Goal: Task Accomplishment & Management: Complete application form

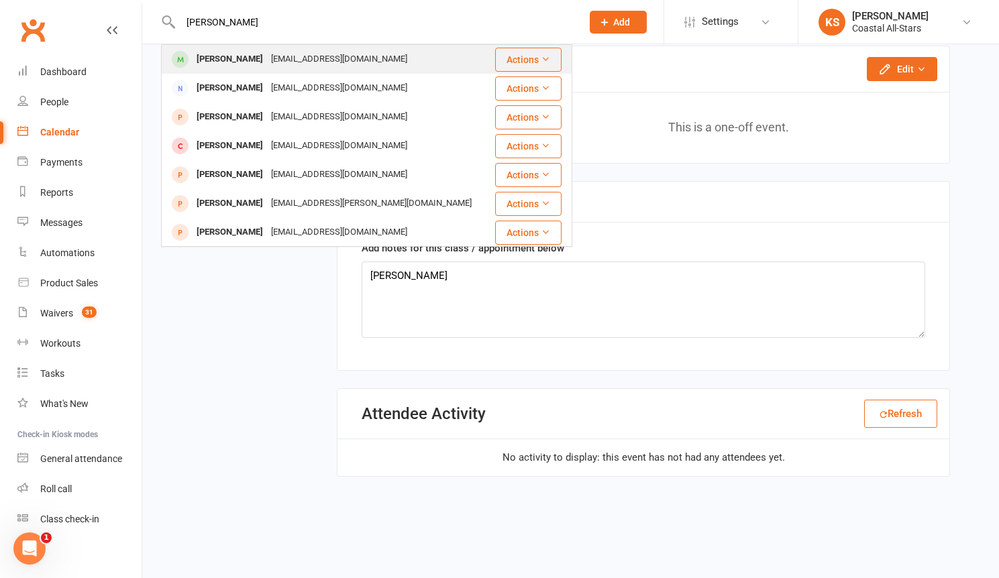
type input "[PERSON_NAME]"
click at [238, 52] on div "Ruby DeMarco" at bounding box center [230, 59] width 74 height 19
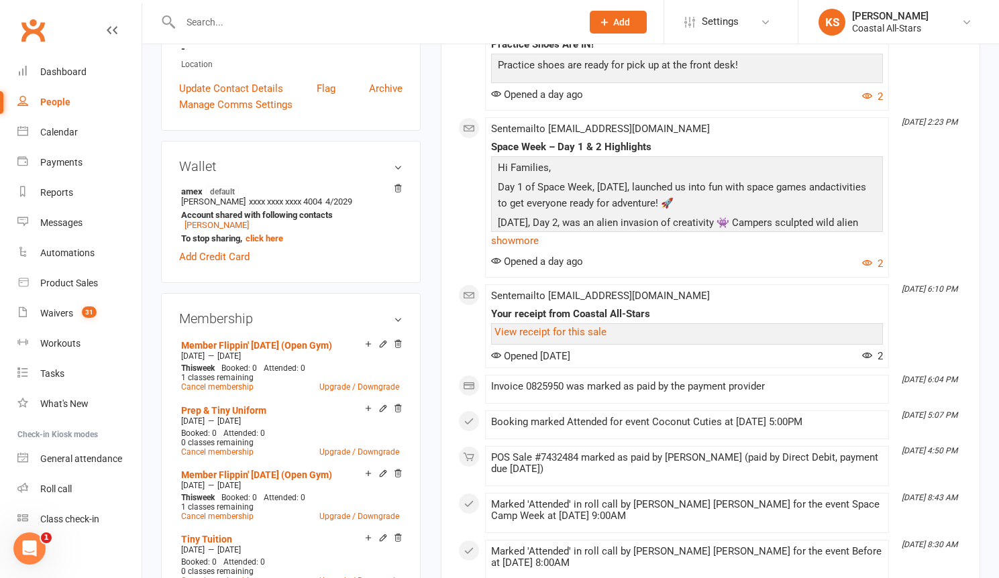
scroll to position [350, 0]
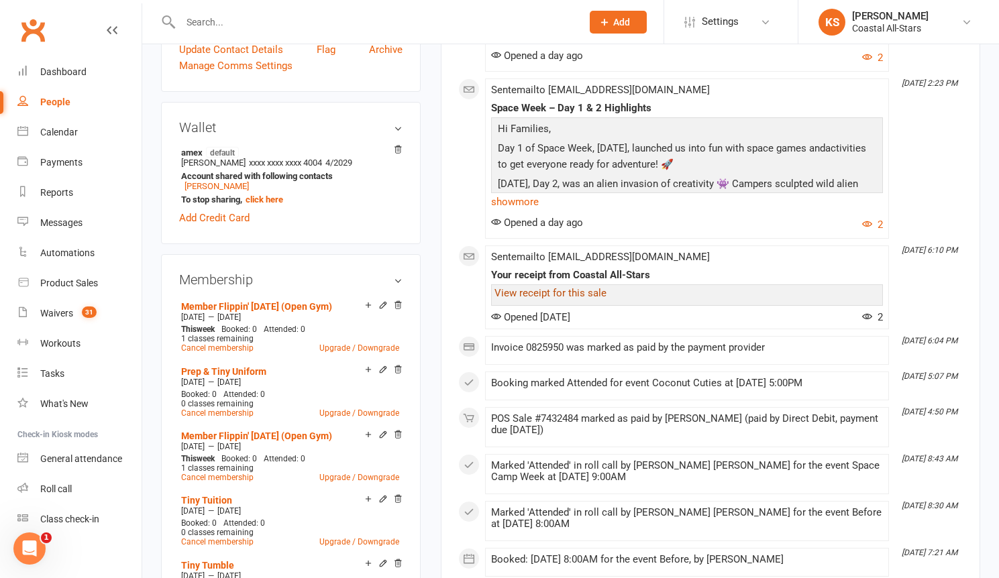
click at [576, 288] on link "View receipt for this sale" at bounding box center [550, 293] width 112 height 12
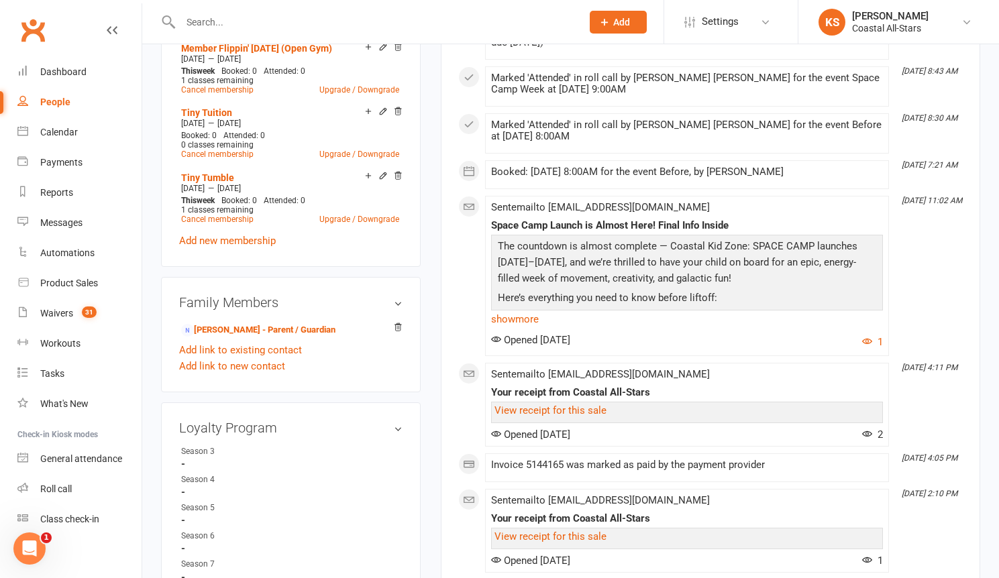
scroll to position [867, 0]
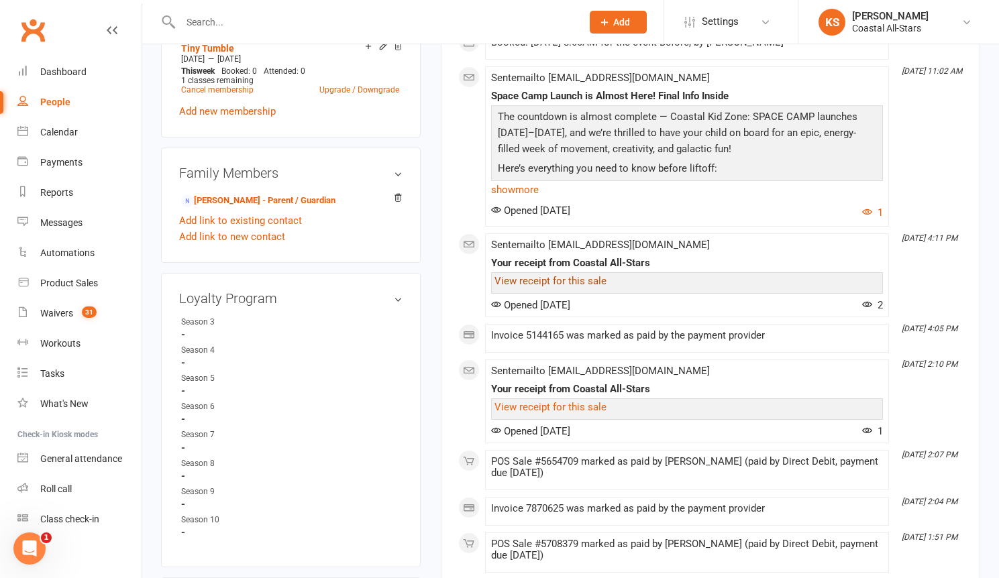
click at [587, 281] on link "View receipt for this sale" at bounding box center [550, 281] width 112 height 12
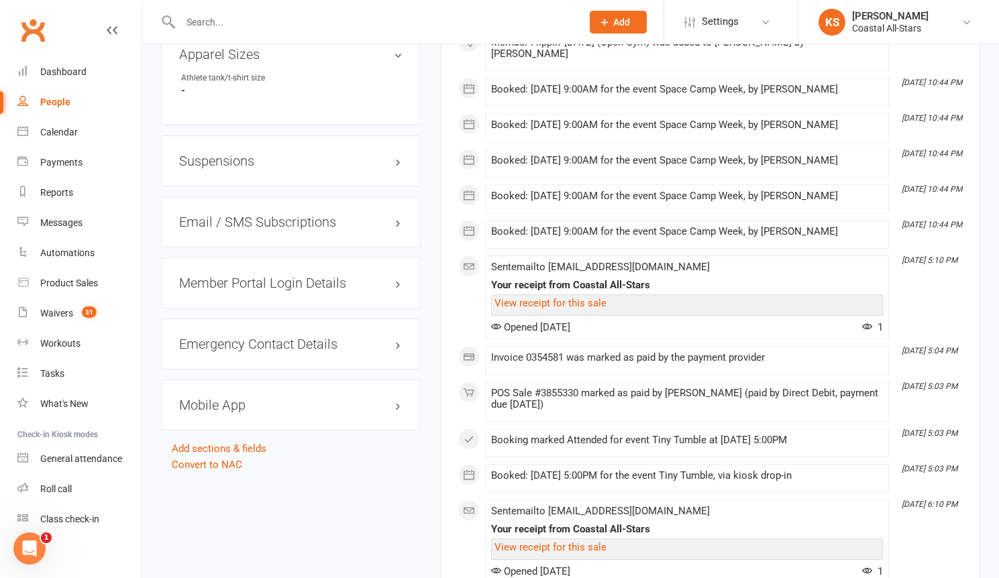
scroll to position [1477, 0]
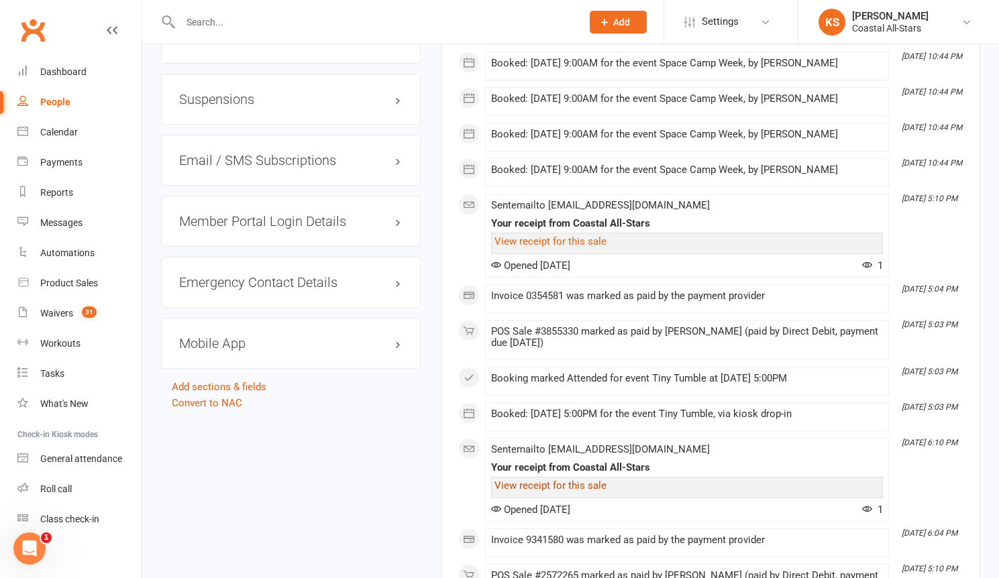
click at [572, 480] on link "View receipt for this sale" at bounding box center [550, 486] width 112 height 12
click at [61, 293] on link "Product Sales" at bounding box center [79, 283] width 124 height 30
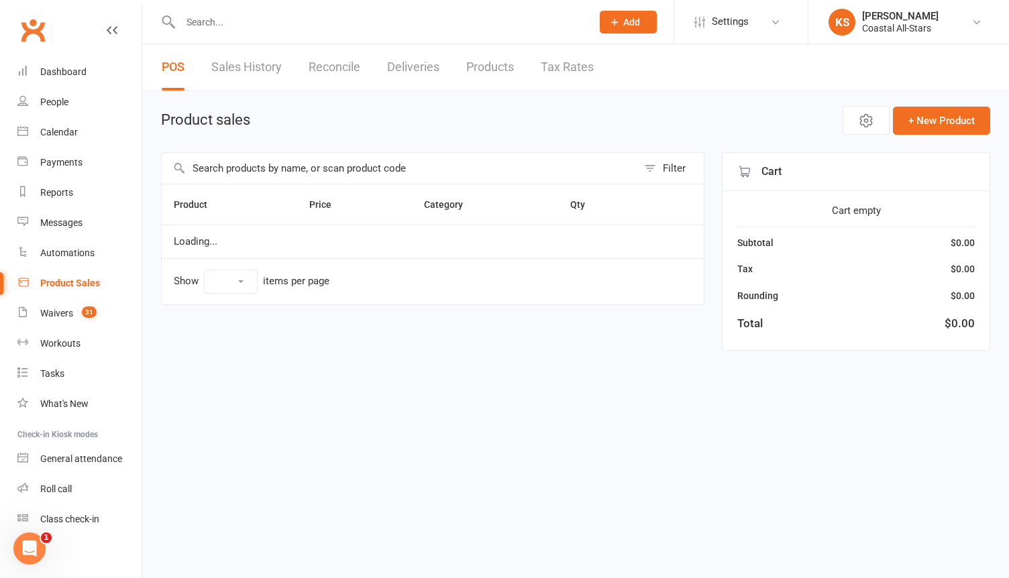
select select "100"
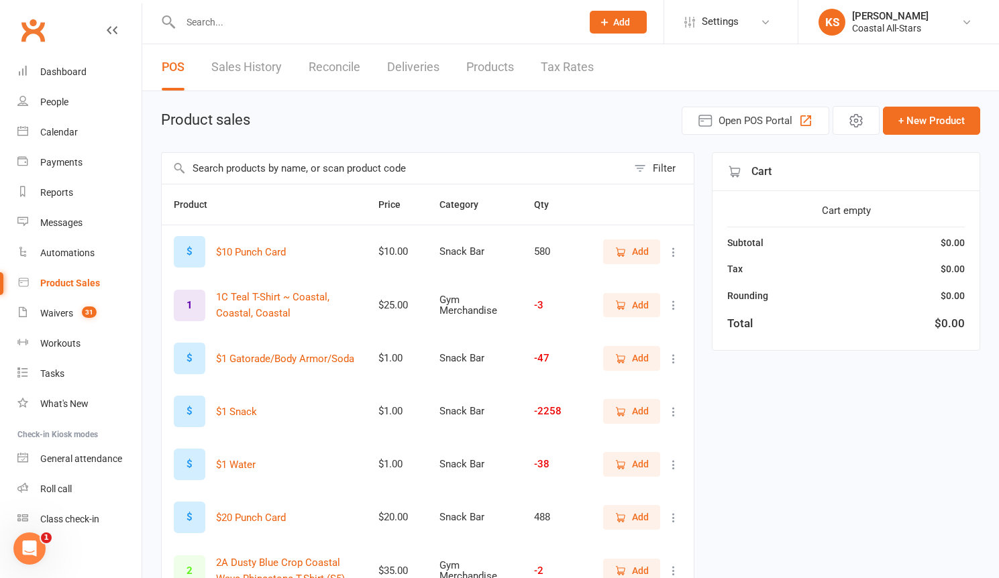
click at [354, 166] on input "text" at bounding box center [395, 168] width 466 height 31
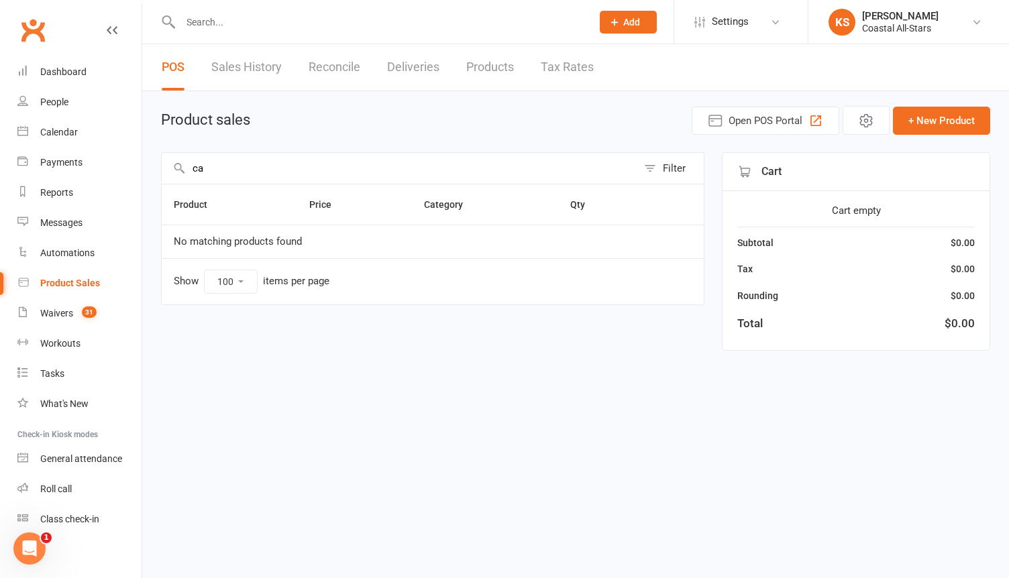
type input "c"
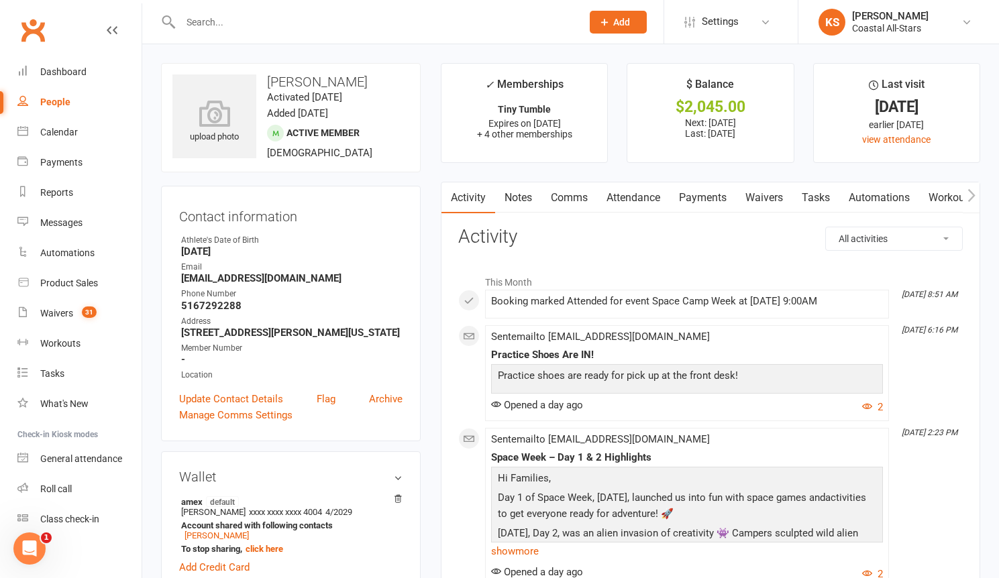
click at [704, 204] on link "Payments" at bounding box center [703, 197] width 66 height 31
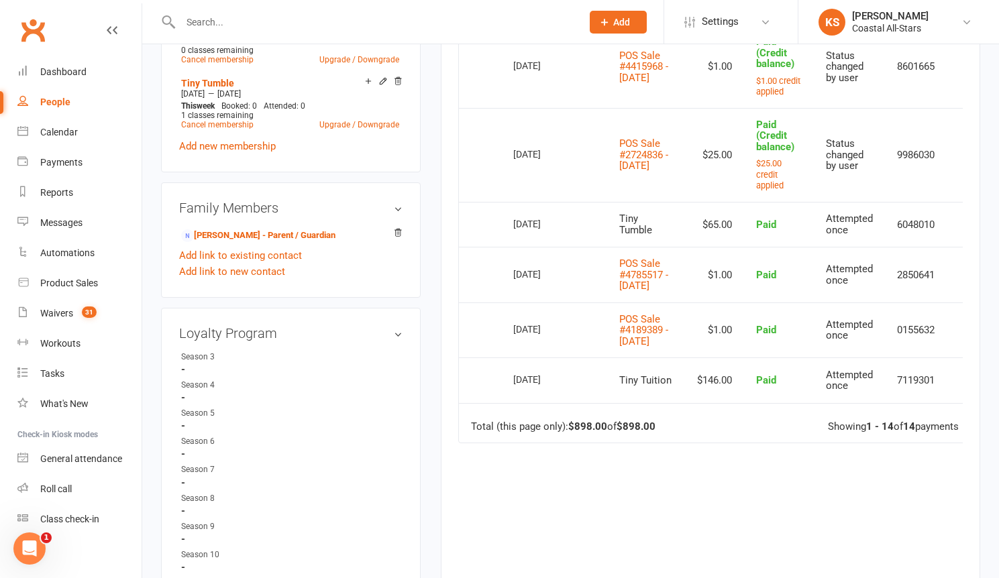
scroll to position [688, 0]
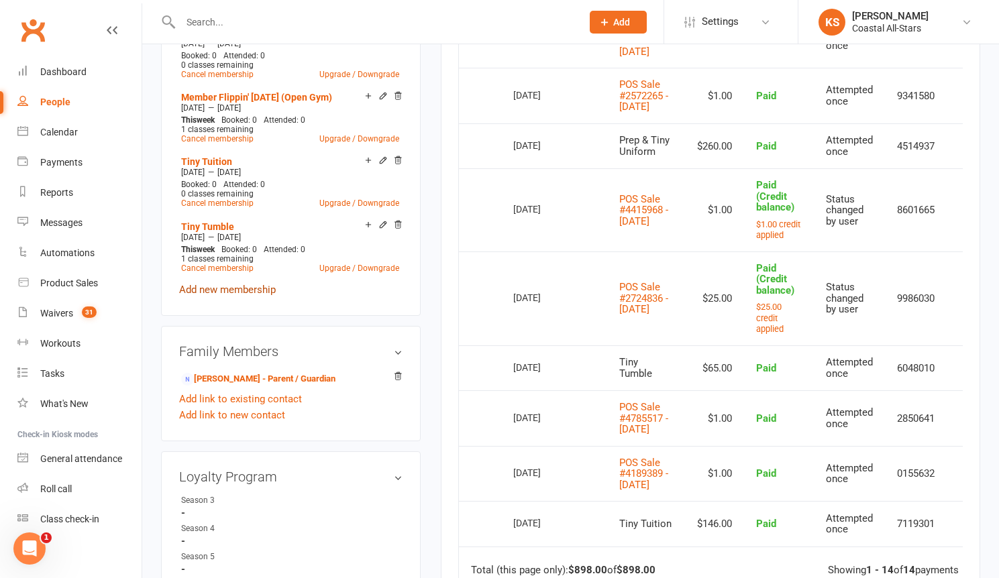
click at [248, 293] on link "Add new membership" at bounding box center [227, 290] width 97 height 12
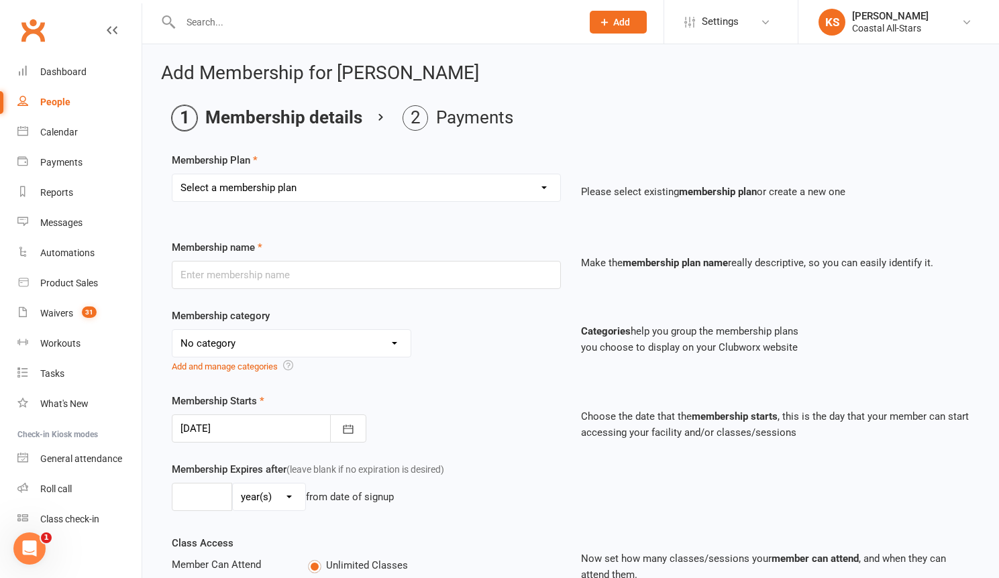
click at [392, 191] on select "Select a membership plan Create new Membership Plan Trial Class Coastal Members…" at bounding box center [366, 187] width 388 height 27
select select "33"
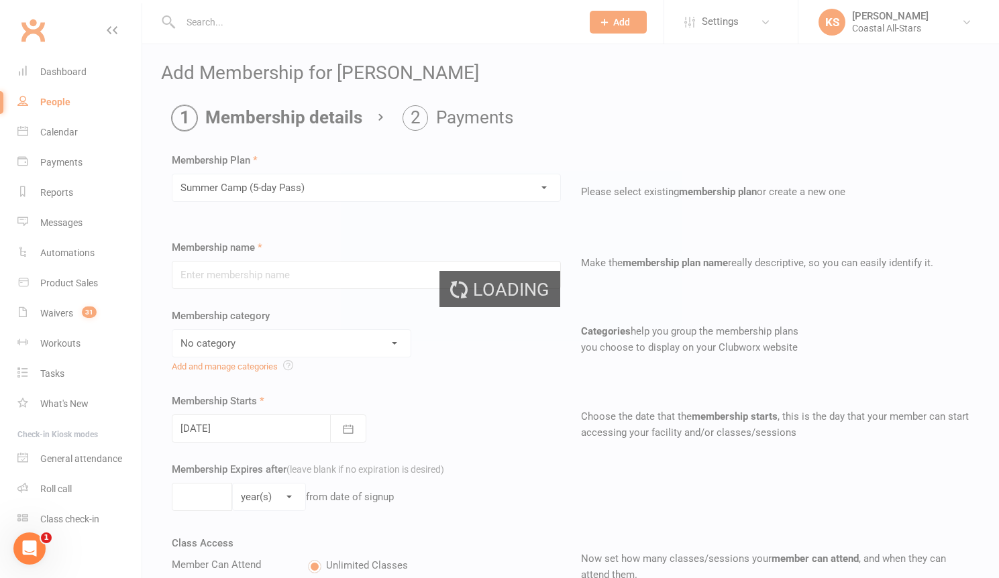
type input "Summer Camp (5-day Pass)"
select select "1"
type input "1"
type input "5"
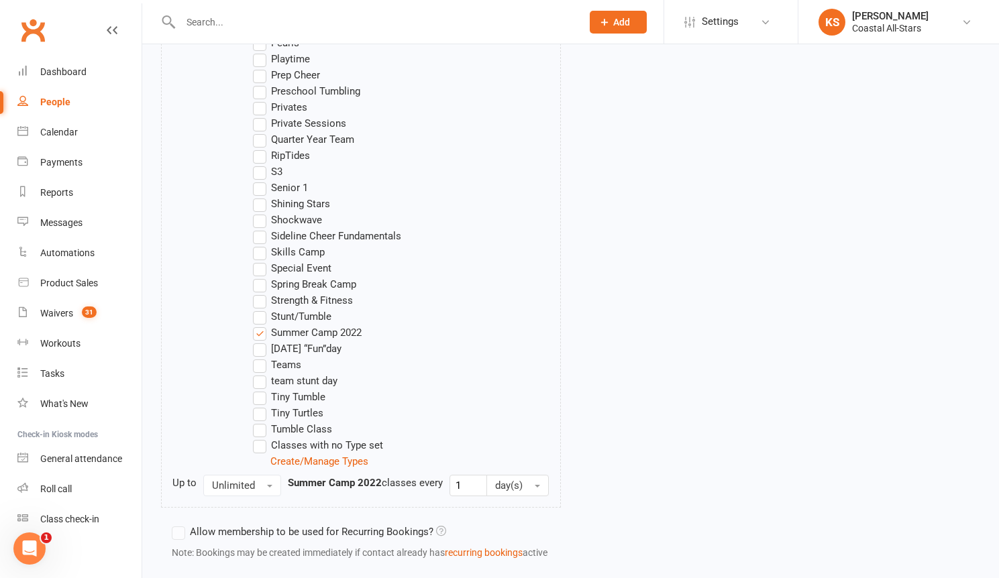
scroll to position [1214, 0]
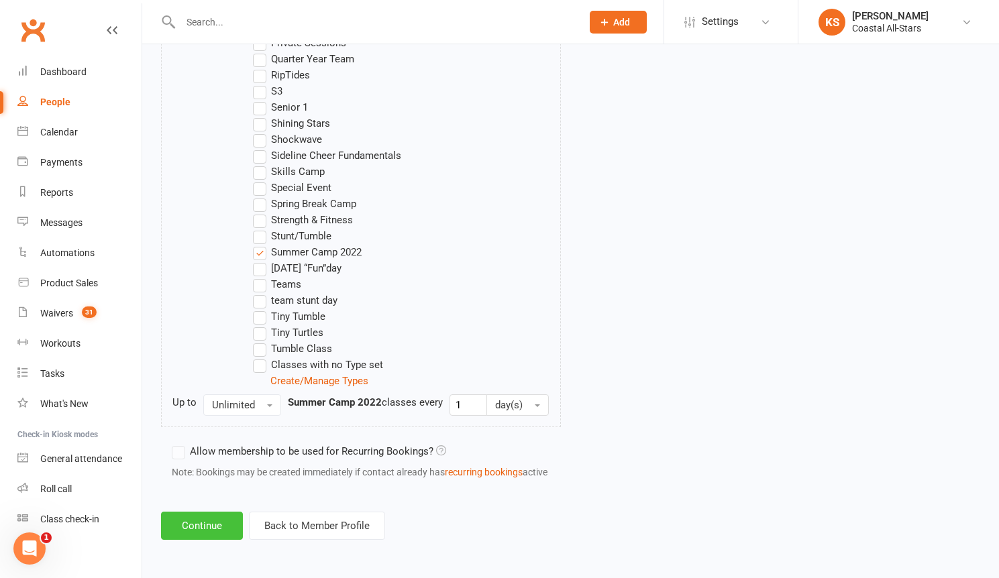
click at [212, 535] on button "Continue" at bounding box center [202, 526] width 82 height 28
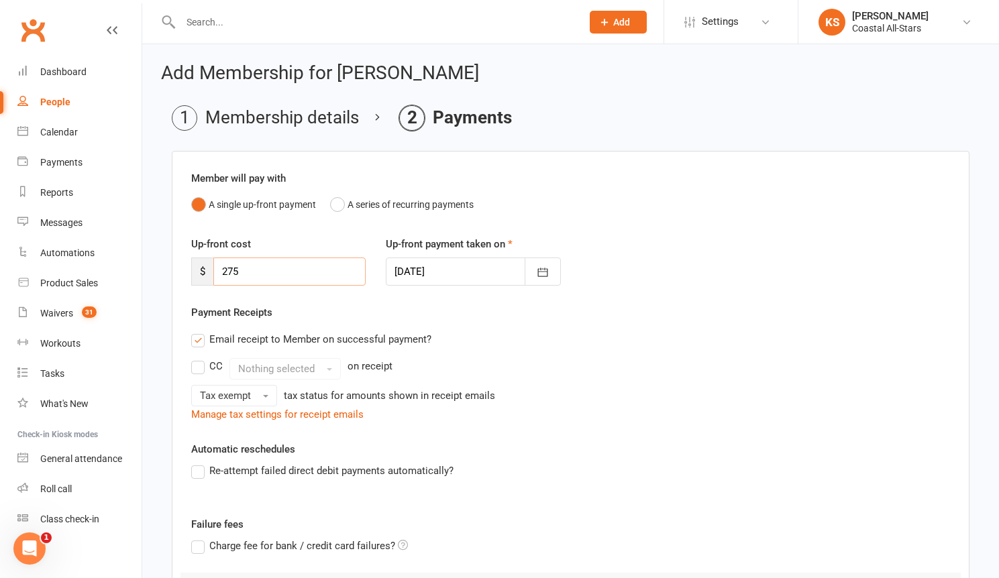
drag, startPoint x: 237, startPoint y: 280, endPoint x: 143, endPoint y: 288, distance: 94.9
click at [143, 288] on div "Add Membership for Ruby DeMarco Membership details Payments Member will pay wit…" at bounding box center [570, 404] width 857 height 721
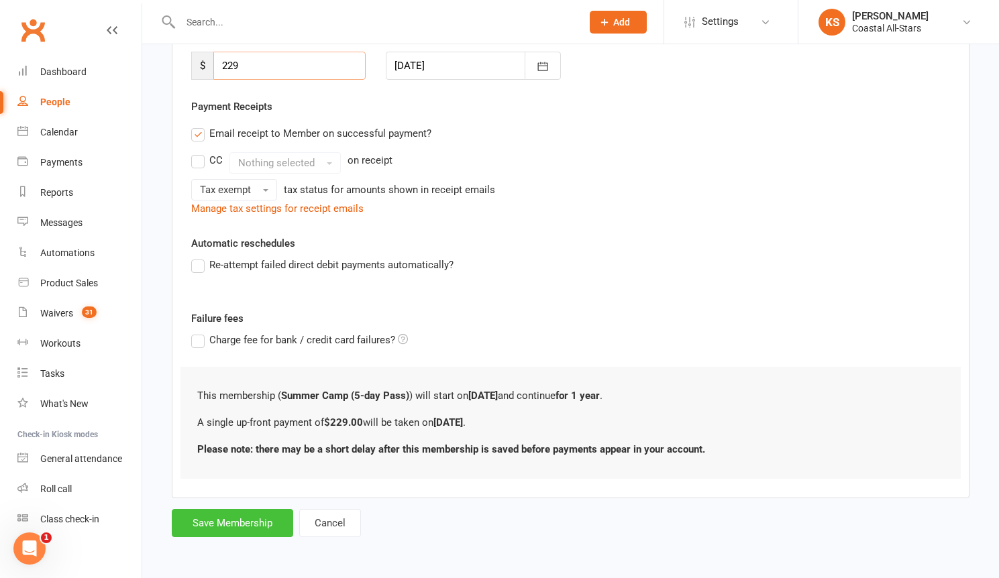
type input "229"
click at [270, 519] on button "Save Membership" at bounding box center [232, 523] width 121 height 28
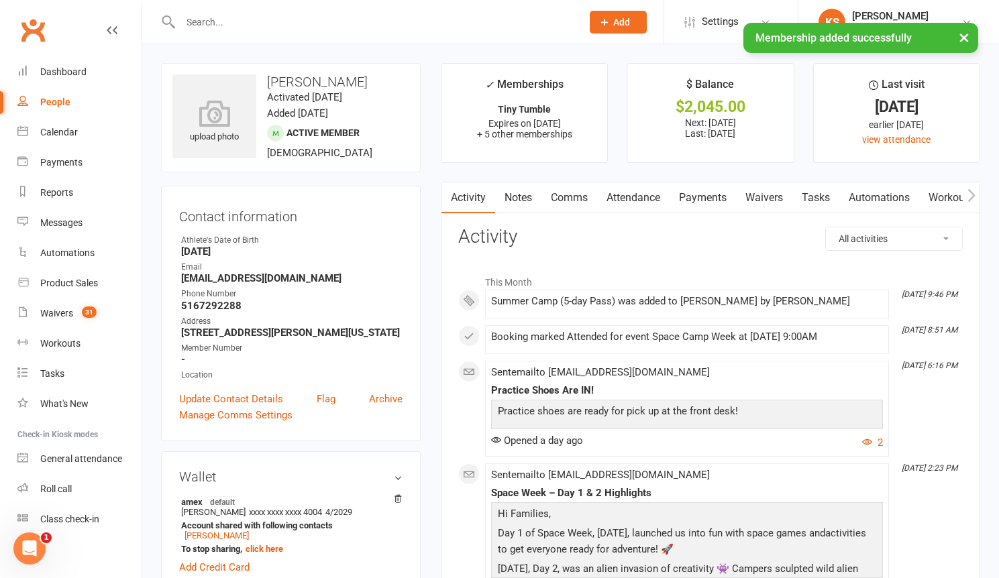
click at [698, 195] on link "Payments" at bounding box center [703, 197] width 66 height 31
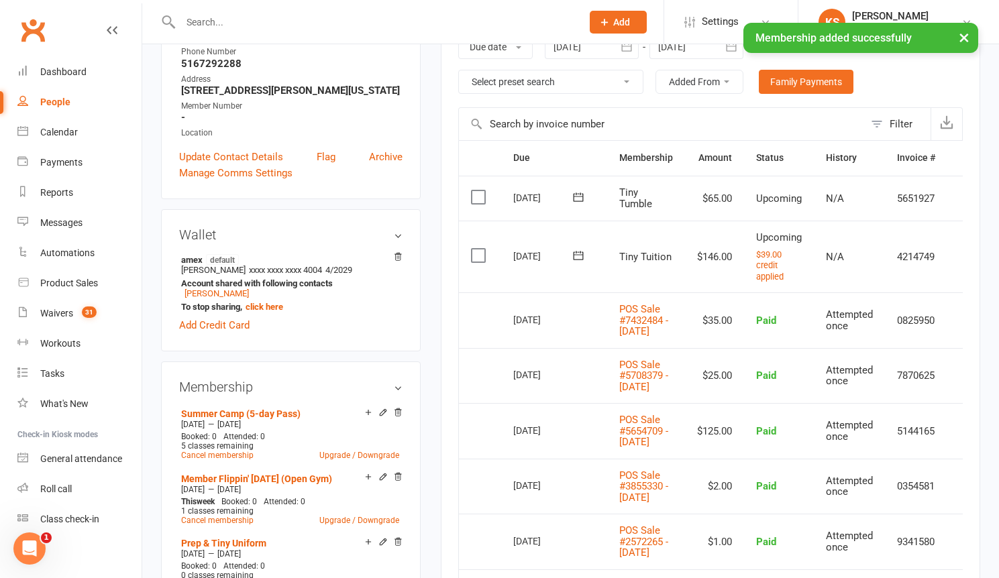
scroll to position [252, 0]
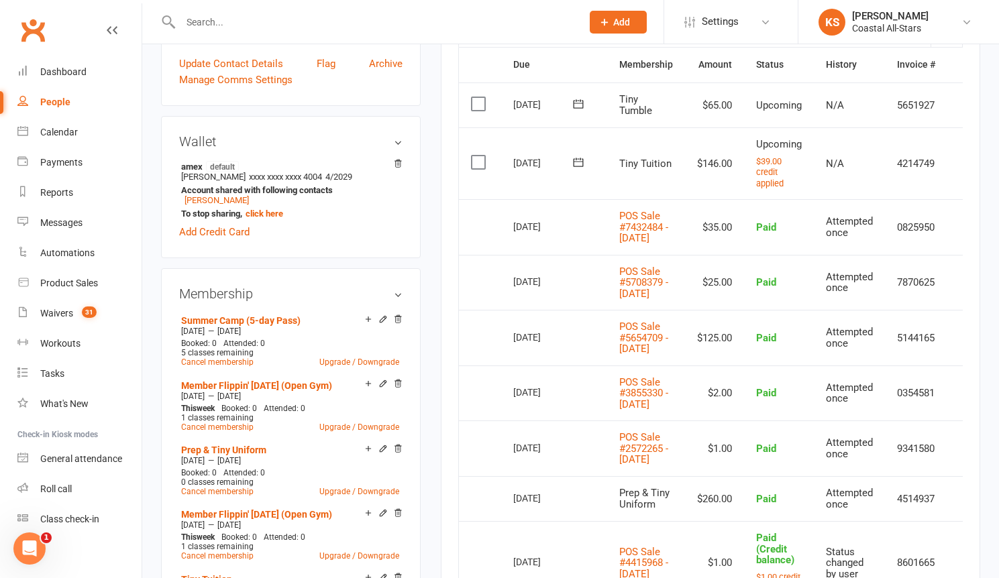
scroll to position [323, 0]
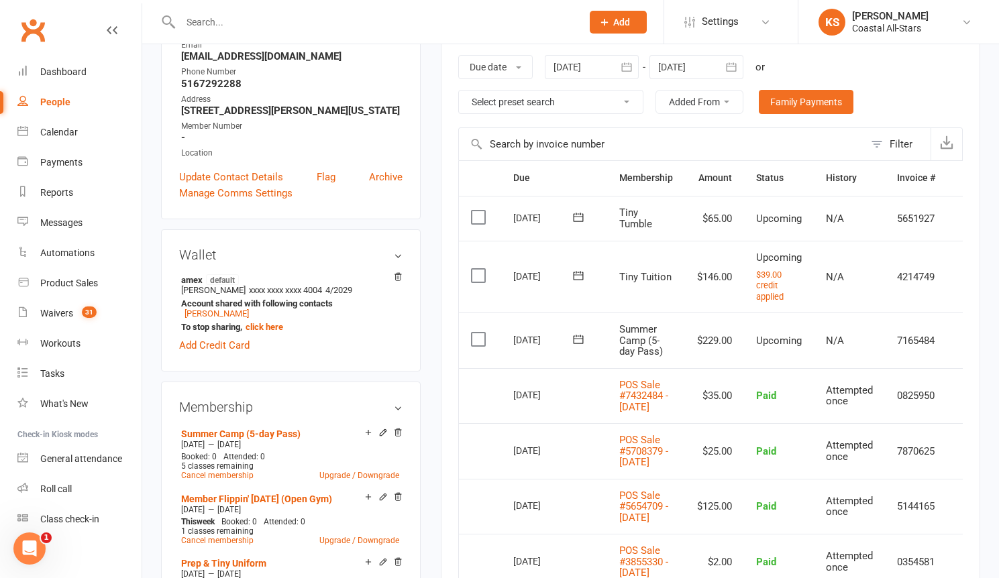
scroll to position [229, 0]
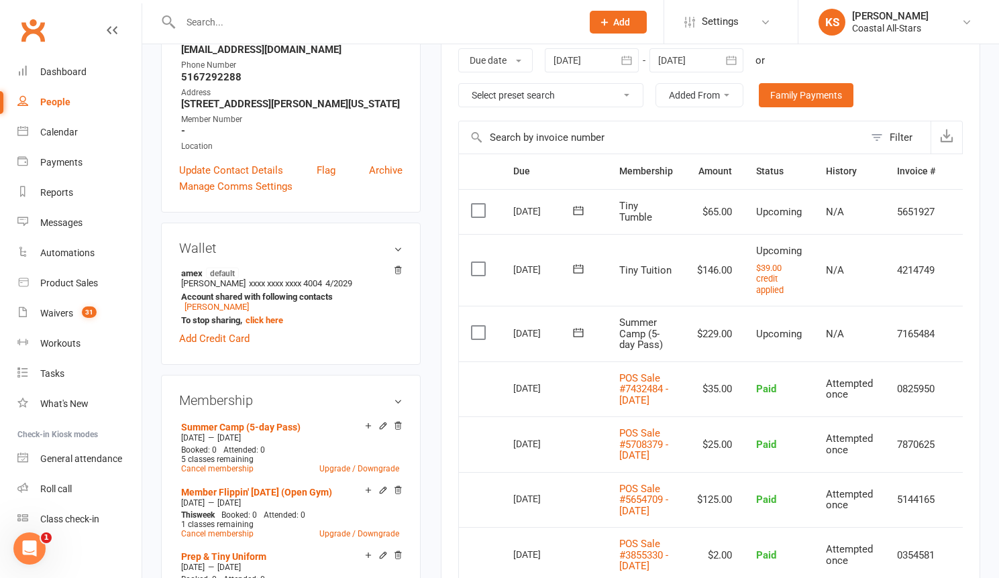
click at [900, 335] on td "7165484" at bounding box center [916, 334] width 62 height 56
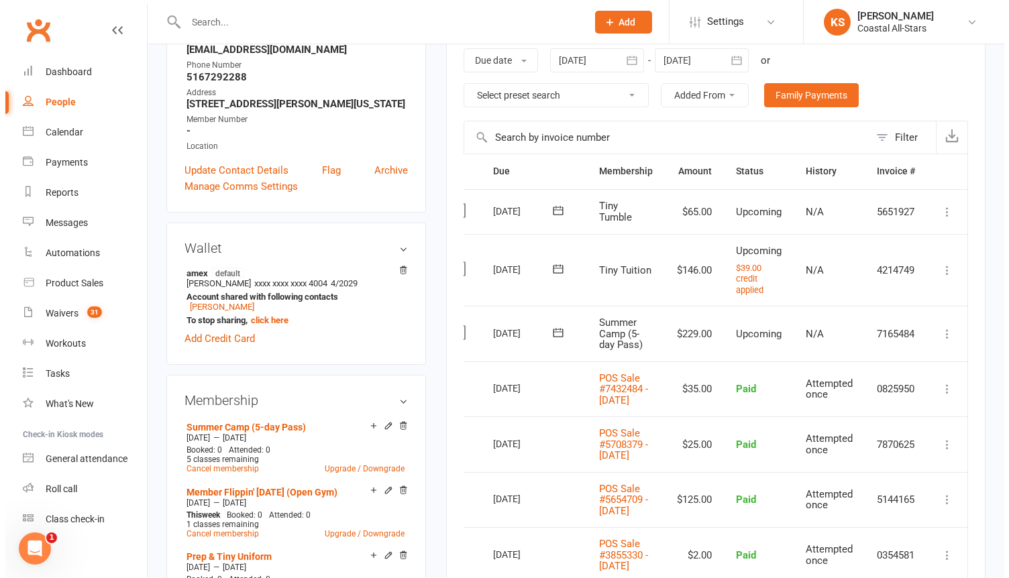
scroll to position [0, 28]
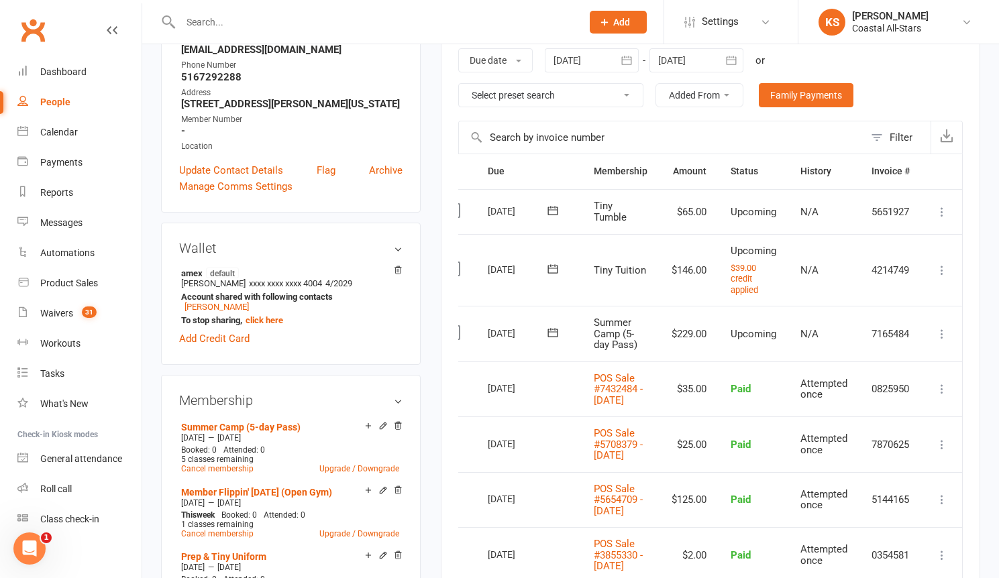
click at [938, 334] on icon at bounding box center [941, 333] width 13 height 13
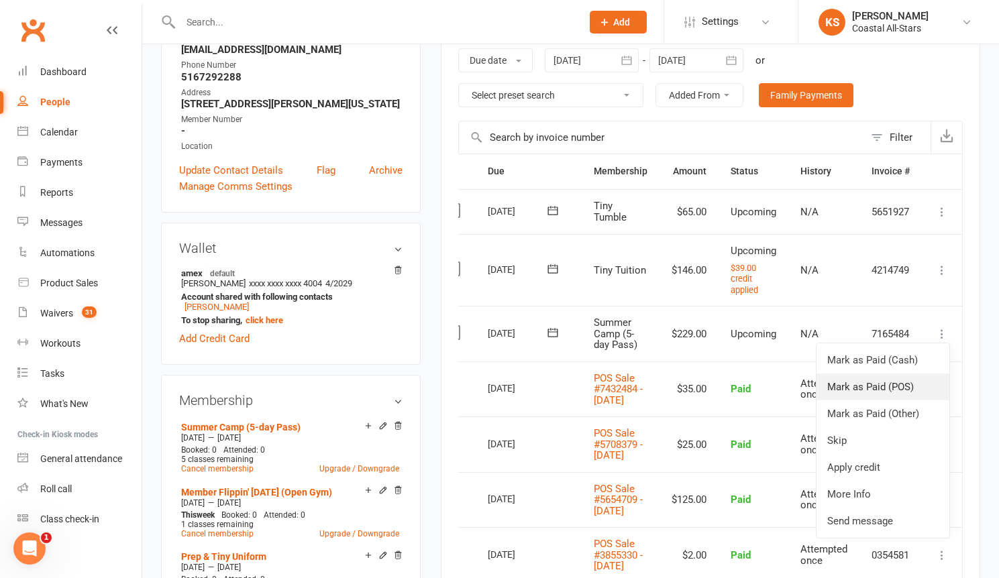
click at [894, 391] on link "Mark as Paid (POS)" at bounding box center [882, 387] width 133 height 27
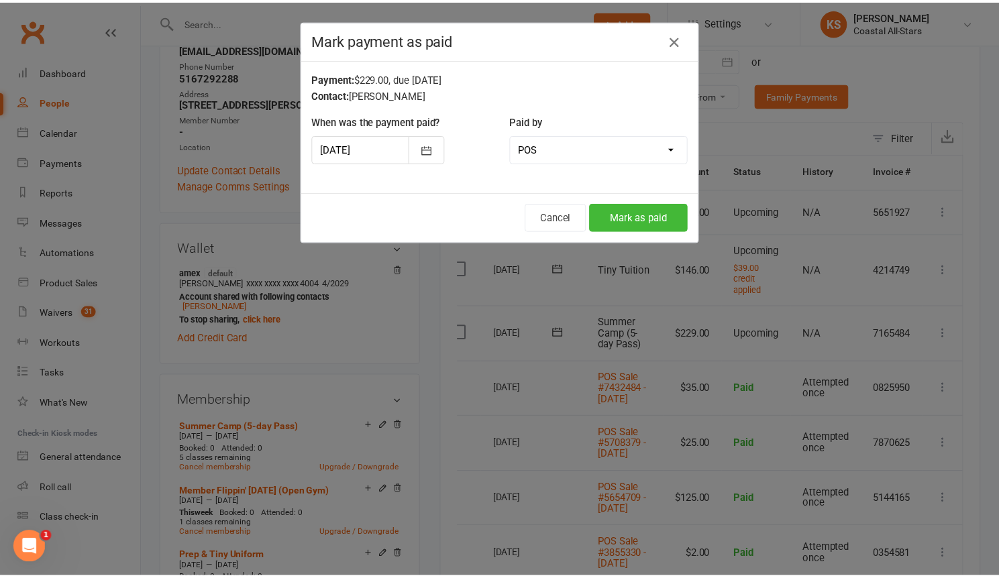
scroll to position [0, 21]
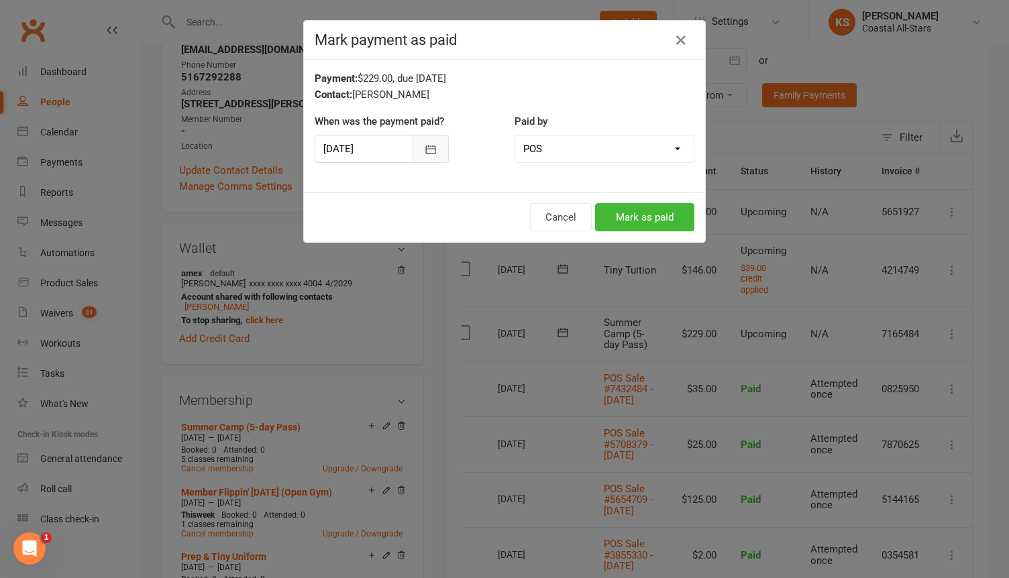
click at [425, 162] on button "button" at bounding box center [431, 149] width 36 height 28
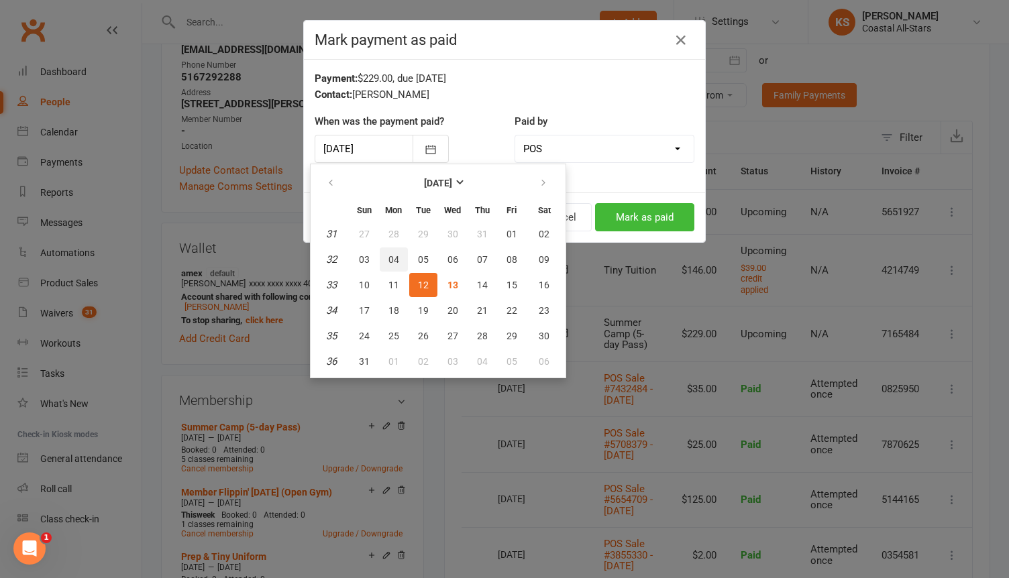
click at [396, 262] on span "04" at bounding box center [393, 259] width 11 height 11
type input "04 Aug 2025"
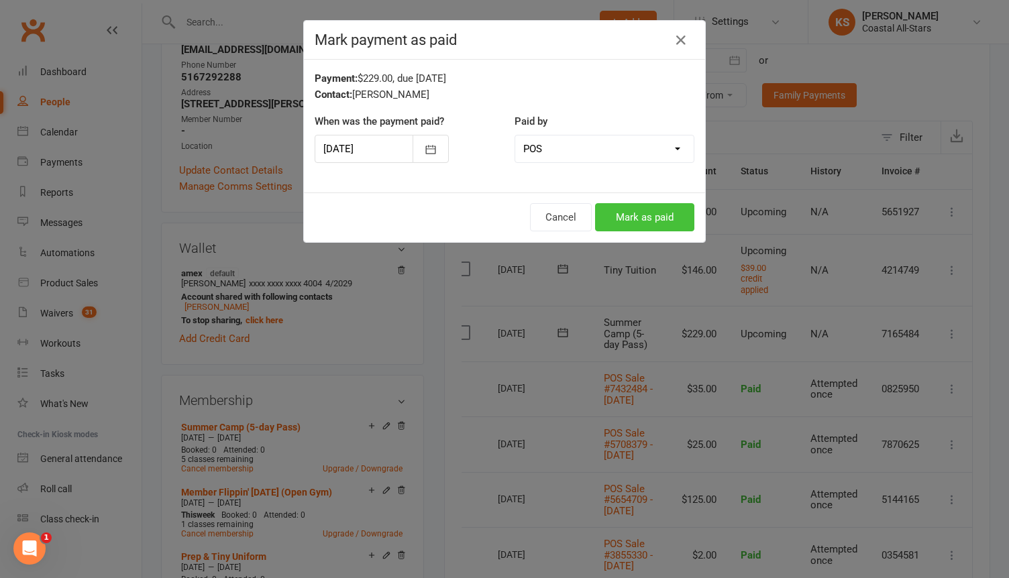
click at [639, 220] on button "Mark as paid" at bounding box center [644, 217] width 99 height 28
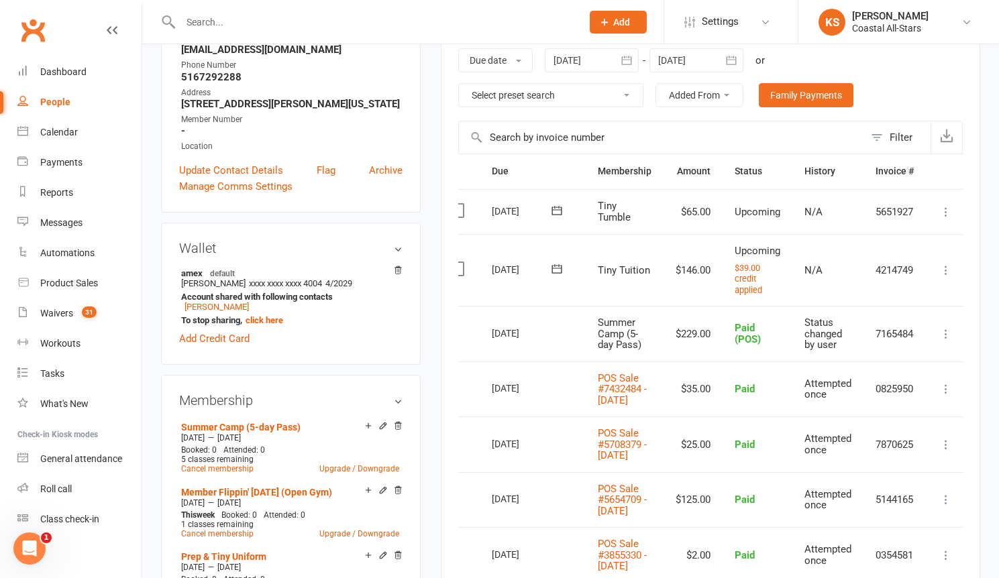
click at [370, 28] on input "text" at bounding box center [374, 22] width 396 height 19
click at [248, 25] on input "text" at bounding box center [374, 22] width 396 height 19
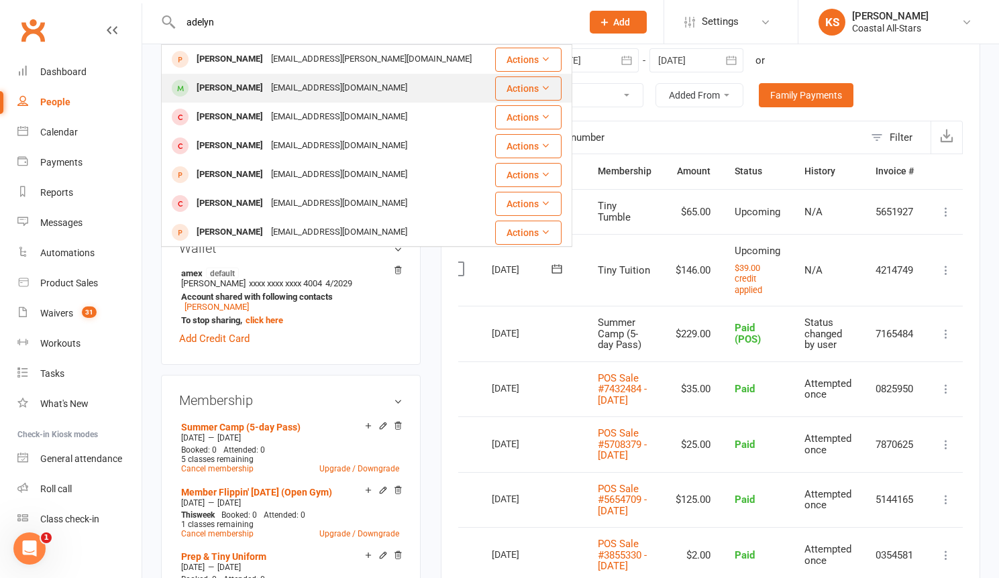
type input "adelyn"
click at [313, 97] on div "jlambriola@yahoo.com" at bounding box center [339, 87] width 144 height 19
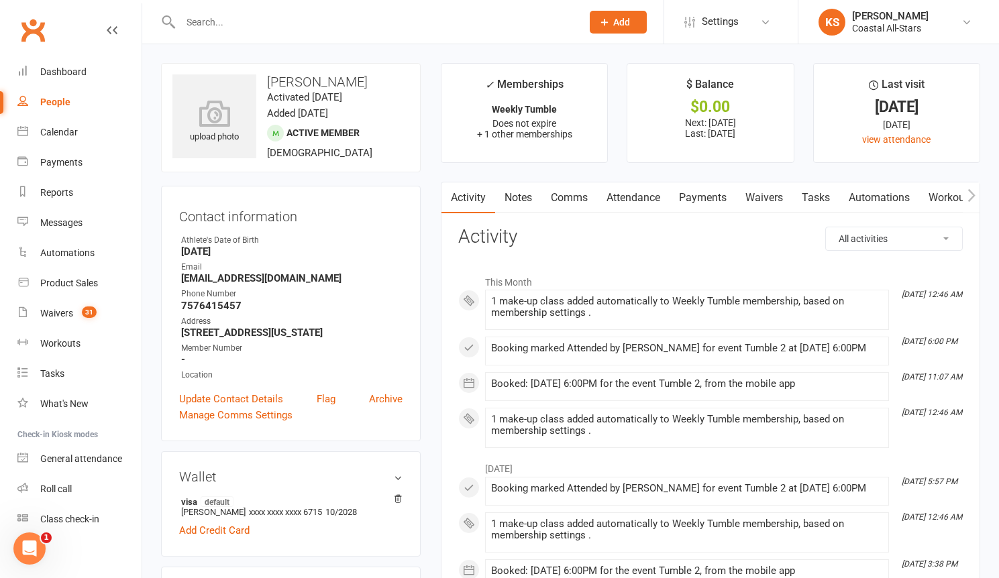
click at [335, 30] on input "text" at bounding box center [374, 22] width 396 height 19
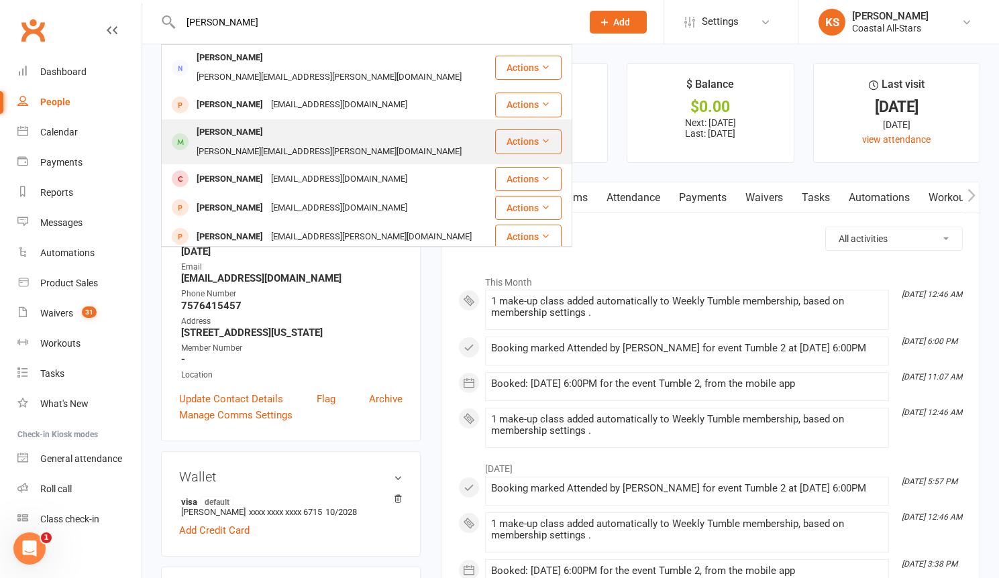
type input "alvarado"
click at [375, 142] on div "Danielle.t.alvarado@gmail.com" at bounding box center [329, 151] width 273 height 19
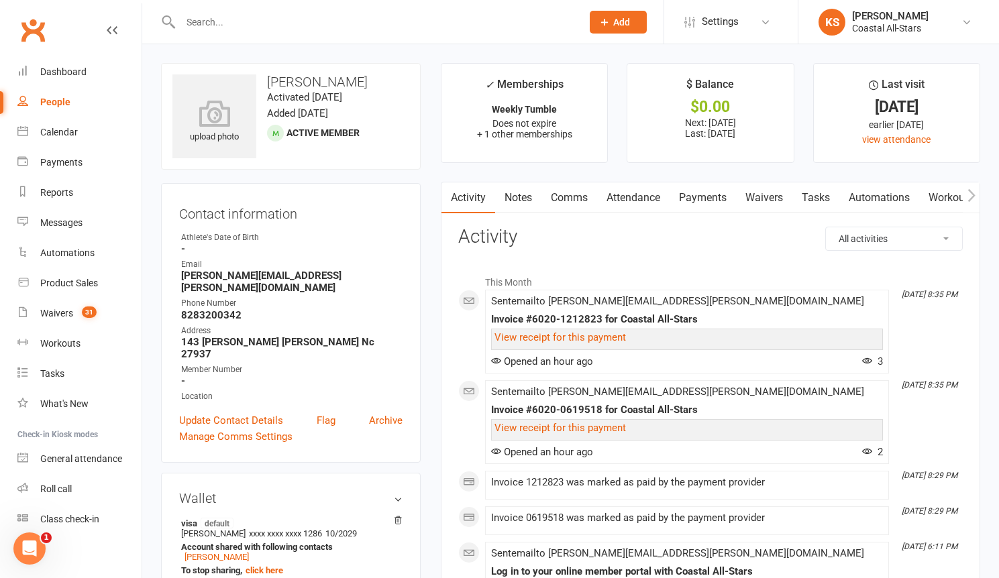
click at [725, 206] on link "Payments" at bounding box center [703, 197] width 66 height 31
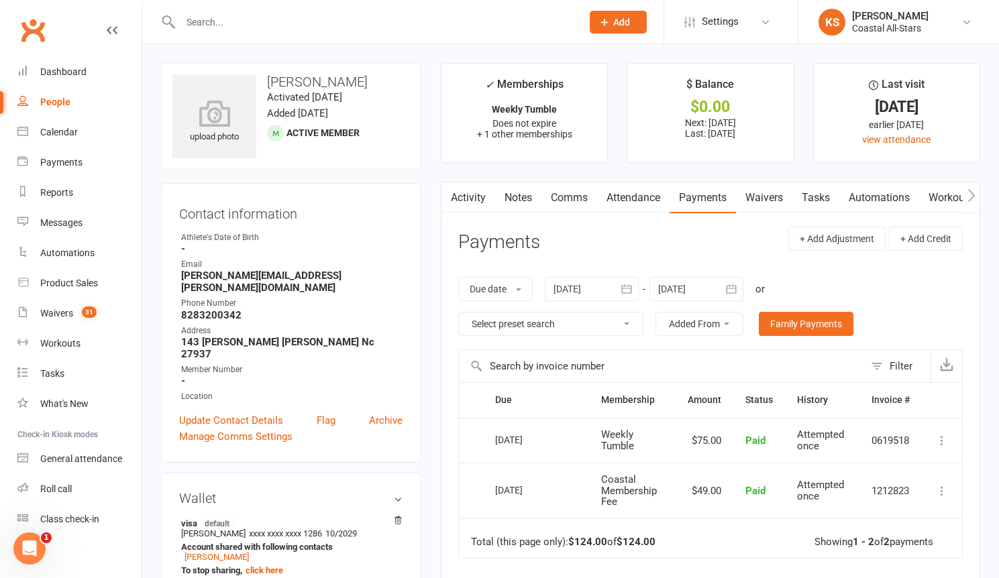
click at [240, 13] on input "text" at bounding box center [374, 22] width 396 height 19
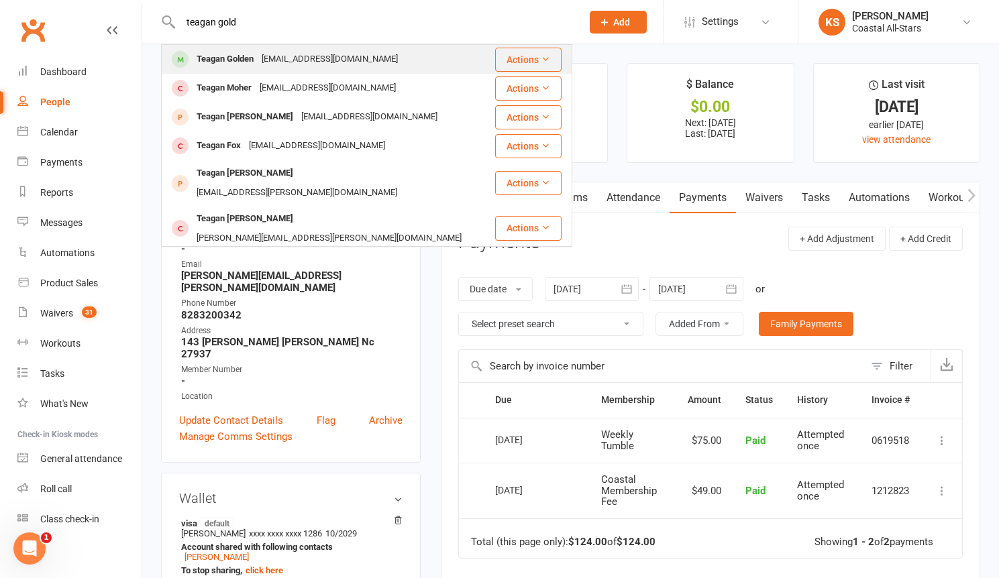
type input "teagan gold"
click at [257, 52] on div "Teagan Golden" at bounding box center [225, 59] width 65 height 19
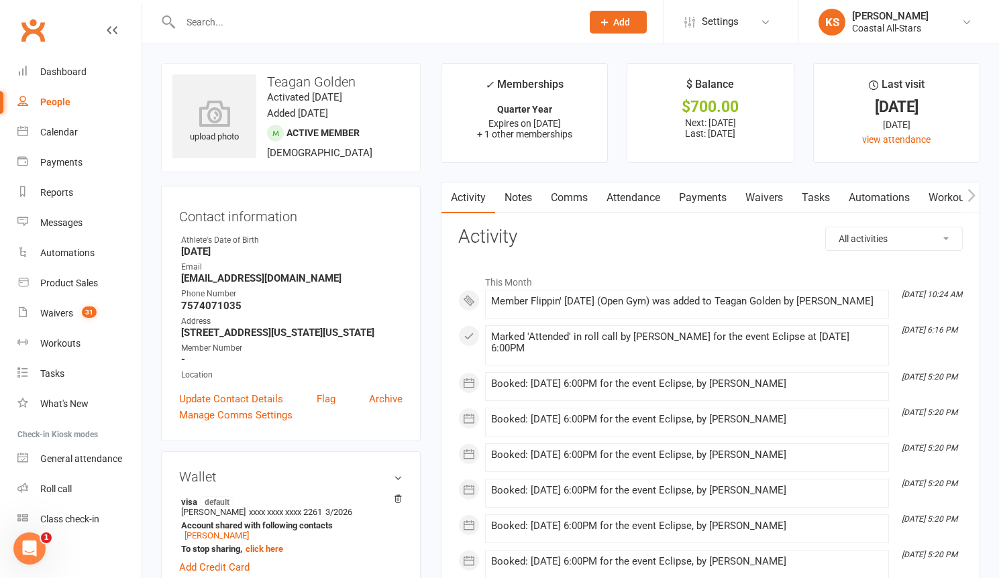
click at [702, 205] on link "Payments" at bounding box center [703, 197] width 66 height 31
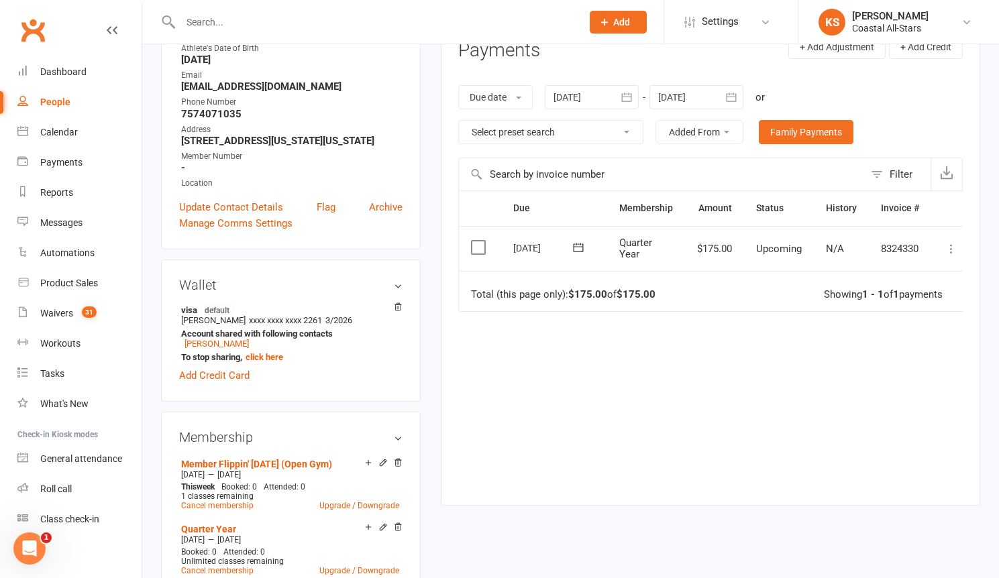
scroll to position [295, 0]
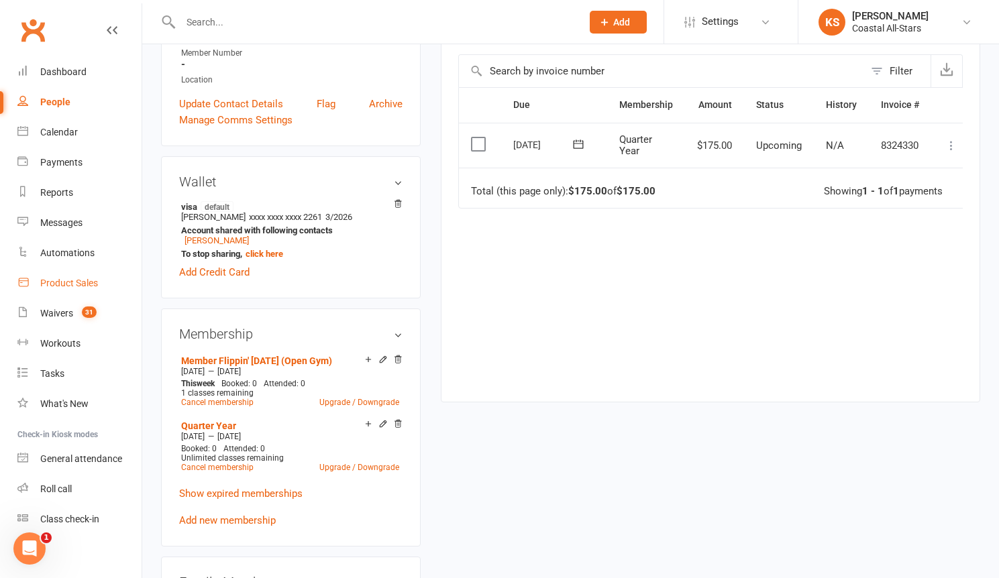
click at [53, 278] on div "Product Sales" at bounding box center [69, 283] width 58 height 11
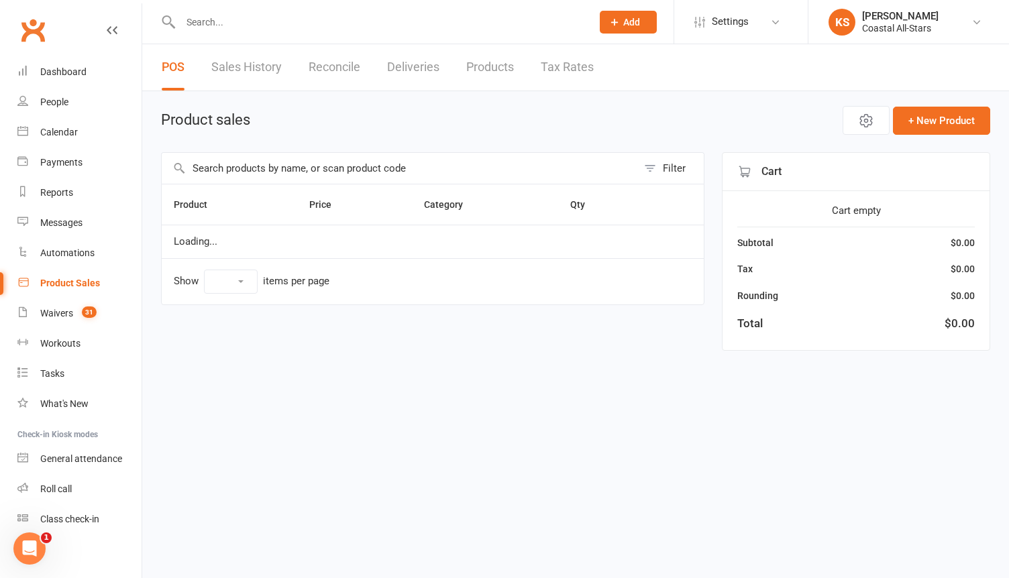
select select "100"
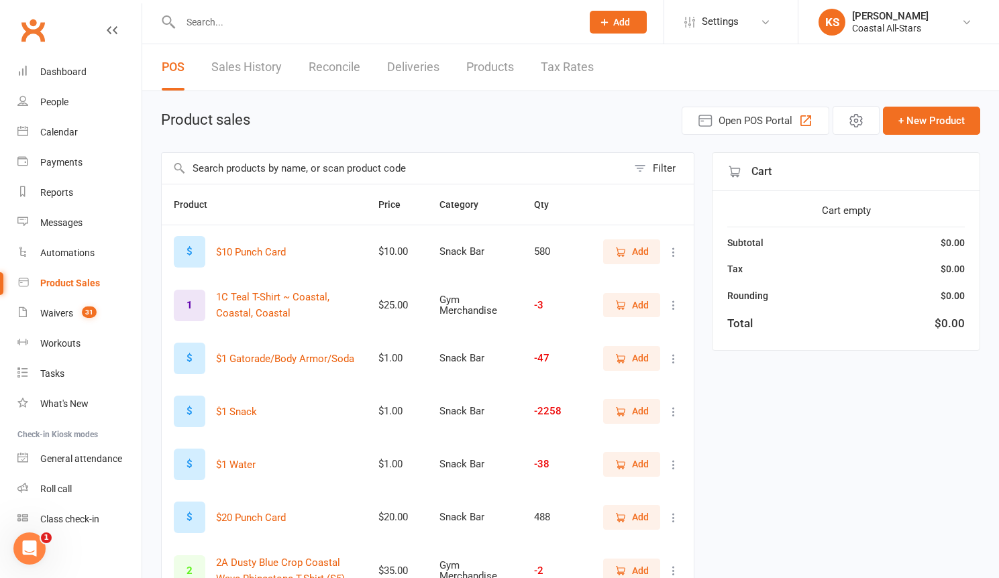
click at [389, 170] on input "text" at bounding box center [395, 168] width 466 height 31
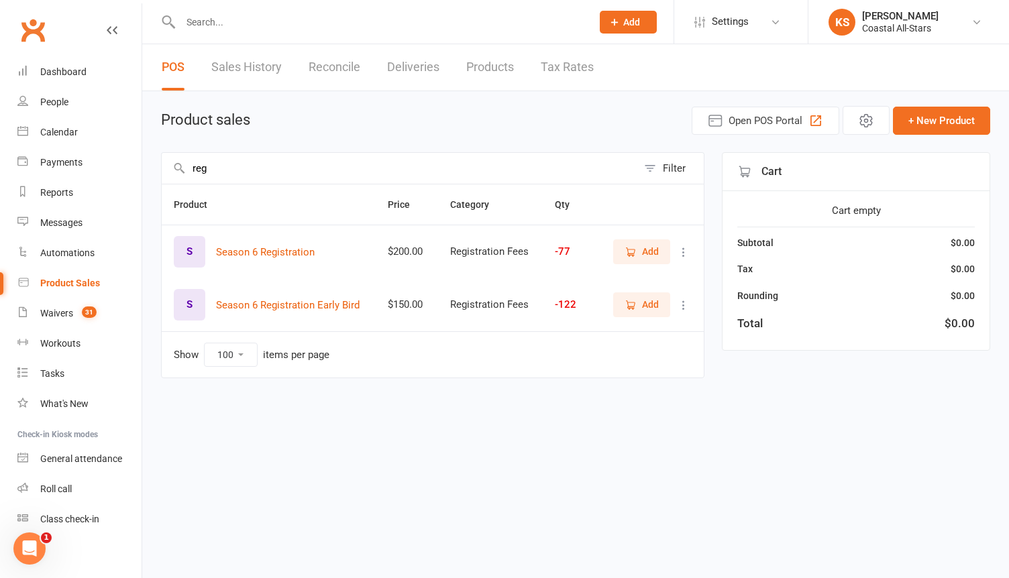
type input "reg"
click at [627, 255] on icon "button" at bounding box center [631, 252] width 12 height 12
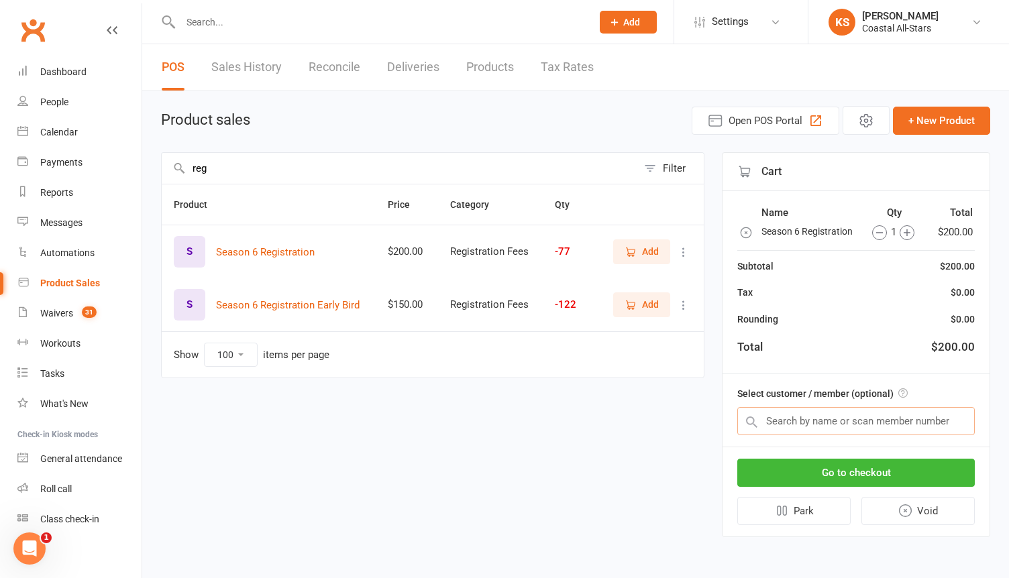
click at [792, 420] on input "text" at bounding box center [855, 421] width 237 height 28
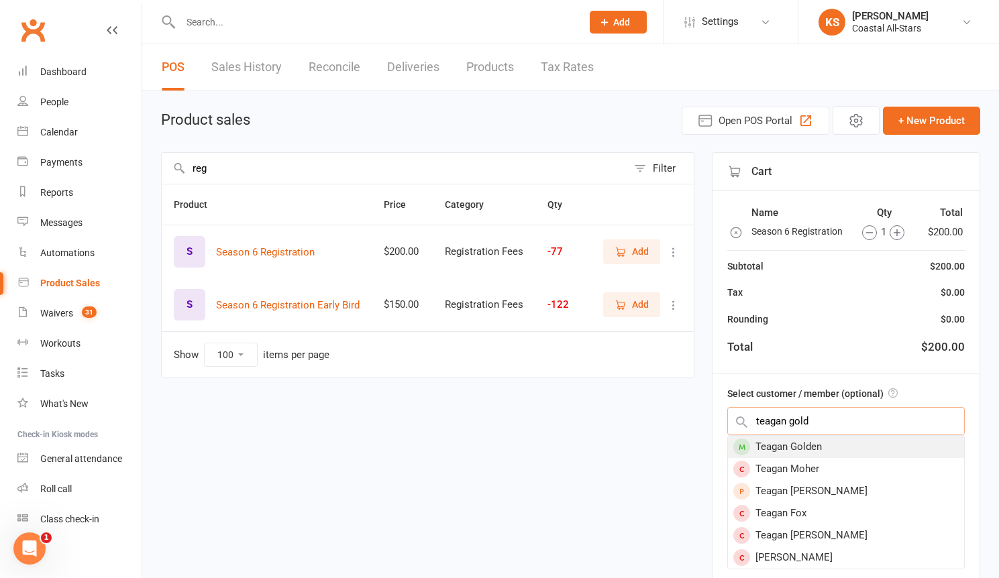
type input "teagan gold"
click at [827, 446] on div "Teagan Golden" at bounding box center [846, 447] width 236 height 22
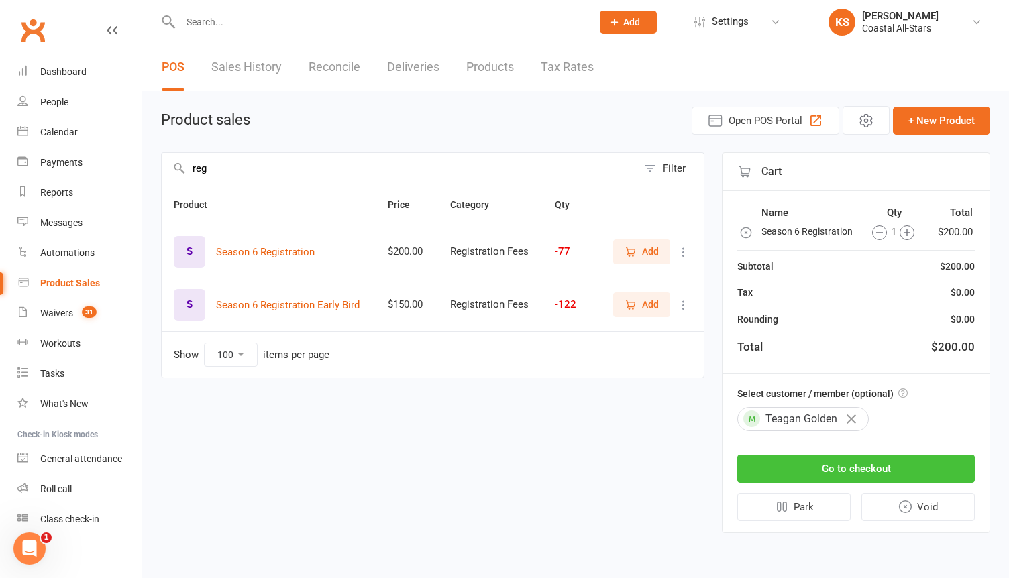
click at [836, 464] on button "Go to checkout" at bounding box center [855, 469] width 237 height 28
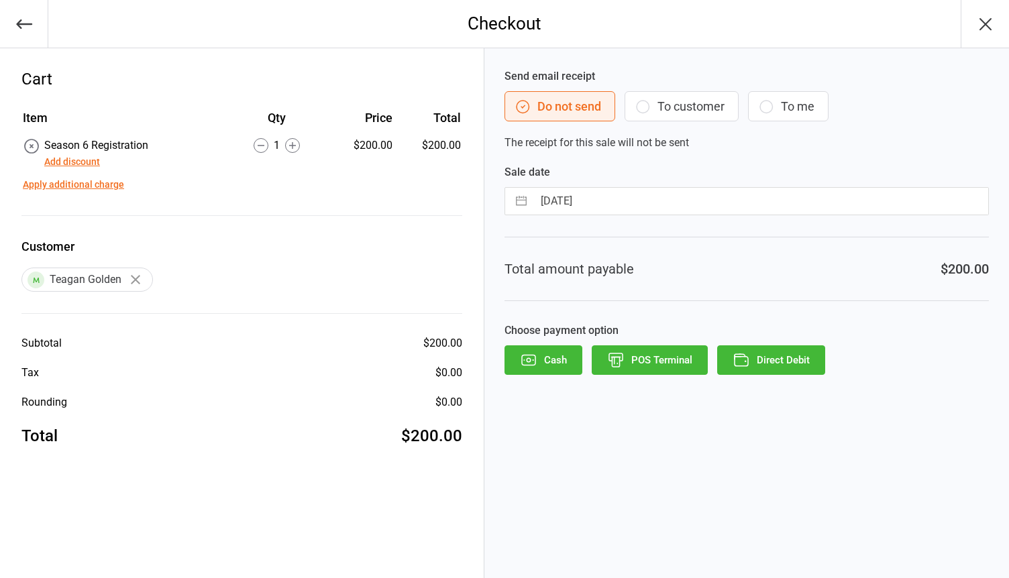
click at [590, 192] on input "[DATE]" at bounding box center [760, 201] width 455 height 27
select select "6"
select select "2025"
select select "7"
select select "2025"
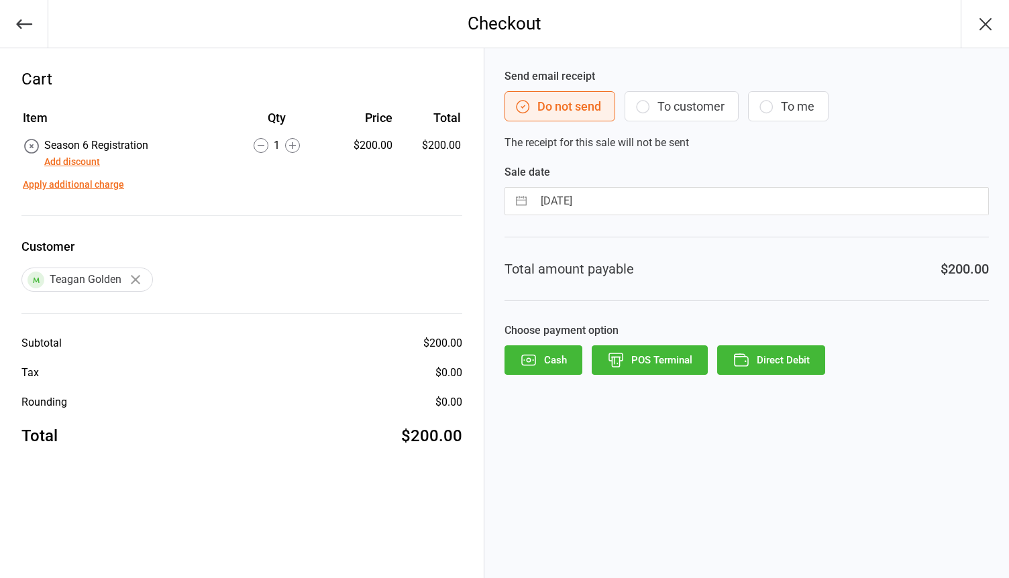
select select "8"
select select "2025"
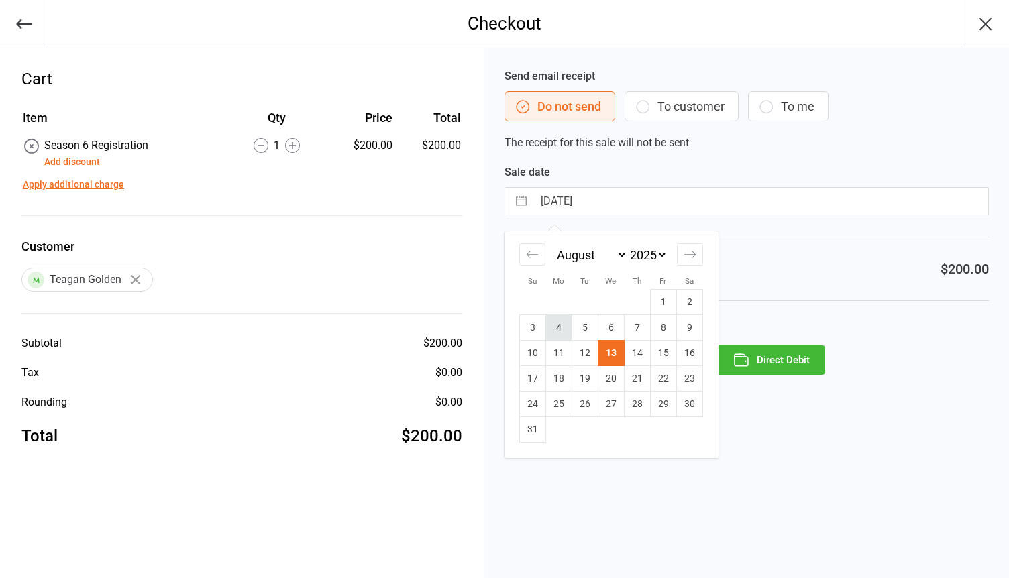
click at [564, 329] on td "4" at bounding box center [558, 327] width 26 height 25
type input "[DATE]"
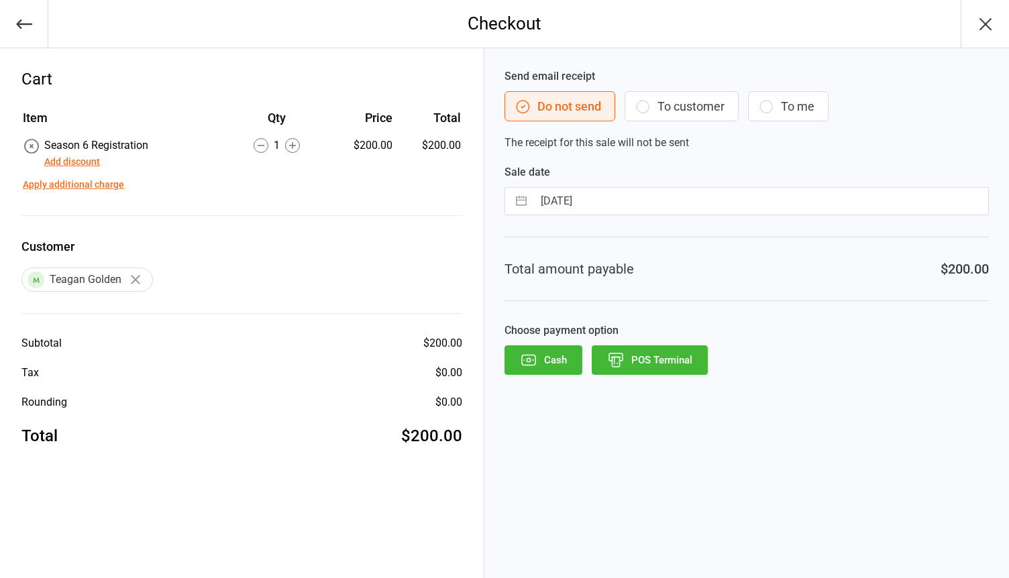
click at [655, 358] on button "POS Terminal" at bounding box center [650, 361] width 116 height 30
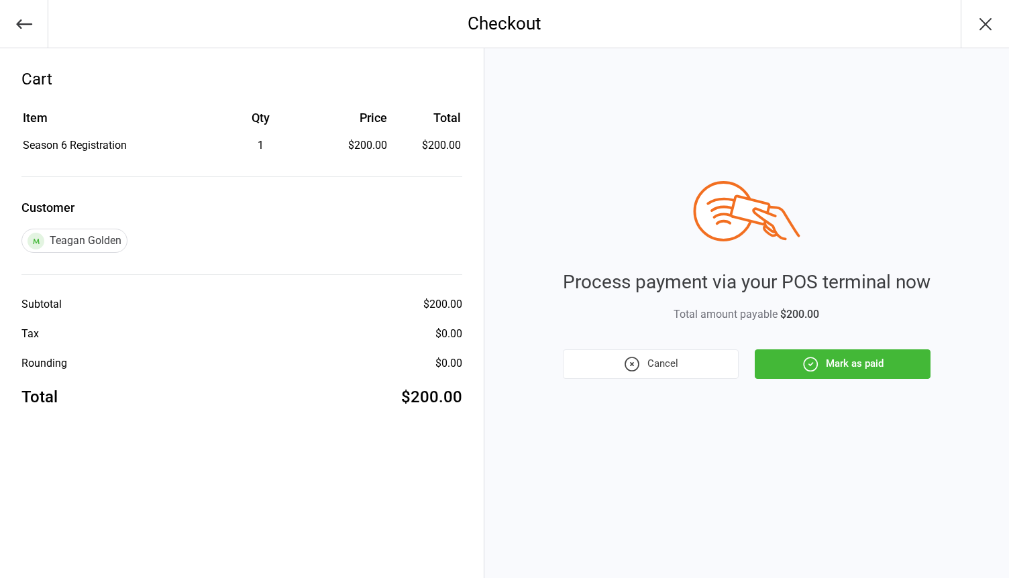
click at [829, 364] on button "Mark as paid" at bounding box center [843, 365] width 176 height 30
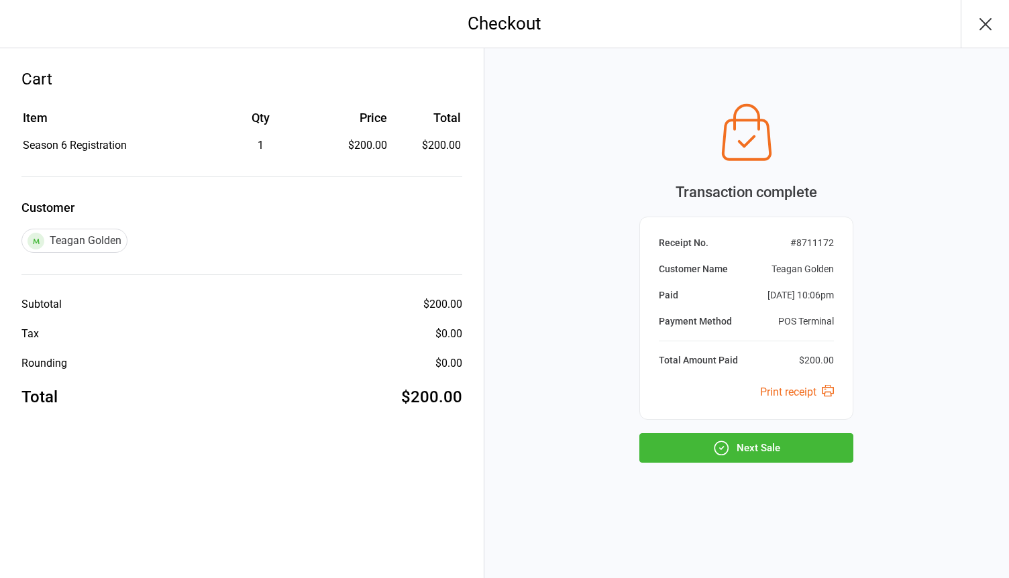
click at [990, 24] on icon "button" at bounding box center [985, 23] width 21 height 21
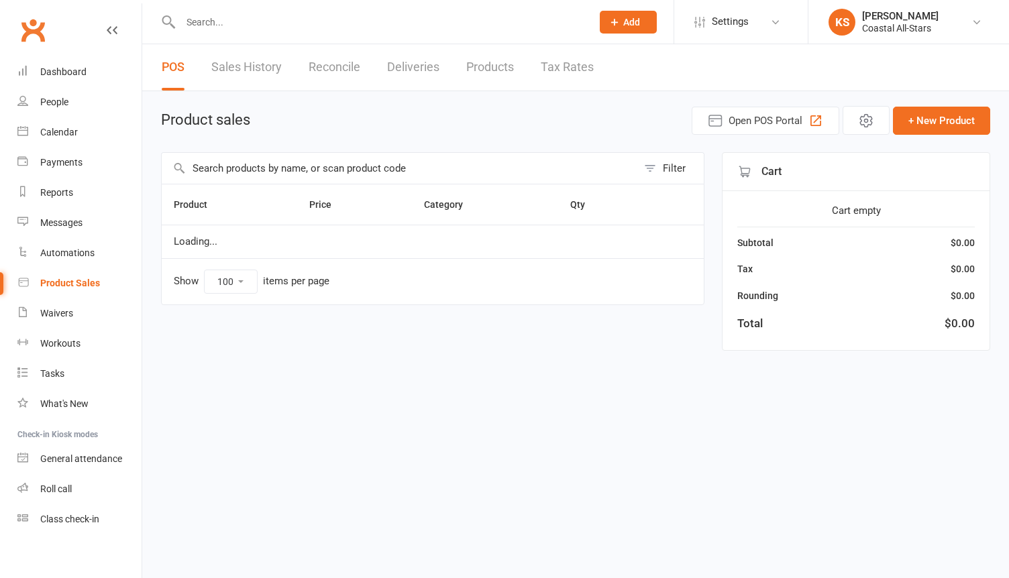
select select "100"
click at [353, 30] on input "text" at bounding box center [379, 22] width 406 height 19
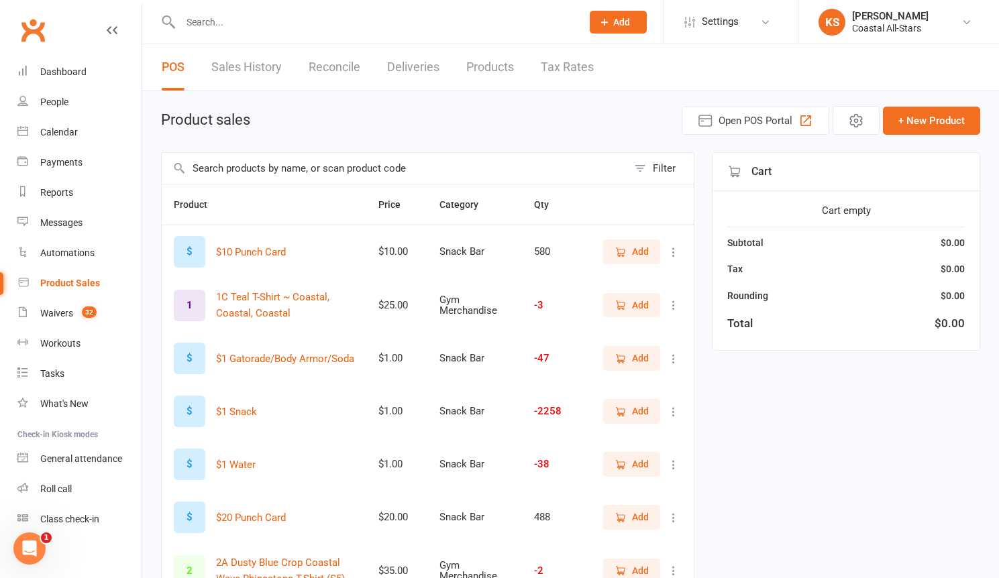
paste input "[EMAIL_ADDRESS][DOMAIN_NAME]"
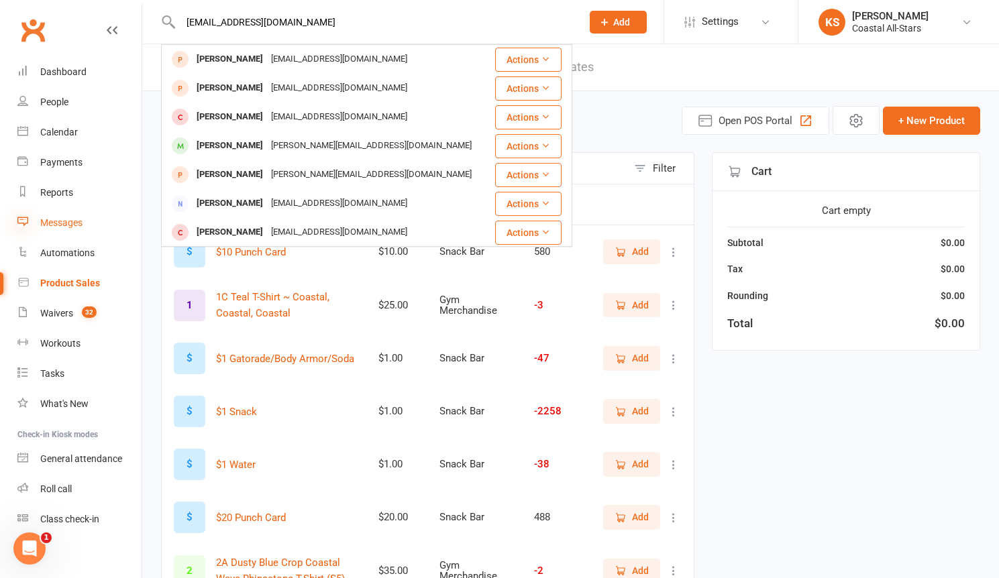
type input "[EMAIL_ADDRESS][DOMAIN_NAME]"
click at [59, 325] on link "Waivers 32" at bounding box center [79, 314] width 124 height 30
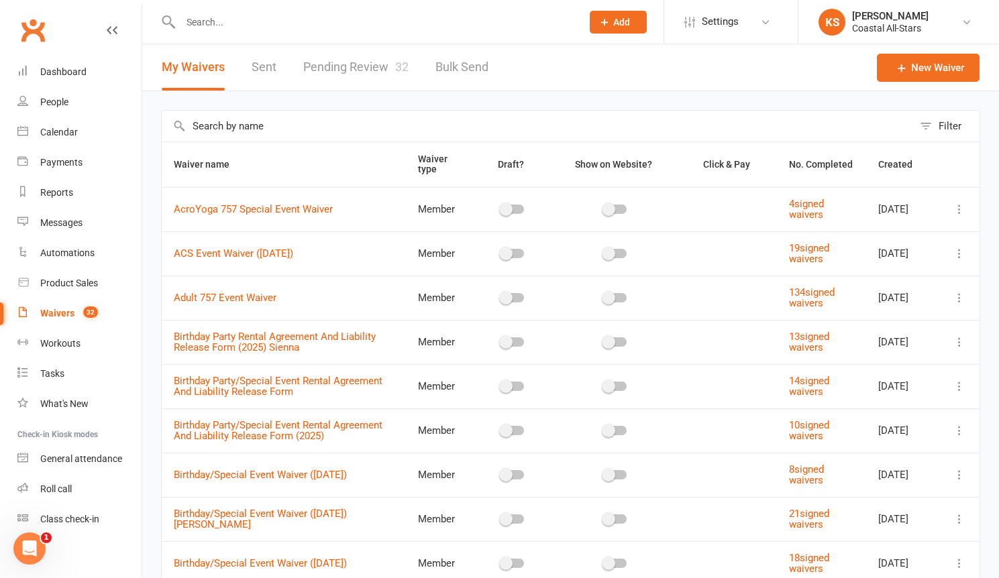
click at [313, 63] on link "Pending Review 32" at bounding box center [355, 67] width 105 height 46
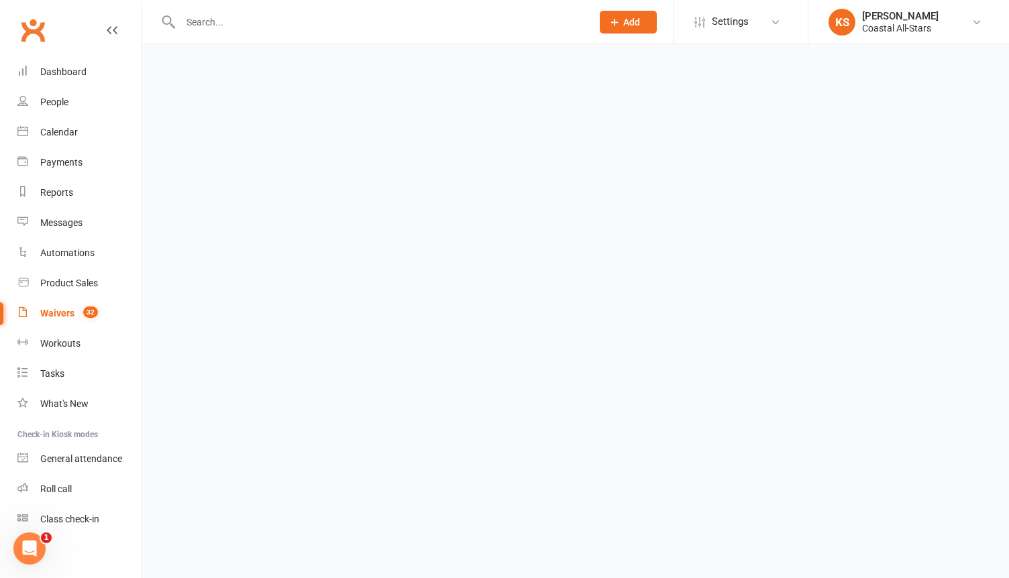
select select "25"
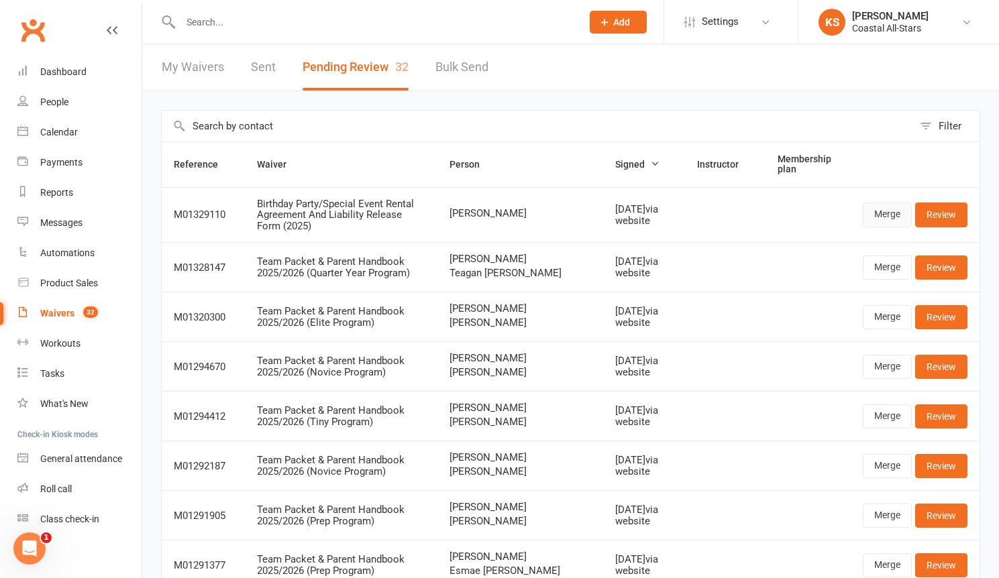
click at [891, 212] on link "Merge" at bounding box center [887, 215] width 49 height 24
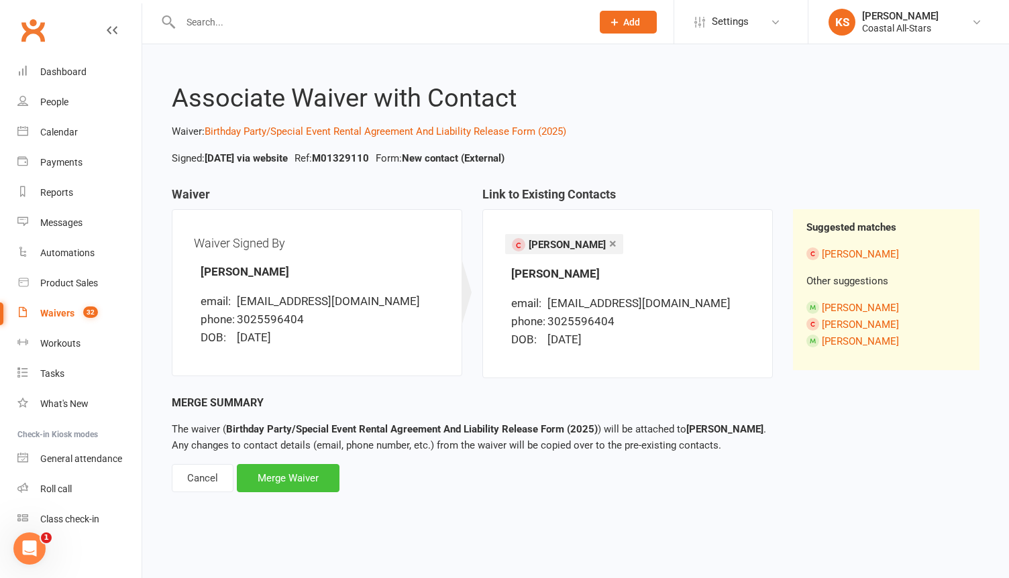
click at [320, 472] on div "Merge Waiver" at bounding box center [288, 478] width 103 height 28
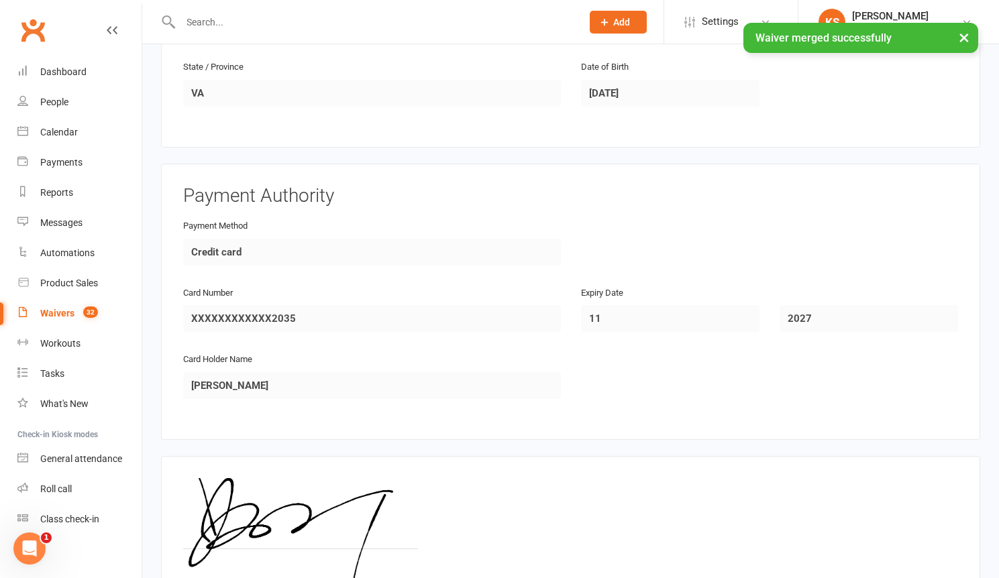
scroll to position [629, 0]
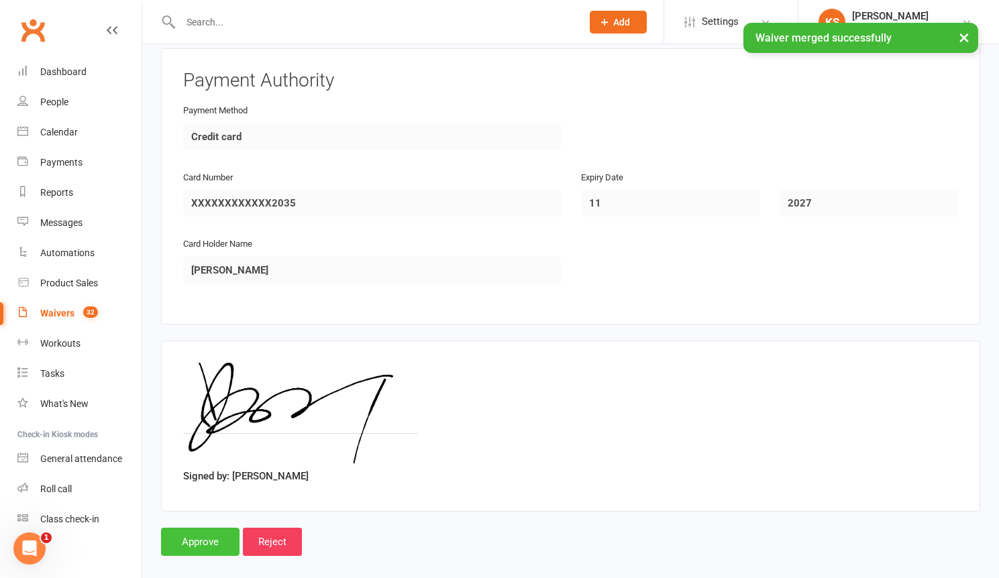
click at [221, 531] on input "Approve" at bounding box center [200, 542] width 78 height 28
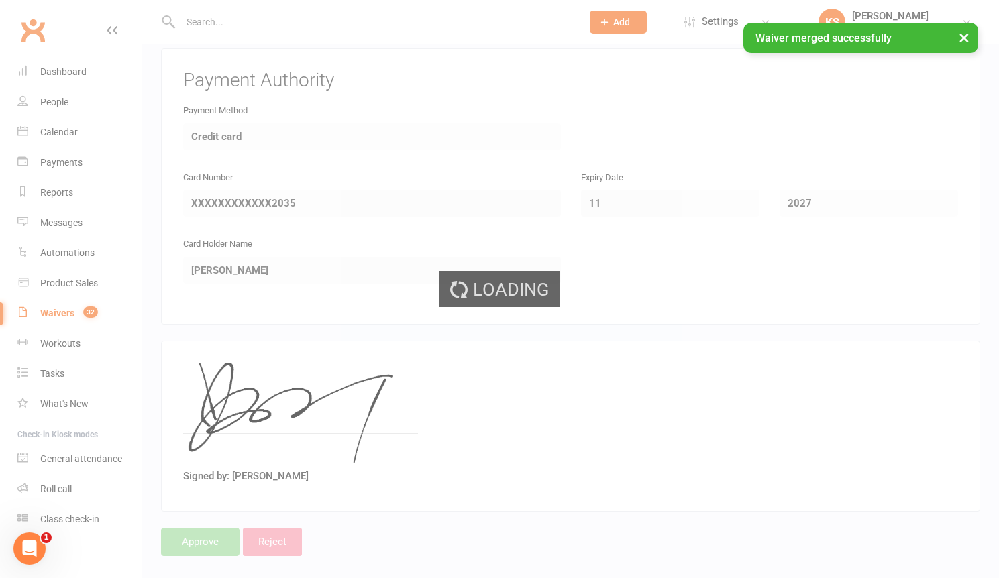
select select "25"
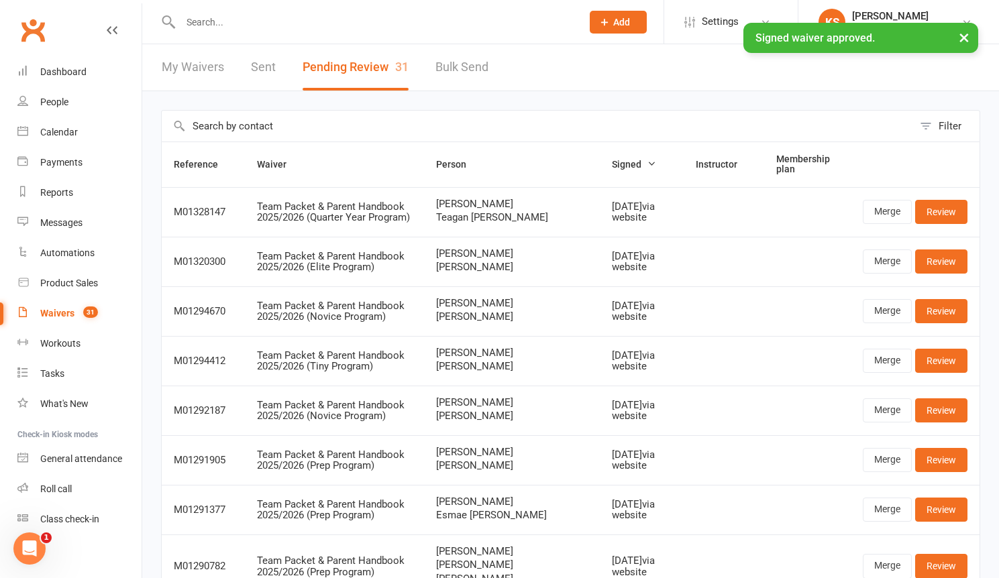
click at [238, 20] on input "text" at bounding box center [374, 22] width 396 height 19
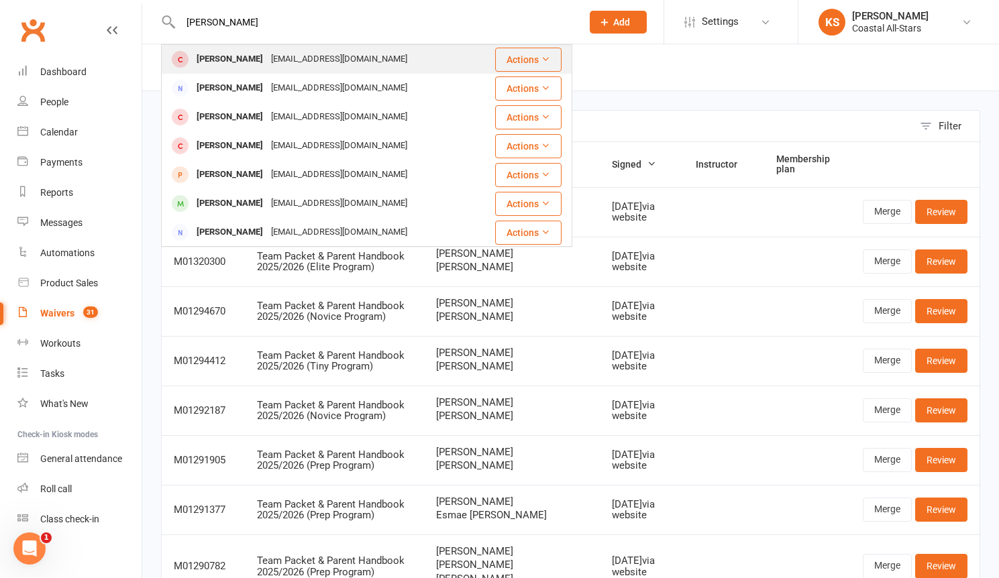
type input "[PERSON_NAME]"
click at [267, 60] on div "[EMAIL_ADDRESS][DOMAIN_NAME]" at bounding box center [339, 59] width 144 height 19
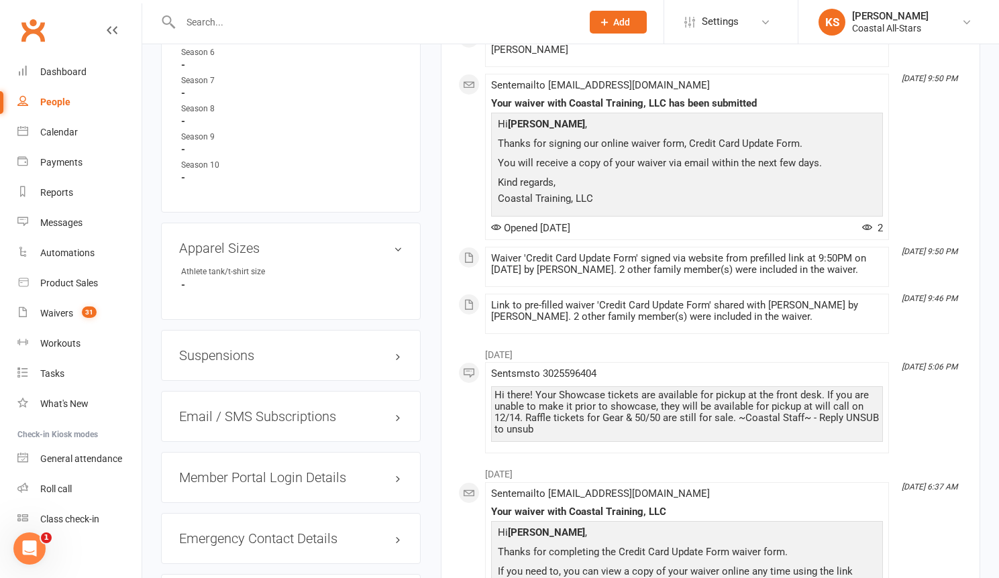
scroll to position [535, 0]
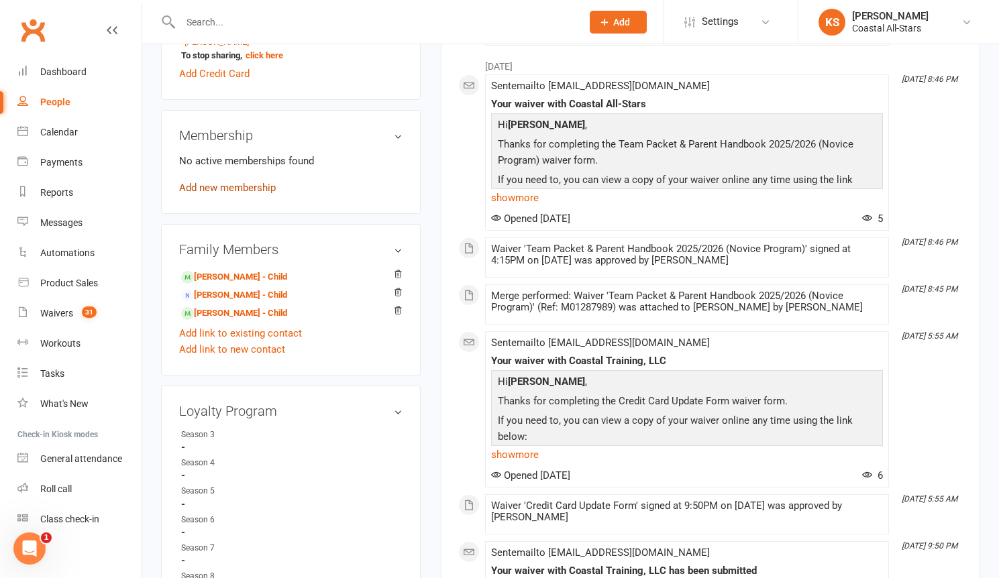
click at [226, 190] on link "Add new membership" at bounding box center [227, 188] width 97 height 12
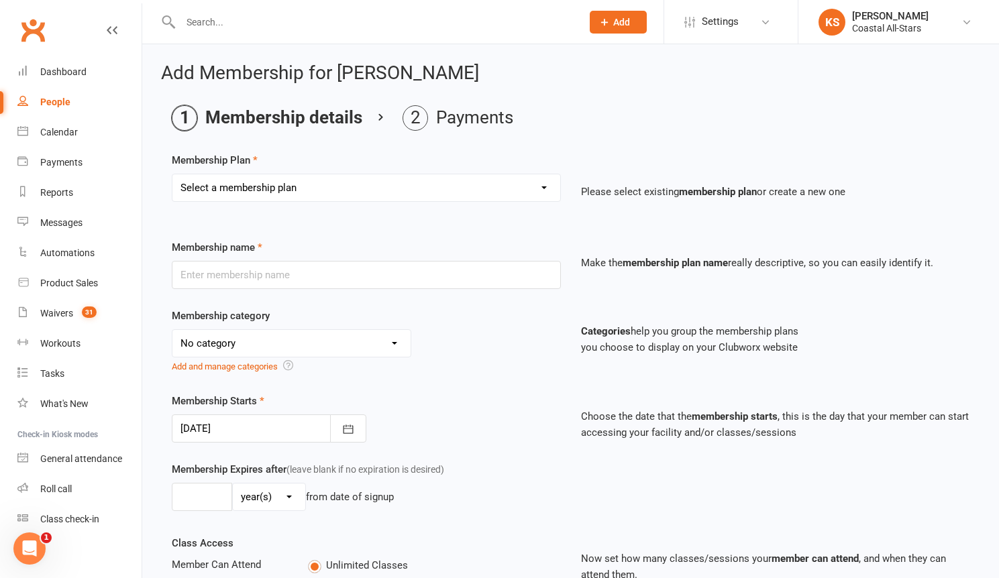
click at [374, 177] on select "Select a membership plan Create new Membership Plan Trial Class Coastal Members…" at bounding box center [366, 187] width 388 height 27
select select "86"
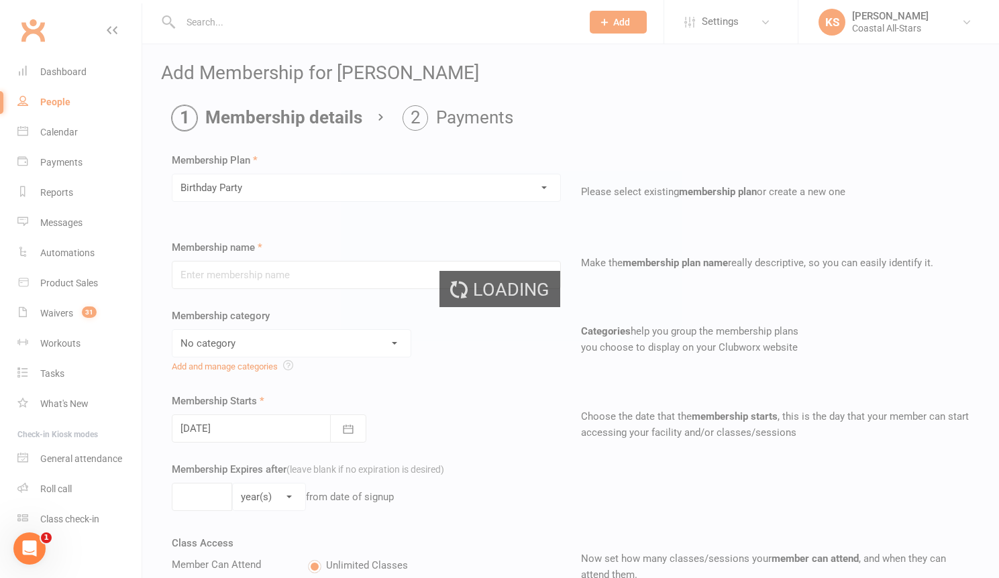
type input "Birthday Party"
select select "11"
type input "1"
select select "1"
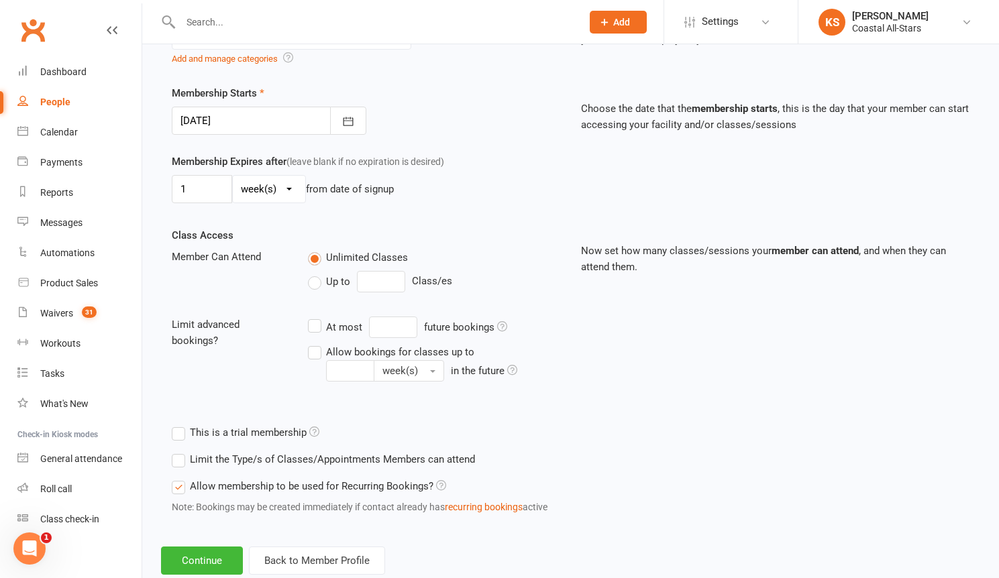
scroll to position [343, 0]
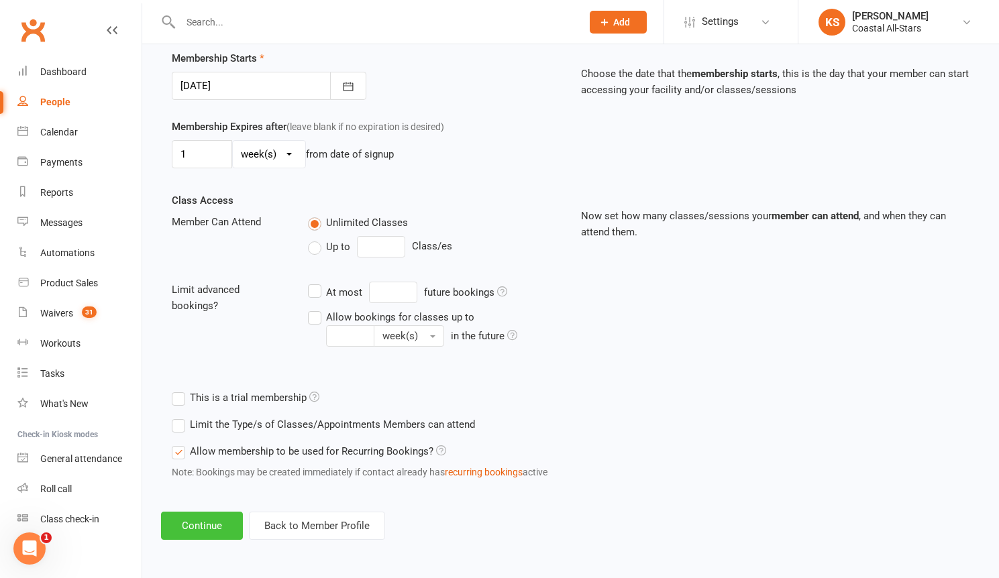
click at [206, 521] on button "Continue" at bounding box center [202, 526] width 82 height 28
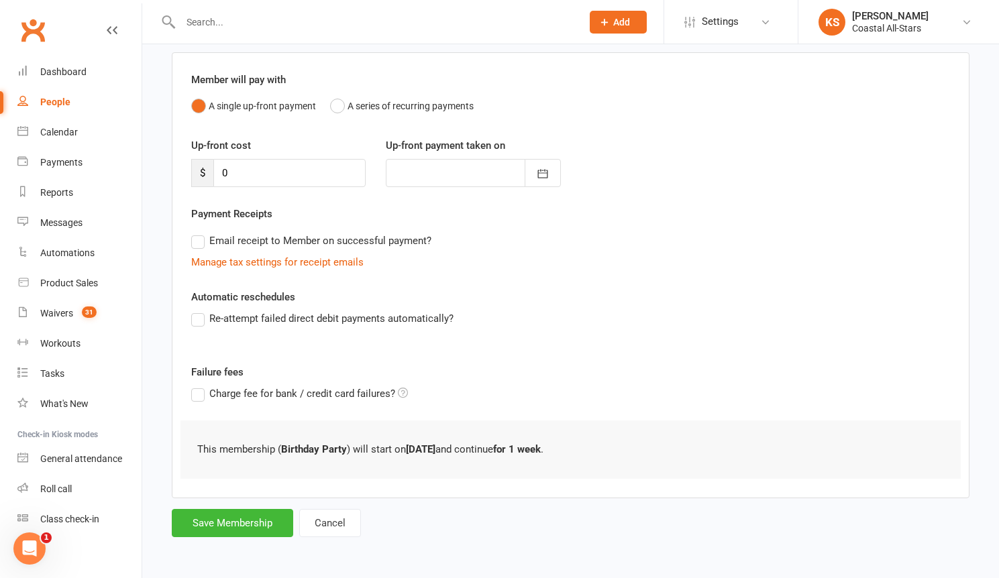
scroll to position [0, 0]
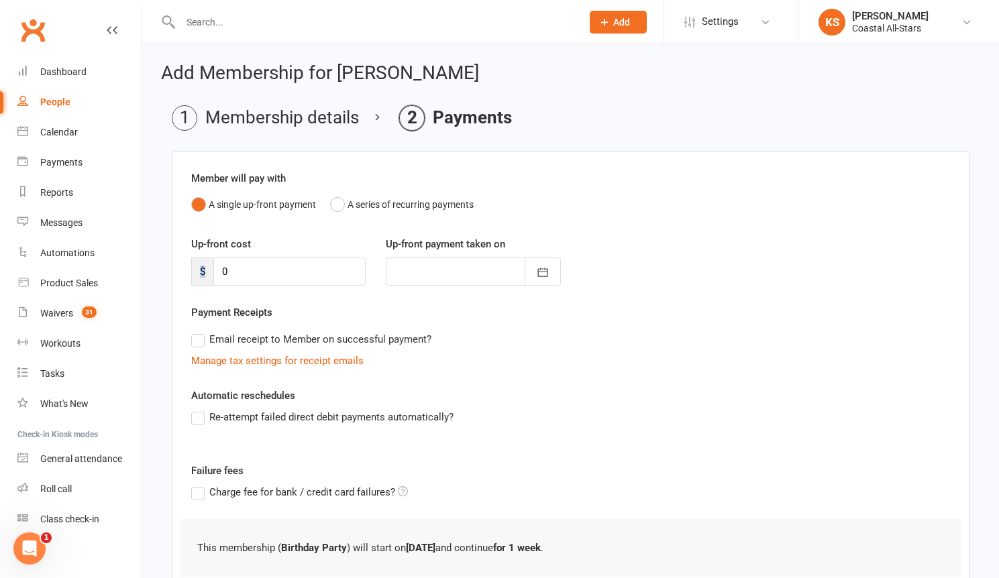
drag, startPoint x: 312, startPoint y: 287, endPoint x: 218, endPoint y: 279, distance: 94.3
click at [218, 279] on div "Up-front cost $ 0 Up-front payment taken on [DATE] Sun Mon Tue Wed Thu Fri Sat …" at bounding box center [570, 270] width 779 height 68
click at [340, 205] on button "A series of recurring payments" at bounding box center [402, 204] width 144 height 25
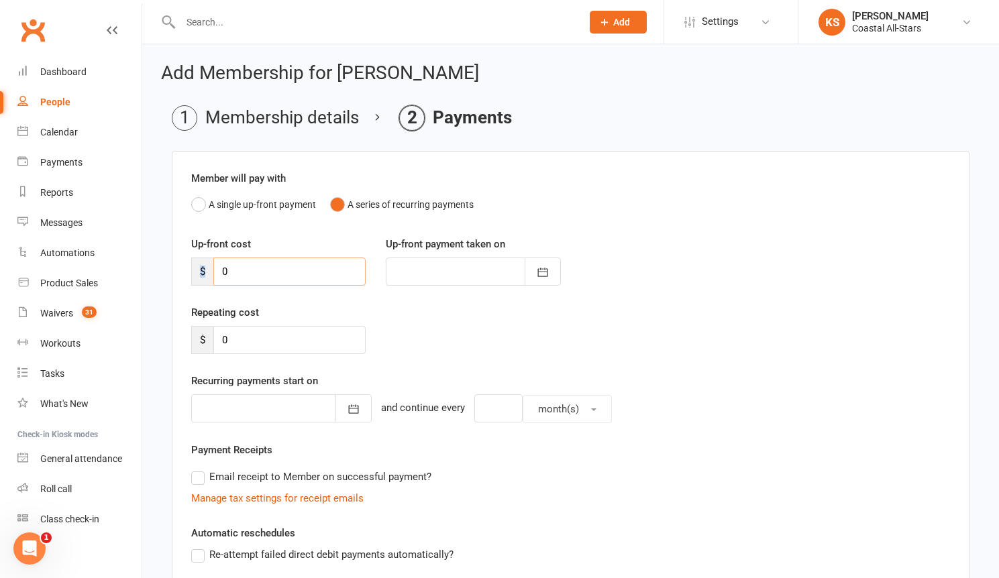
click at [270, 271] on input "0" at bounding box center [289, 272] width 152 height 28
type input "5"
type input "[DATE]"
type input "50"
drag, startPoint x: 301, startPoint y: 341, endPoint x: 190, endPoint y: 341, distance: 111.4
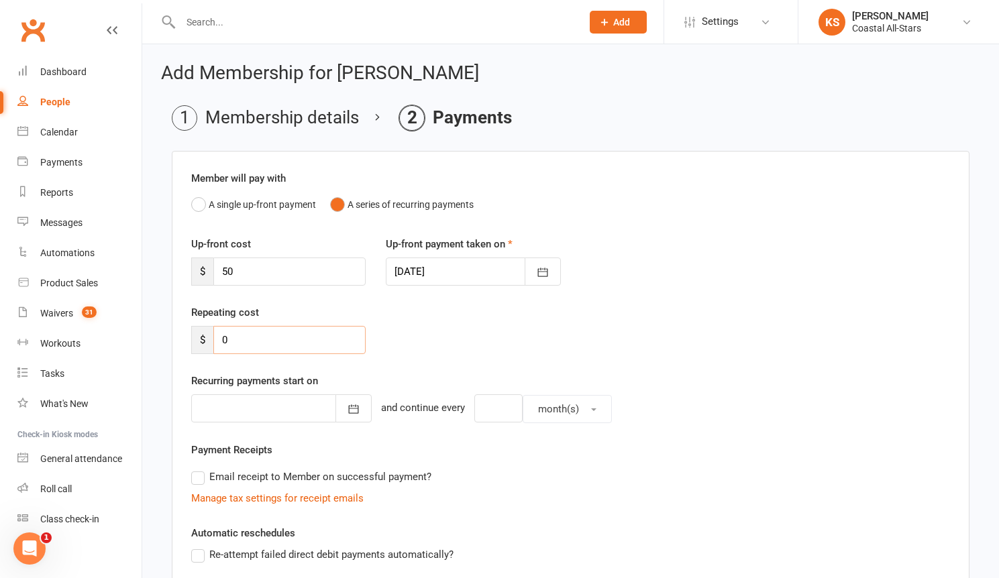
click at [190, 341] on div "Repeating cost $ 0" at bounding box center [278, 330] width 195 height 50
type input "325"
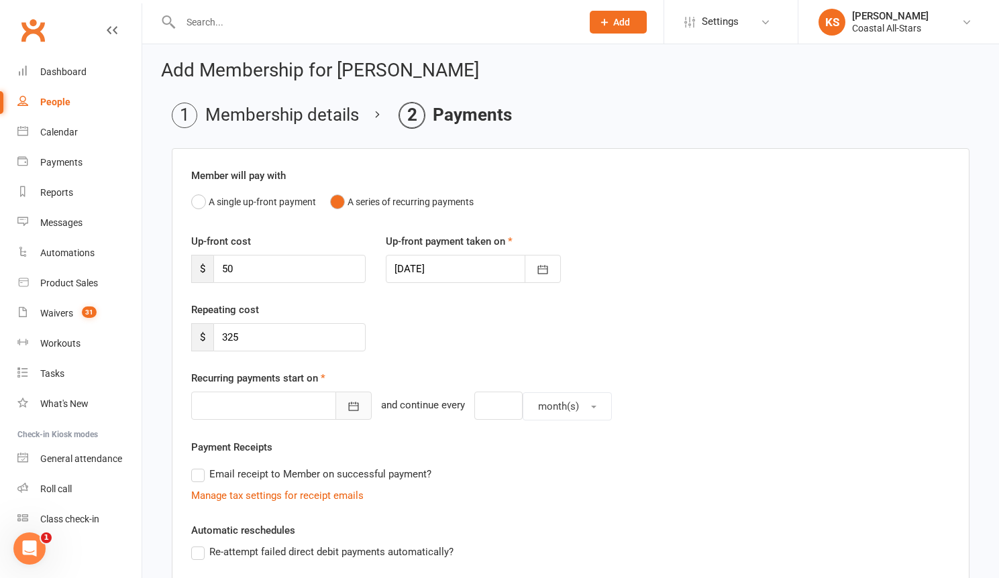
click at [347, 403] on icon "button" at bounding box center [353, 406] width 13 height 13
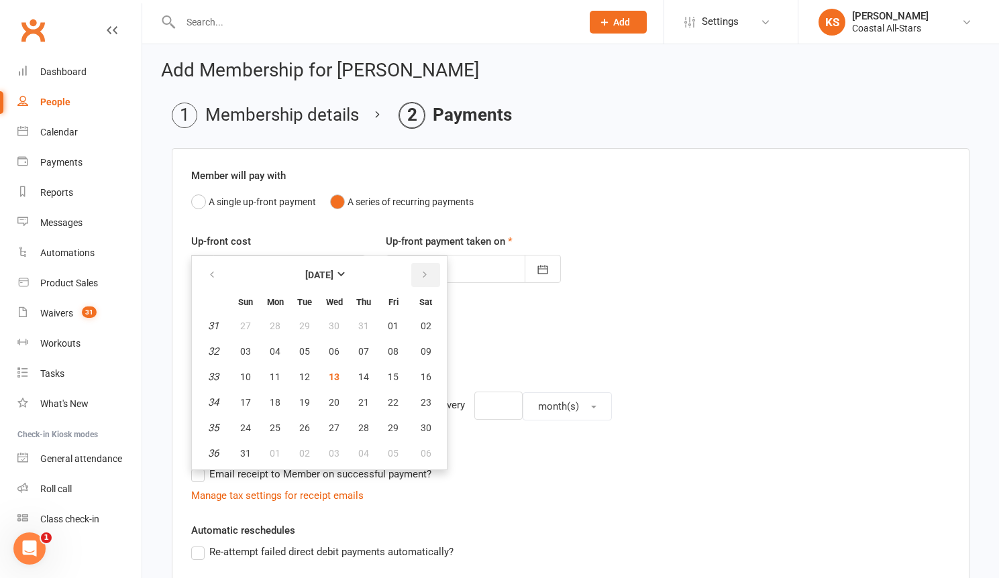
click at [423, 280] on button "button" at bounding box center [425, 275] width 29 height 24
click at [427, 400] on span "27" at bounding box center [426, 402] width 11 height 11
type input "[DATE]"
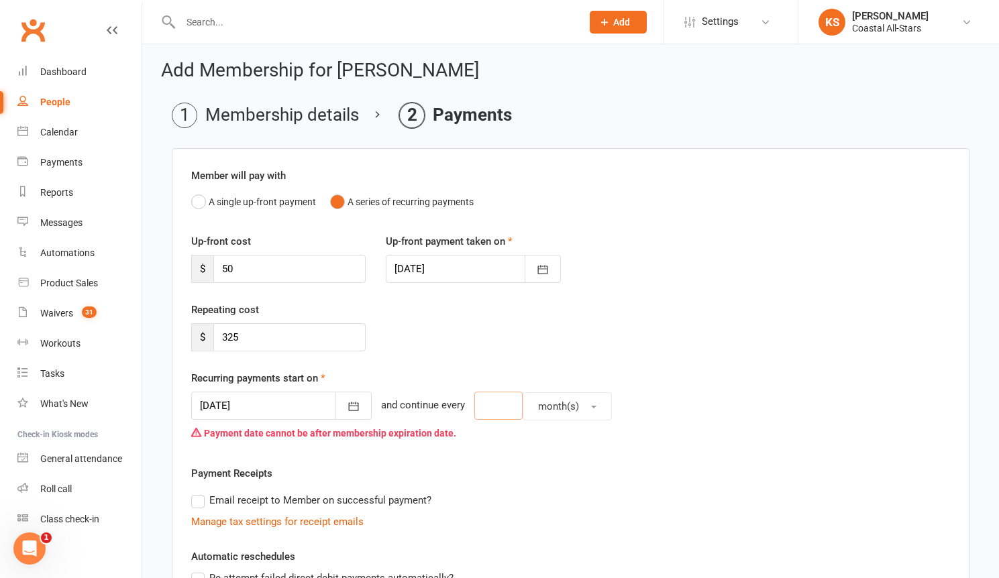
click at [474, 411] on input "number" at bounding box center [498, 406] width 48 height 28
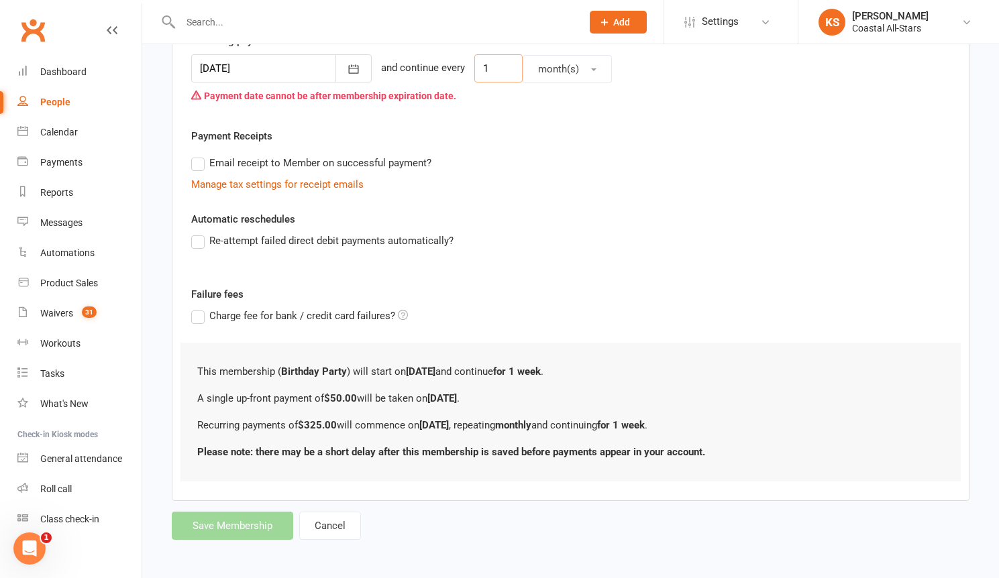
scroll to position [343, 0]
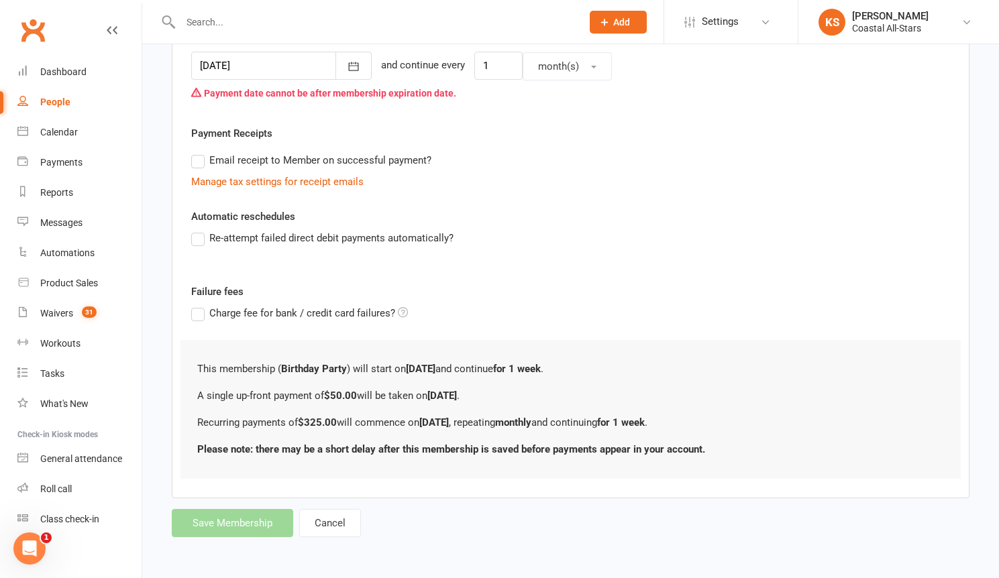
click at [196, 166] on label "Email receipt to Member on successful payment?" at bounding box center [311, 160] width 240 height 16
click at [196, 152] on input "Email receipt to Member on successful payment?" at bounding box center [195, 152] width 9 height 0
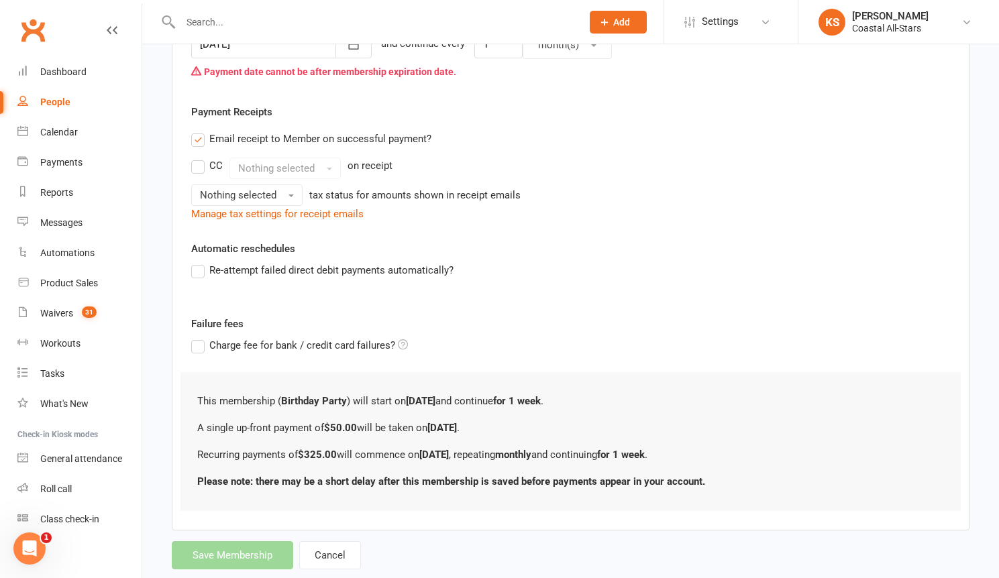
scroll to position [396, 0]
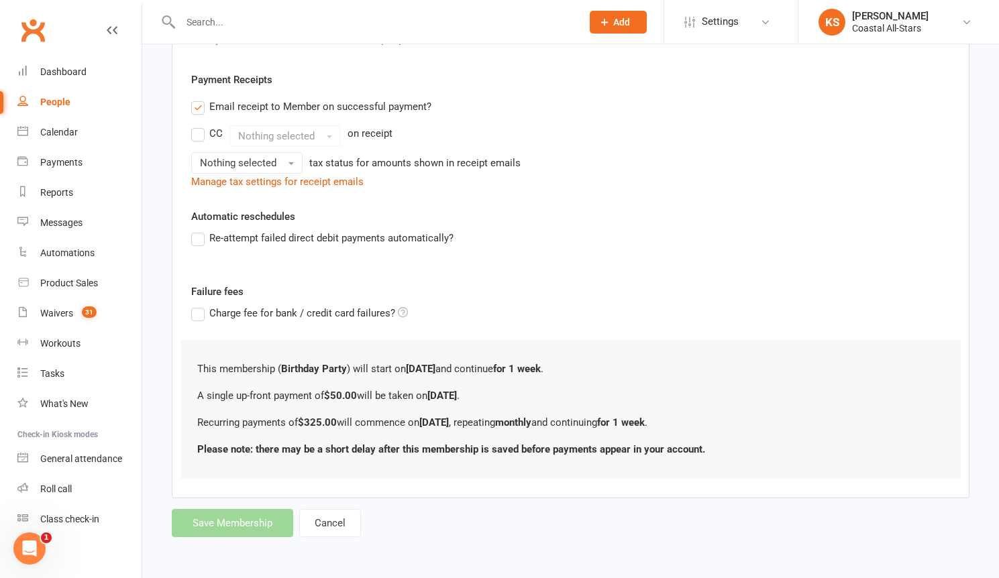
click at [298, 451] on b "Please note: there may be a short delay after this membership is saved before p…" at bounding box center [451, 449] width 508 height 12
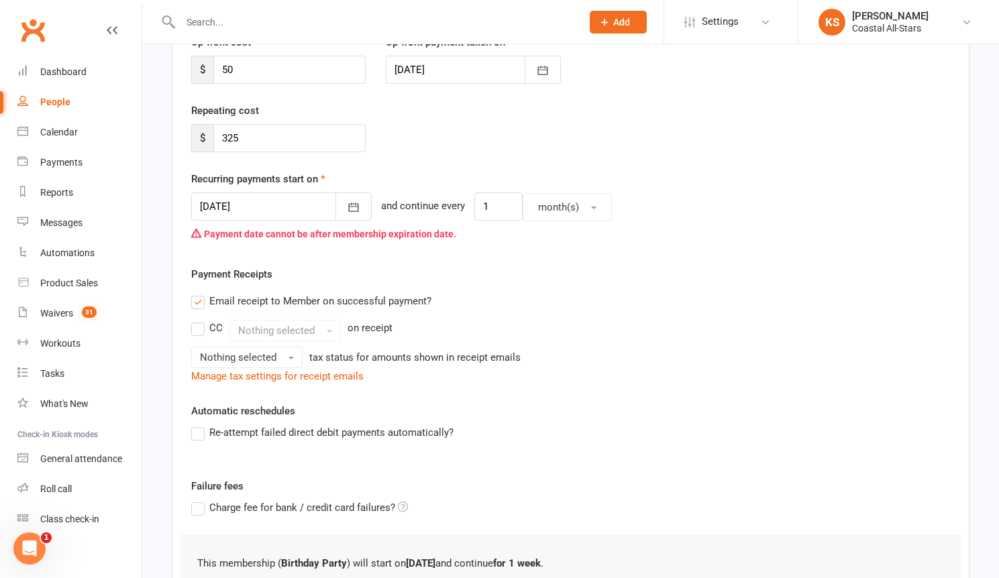
scroll to position [205, 0]
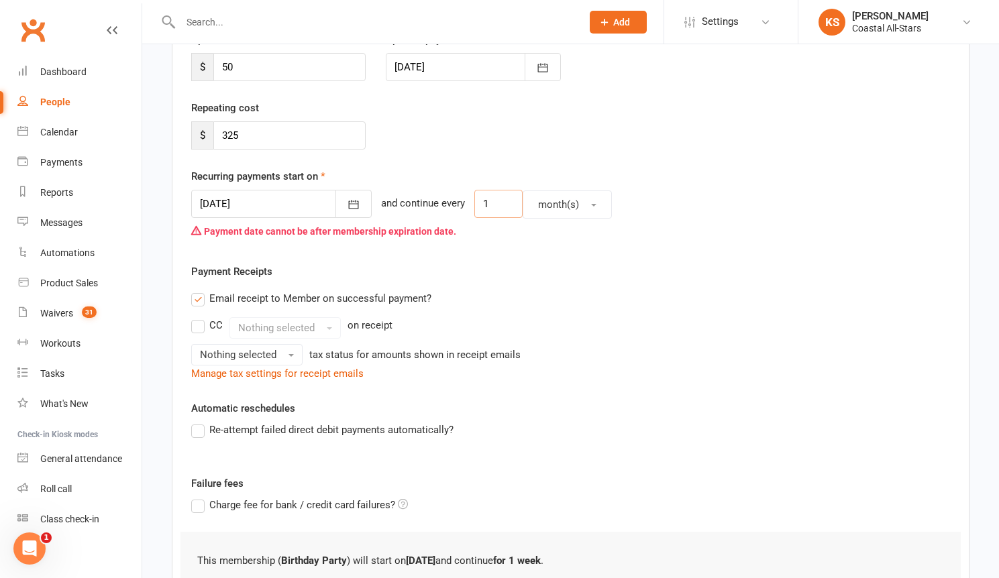
drag, startPoint x: 474, startPoint y: 209, endPoint x: 437, endPoint y: 205, distance: 37.8
click at [437, 205] on div "[DATE] [DATE] Sun Mon Tue Wed Thu Fri Sat 36 31 01 02 03 04 05 06 37 07 08 09 1…" at bounding box center [570, 204] width 759 height 29
type input "3"
click at [454, 378] on div "Manage tax settings for receipt emails" at bounding box center [570, 374] width 759 height 16
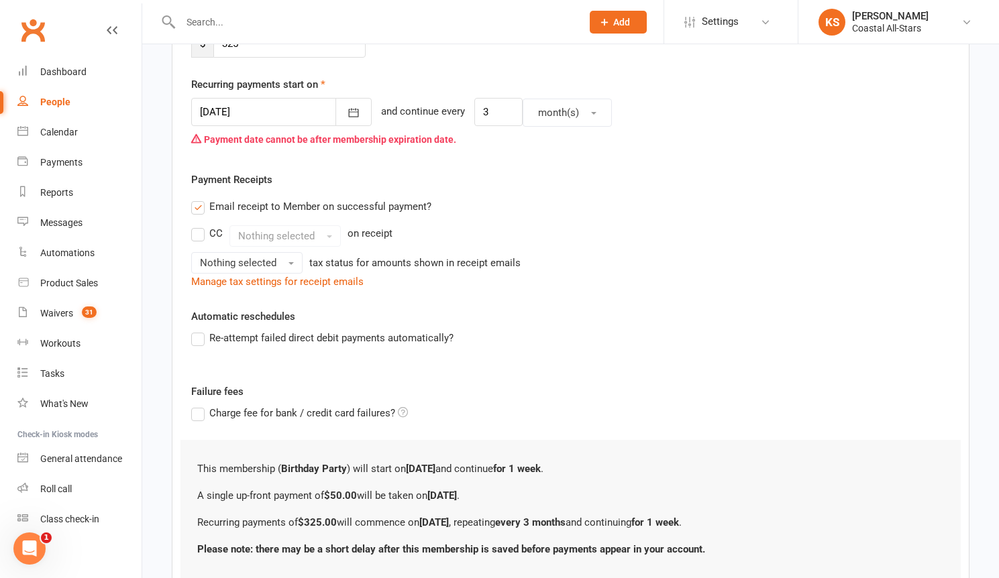
scroll to position [396, 0]
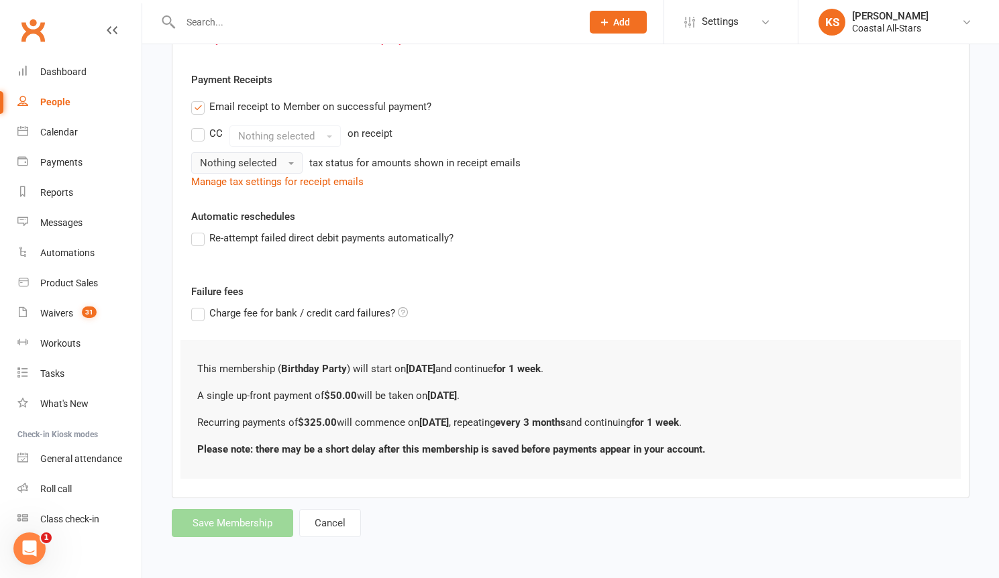
click at [271, 166] on span "Nothing selected" at bounding box center [238, 163] width 76 height 12
click at [260, 219] on link "Tax exempt" at bounding box center [258, 218] width 133 height 27
click at [237, 520] on form "Member will pay with A single up-front payment A series of recurring payments U…" at bounding box center [571, 145] width 798 height 783
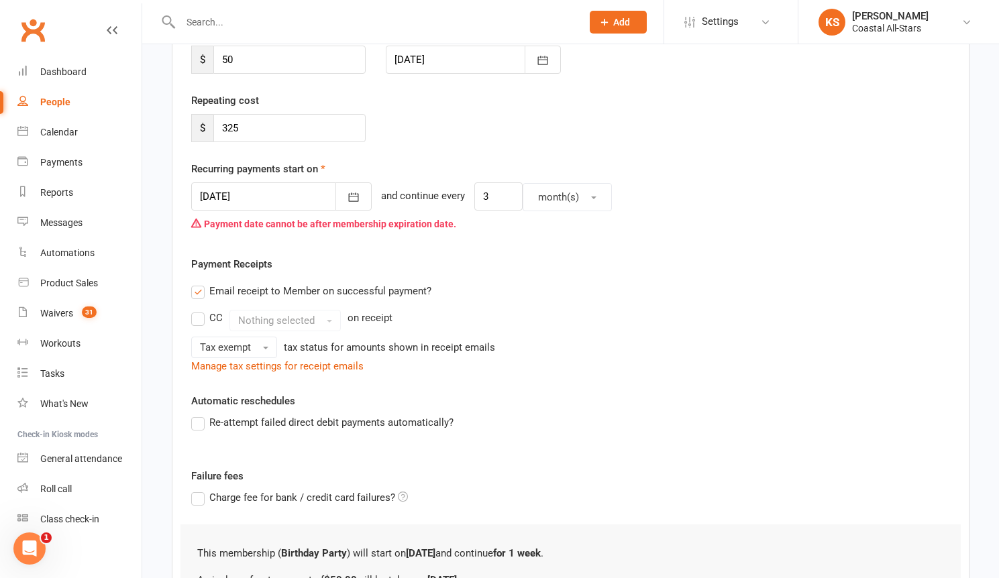
scroll to position [142, 0]
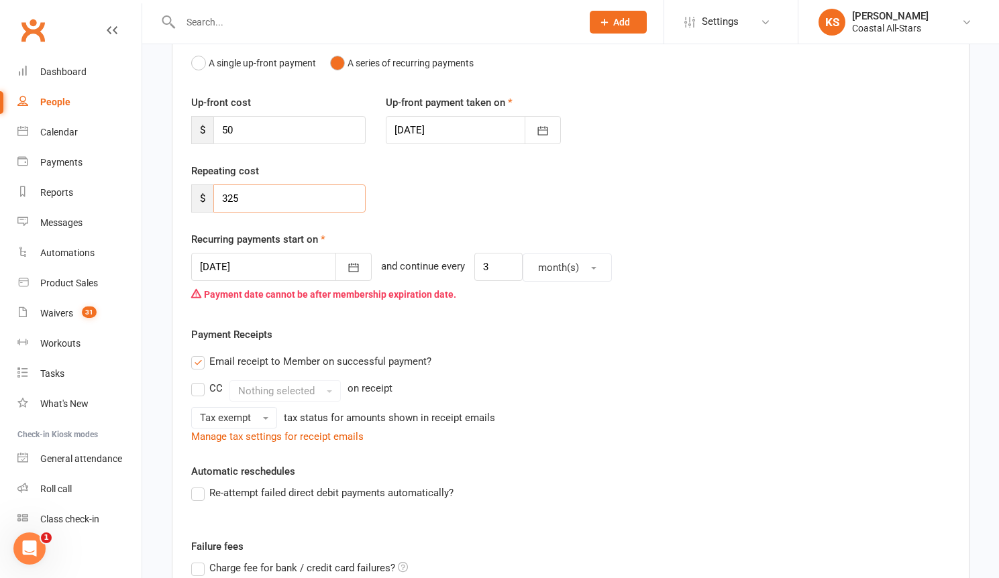
drag, startPoint x: 267, startPoint y: 201, endPoint x: 183, endPoint y: 207, distance: 84.1
click at [183, 207] on div "Repeating cost $ 325" at bounding box center [278, 188] width 195 height 50
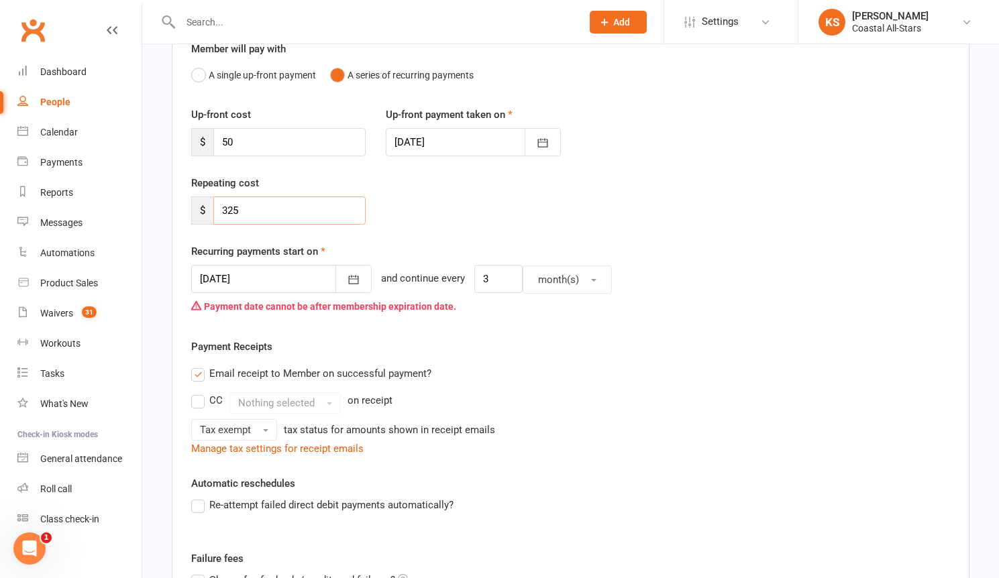
scroll to position [119, 0]
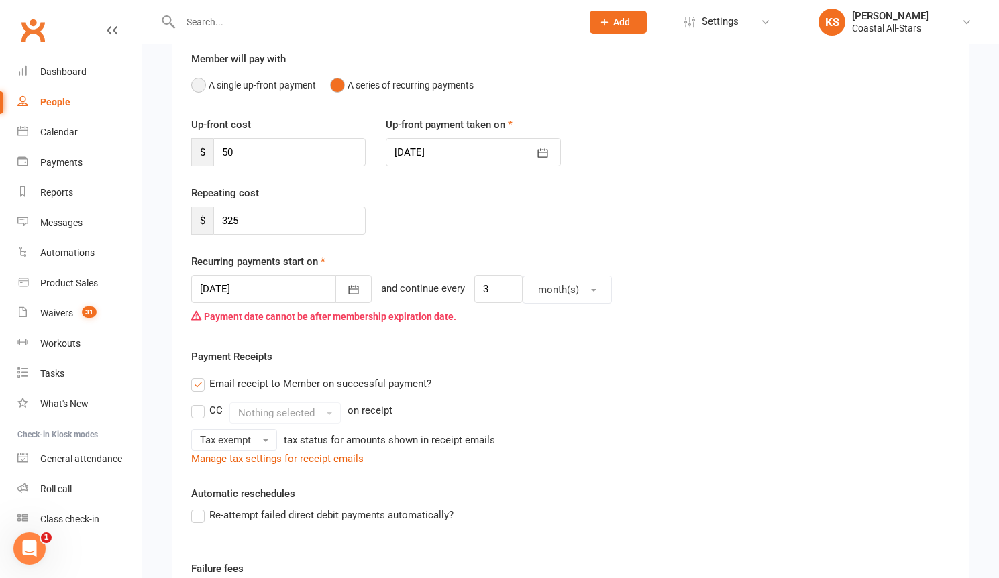
click at [224, 91] on button "A single up-front payment" at bounding box center [253, 84] width 125 height 25
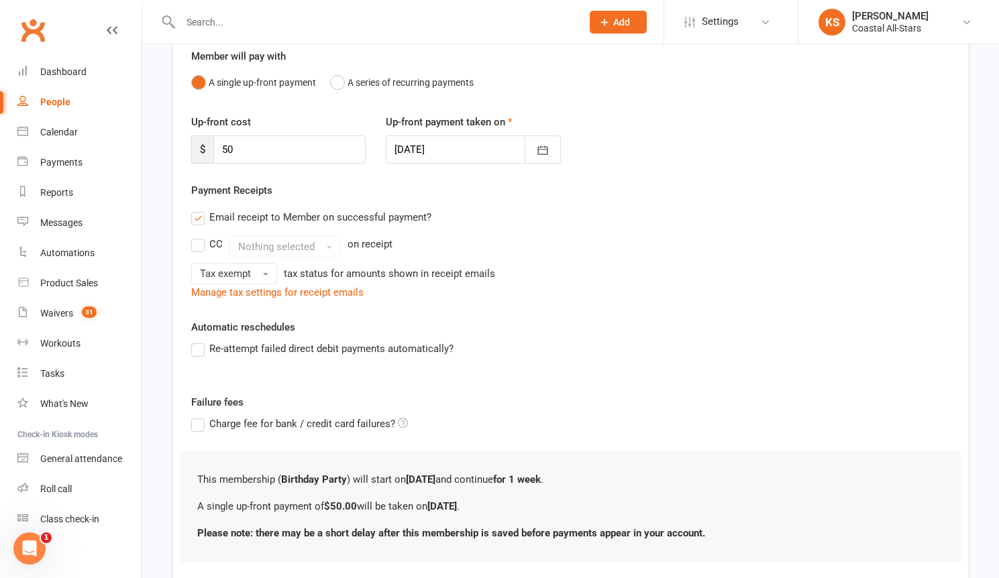
scroll to position [206, 0]
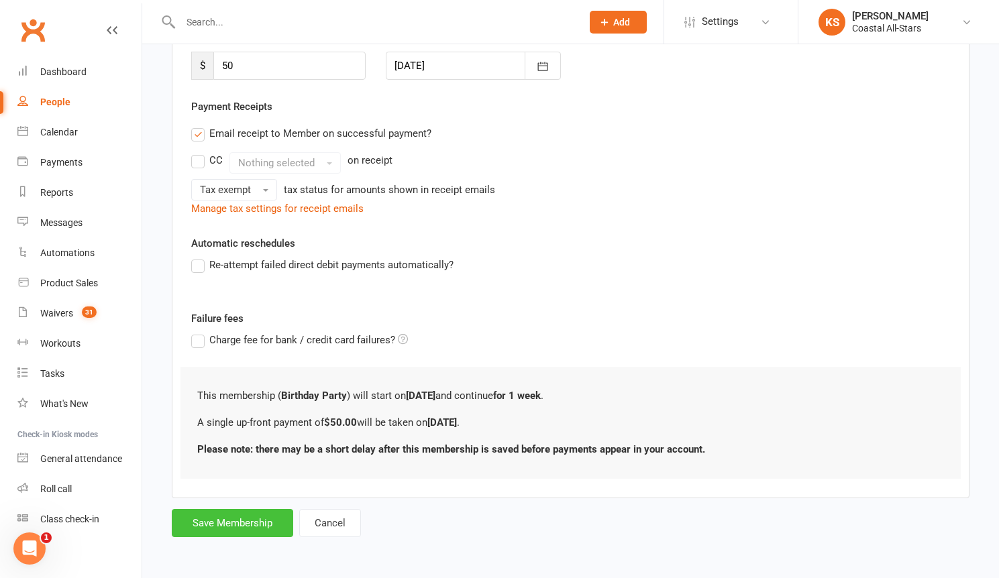
click at [227, 515] on button "Save Membership" at bounding box center [232, 523] width 121 height 28
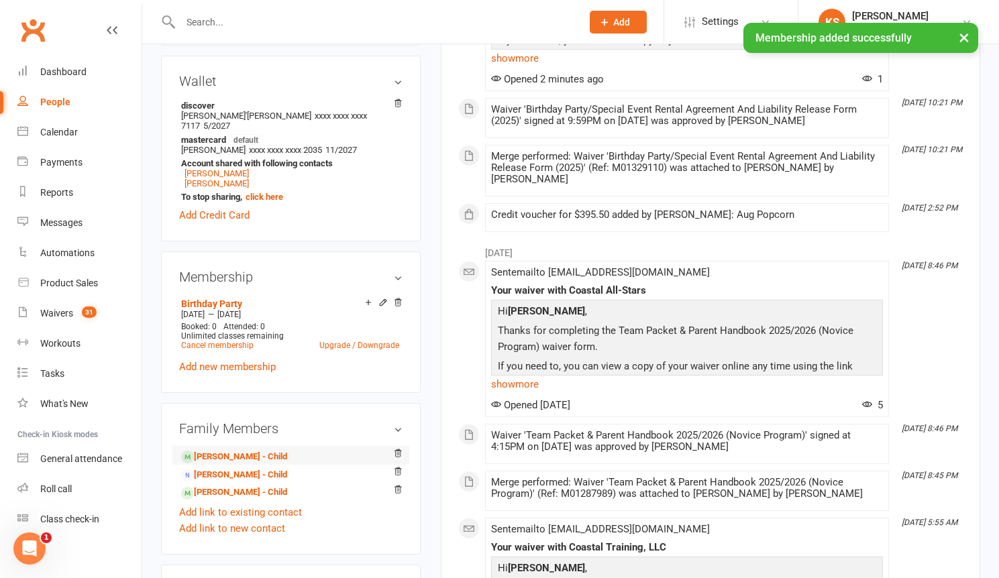
scroll to position [466, 0]
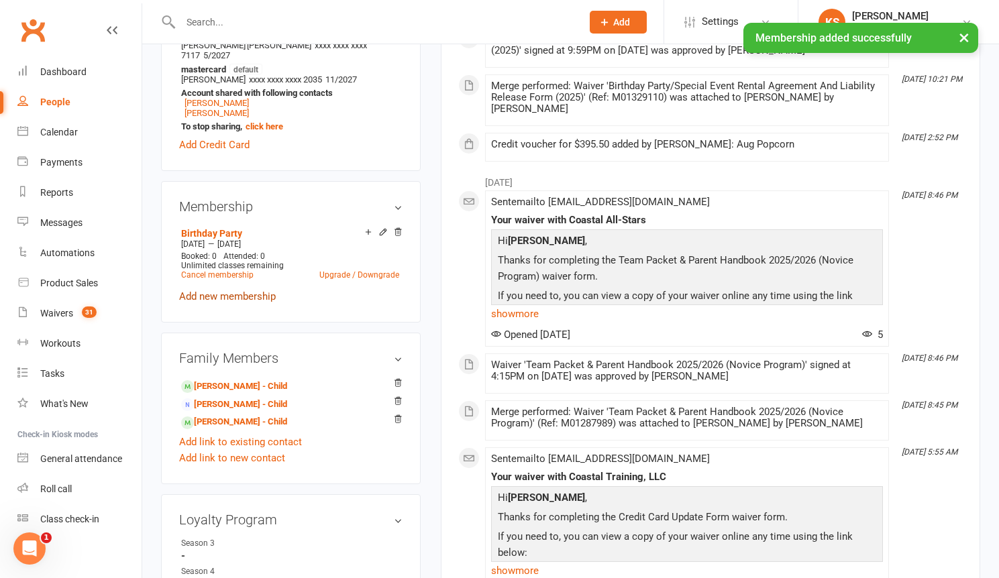
click at [223, 299] on link "Add new membership" at bounding box center [227, 296] width 97 height 12
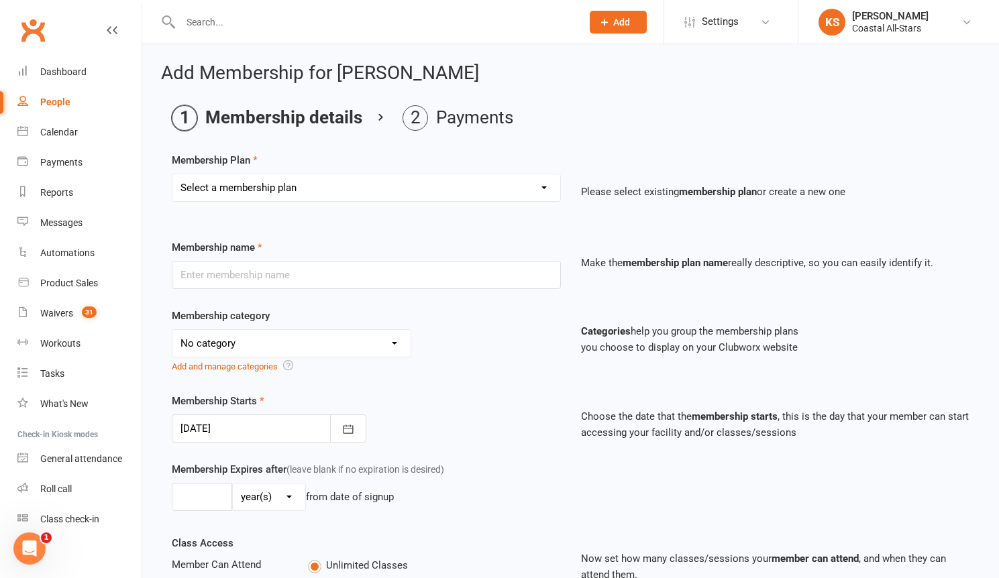
click at [307, 193] on select "Select a membership plan Create new Membership Plan Trial Class Coastal Members…" at bounding box center [366, 187] width 388 height 27
select select "86"
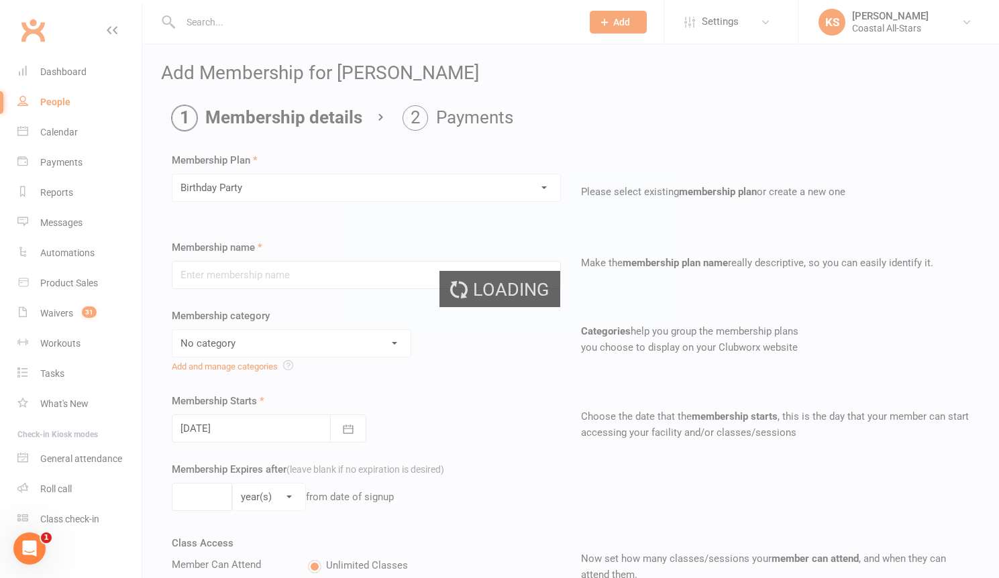
type input "Birthday Party"
select select "11"
type input "1"
select select "1"
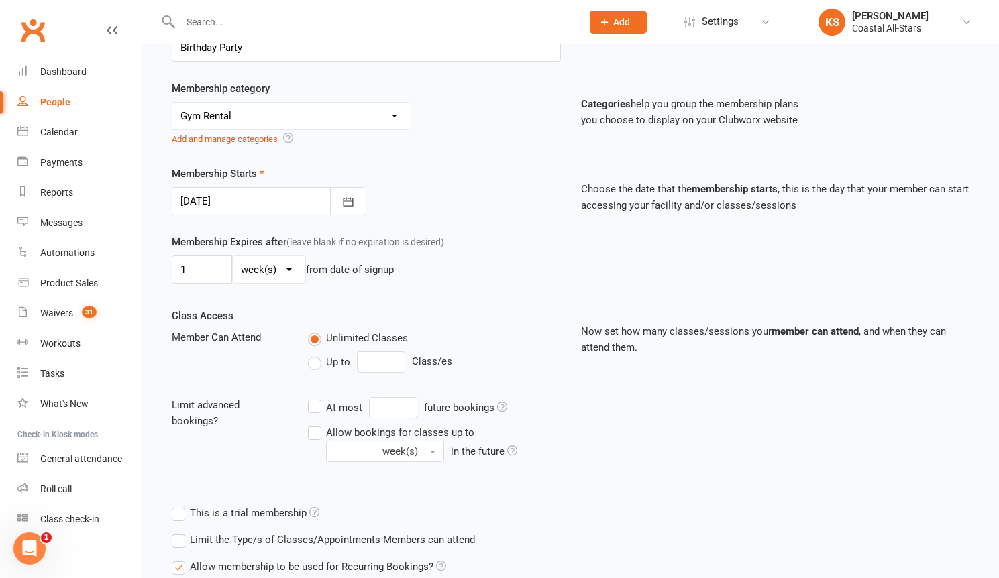
scroll to position [248, 0]
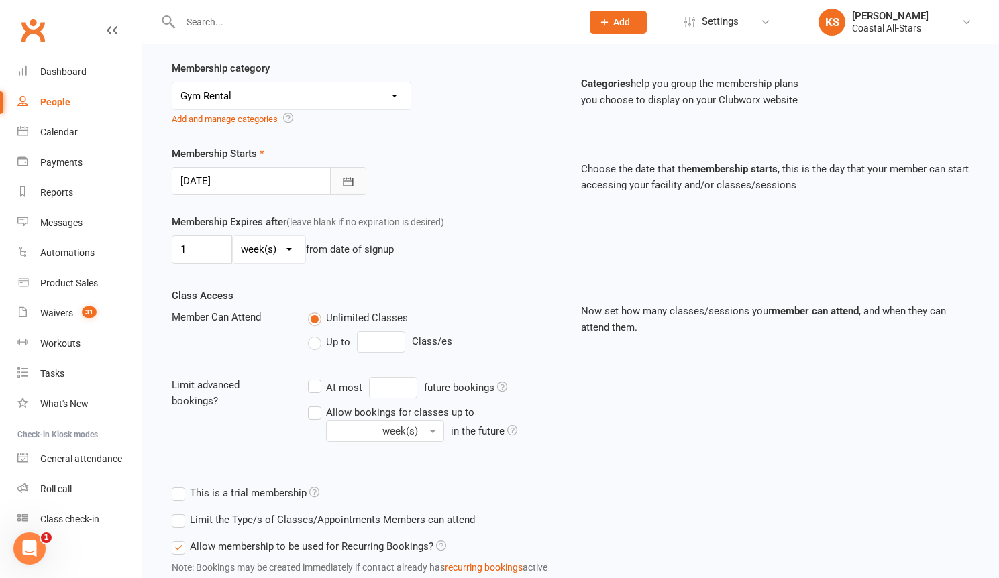
click at [348, 176] on icon "button" at bounding box center [347, 181] width 13 height 13
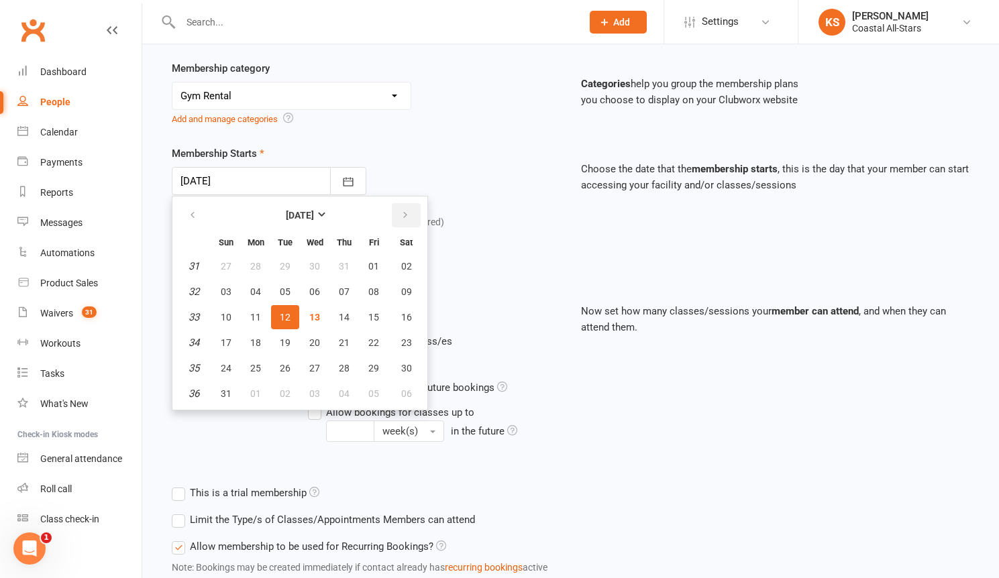
click at [407, 214] on icon "button" at bounding box center [405, 215] width 9 height 11
click at [411, 338] on button "27" at bounding box center [406, 343] width 34 height 24
type input "[DATE]"
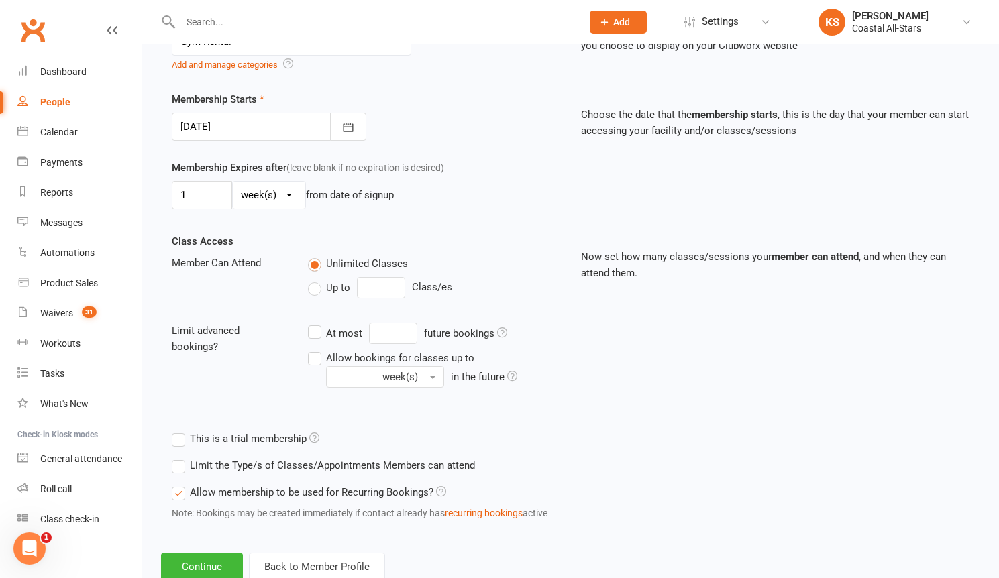
scroll to position [343, 0]
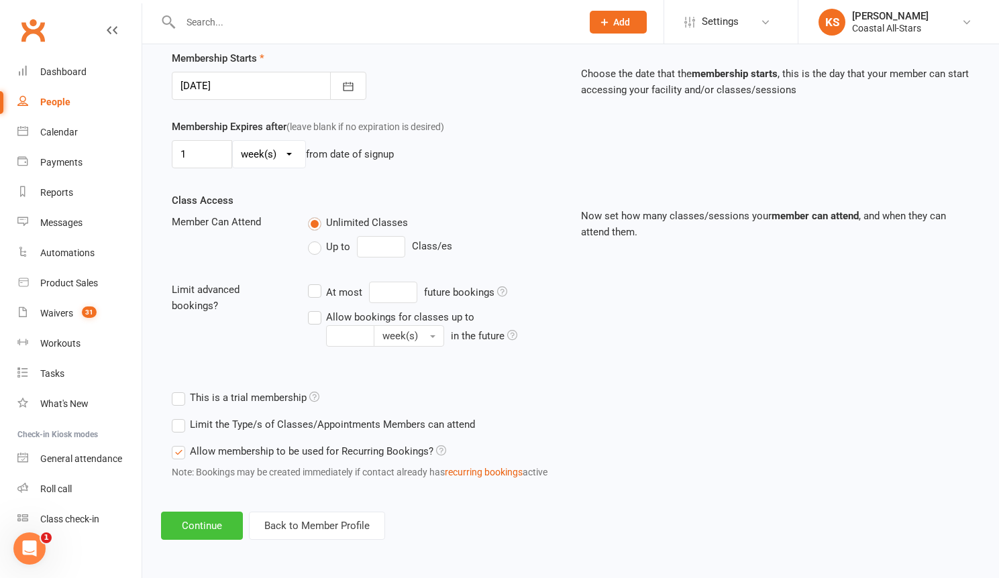
click at [223, 518] on button "Continue" at bounding box center [202, 526] width 82 height 28
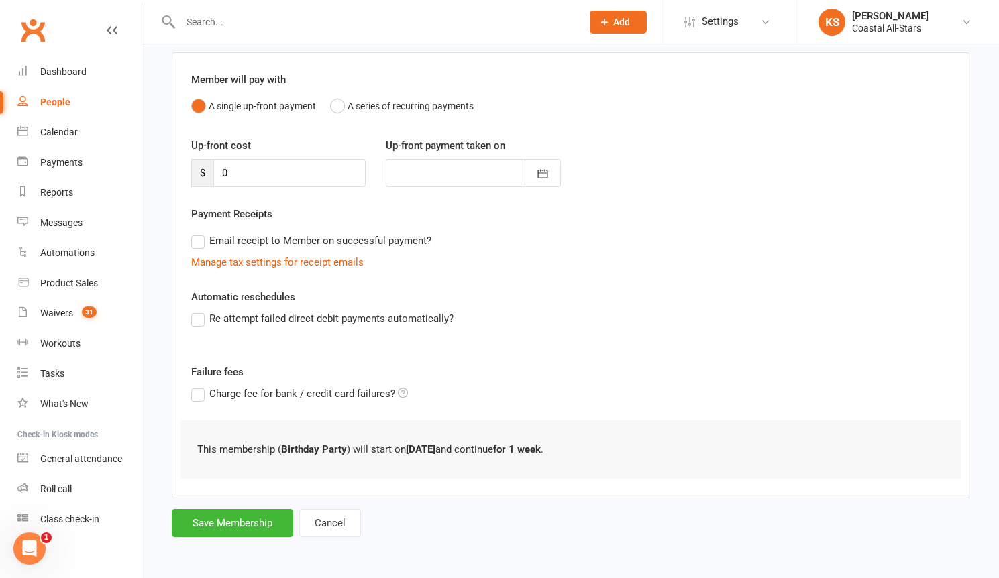
scroll to position [0, 0]
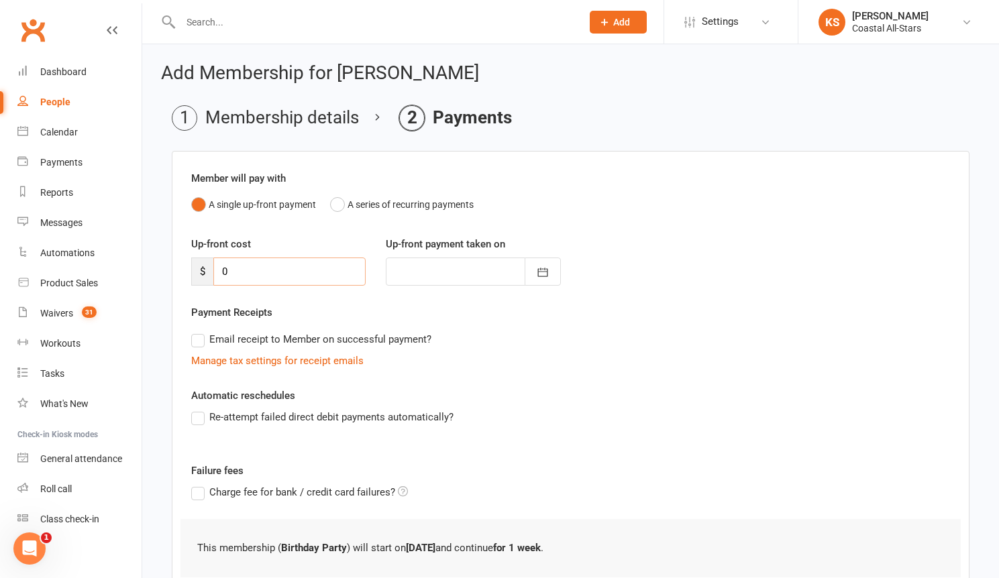
drag, startPoint x: 260, startPoint y: 267, endPoint x: 180, endPoint y: 268, distance: 79.8
click at [183, 268] on div "Up-front cost $ 0" at bounding box center [278, 261] width 195 height 50
type input "3"
type input "[DATE]"
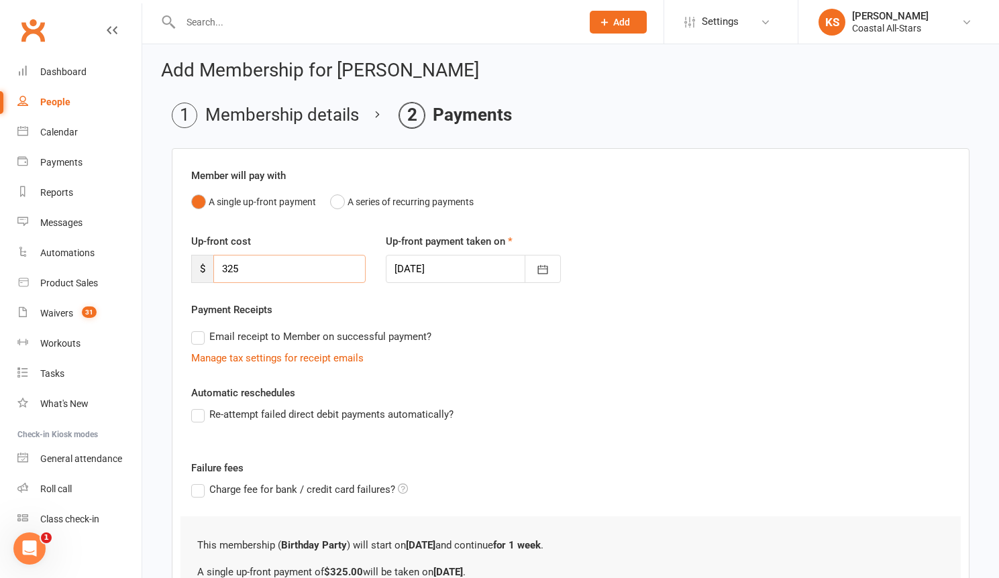
click at [269, 272] on input "325" at bounding box center [289, 269] width 152 height 28
drag, startPoint x: 269, startPoint y: 272, endPoint x: 197, endPoint y: 272, distance: 71.8
click at [197, 272] on div "$ 325" at bounding box center [278, 269] width 174 height 28
drag, startPoint x: 243, startPoint y: 268, endPoint x: 205, endPoint y: 264, distance: 37.8
click at [205, 264] on div "$ 375" at bounding box center [278, 269] width 174 height 28
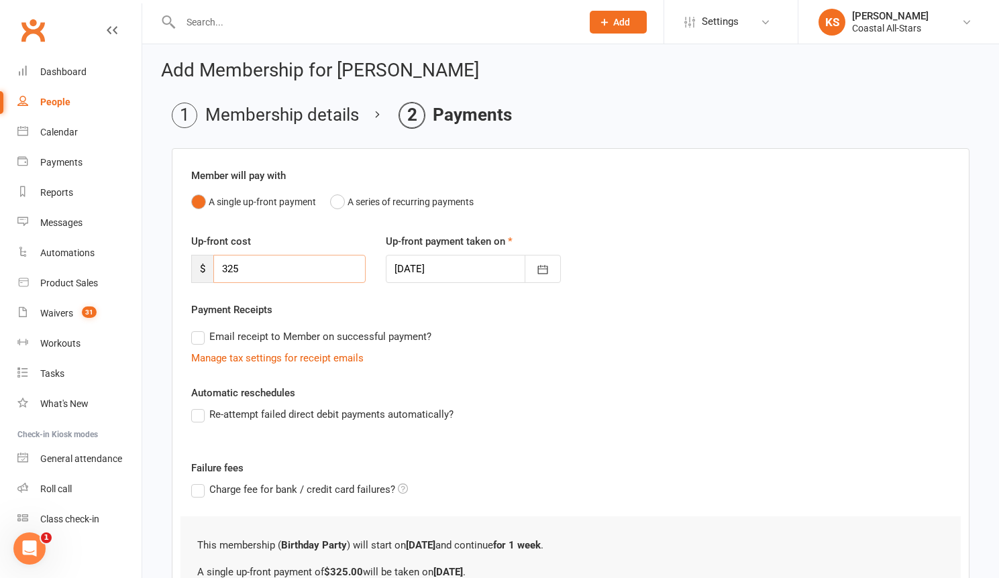
scroll to position [152, 0]
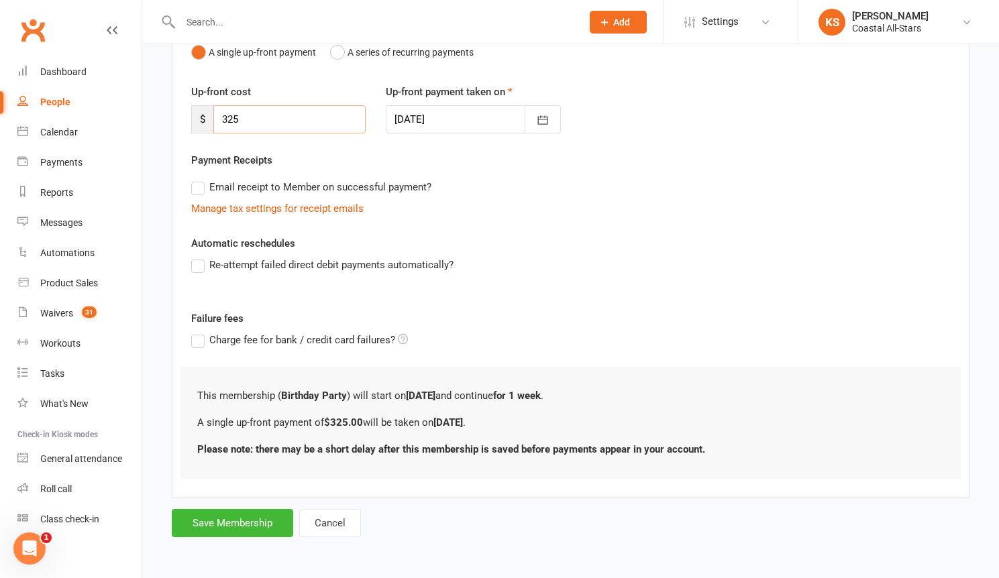
type input "325"
click at [538, 134] on div "Up-front cost $ 325 Up-front payment taken on [DATE] [DATE] Sun Mon Tue Wed Thu…" at bounding box center [570, 118] width 779 height 68
click at [543, 115] on icon "button" at bounding box center [542, 119] width 13 height 13
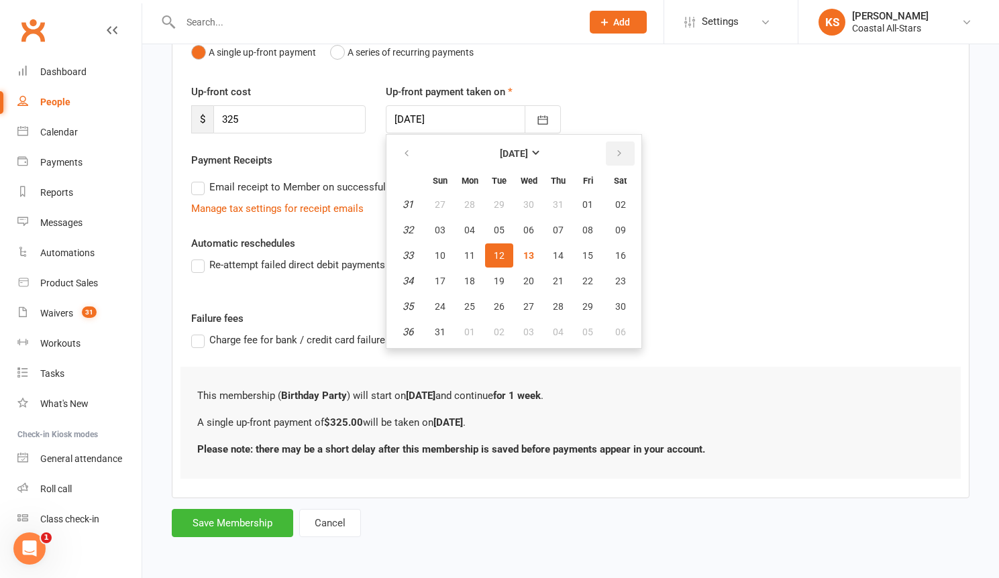
click at [613, 139] on table "[DATE] Sun Mon Tue Wed Thu Fri Sat 31 27 28 29 30 31 01 02 32 03 04 05 06 07 08…" at bounding box center [514, 242] width 250 height 208
click at [615, 150] on icon "button" at bounding box center [619, 153] width 9 height 11
click at [615, 276] on span "27" at bounding box center [620, 281] width 11 height 11
type input "[DATE]"
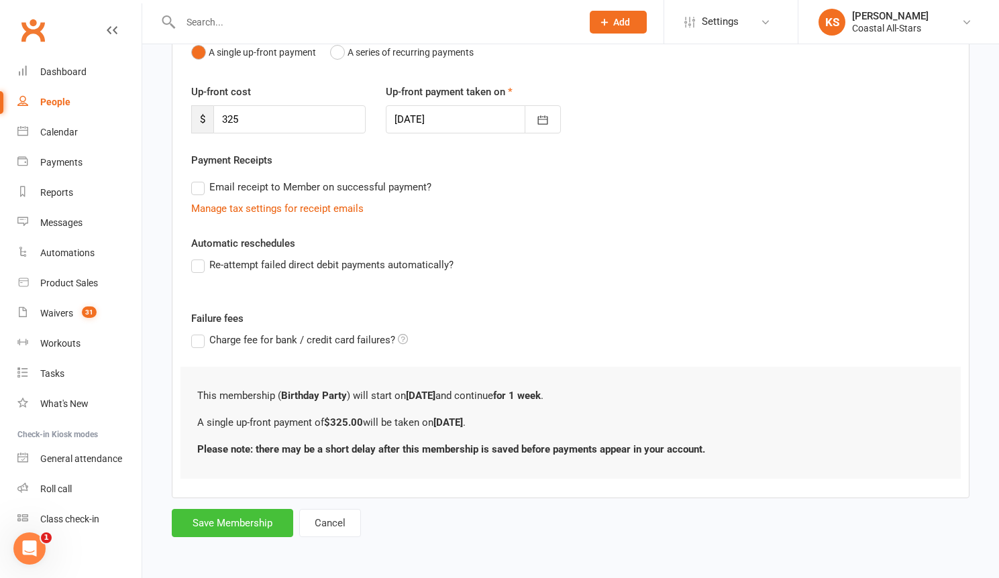
click at [246, 519] on button "Save Membership" at bounding box center [232, 523] width 121 height 28
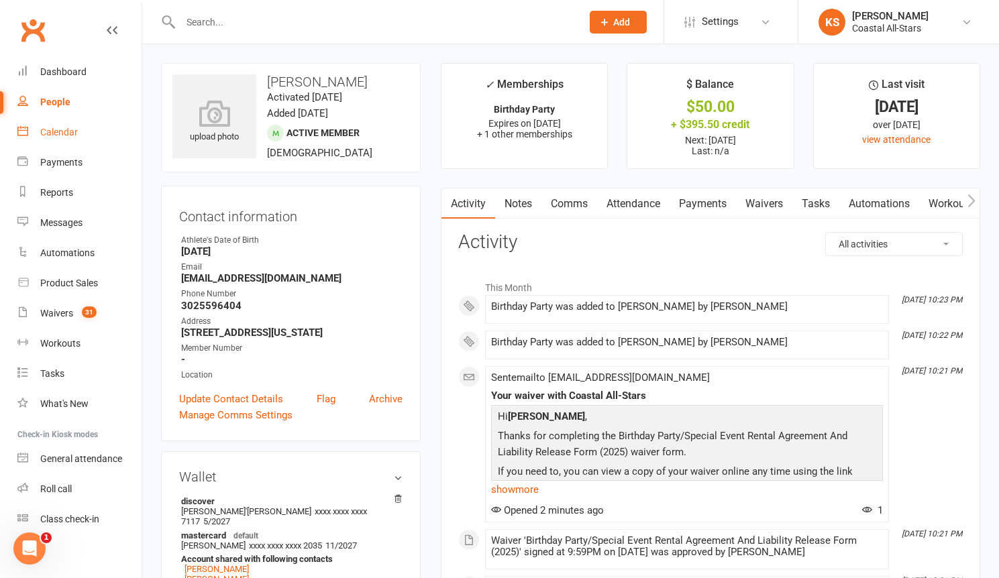
click at [74, 132] on div "Calendar" at bounding box center [59, 132] width 38 height 11
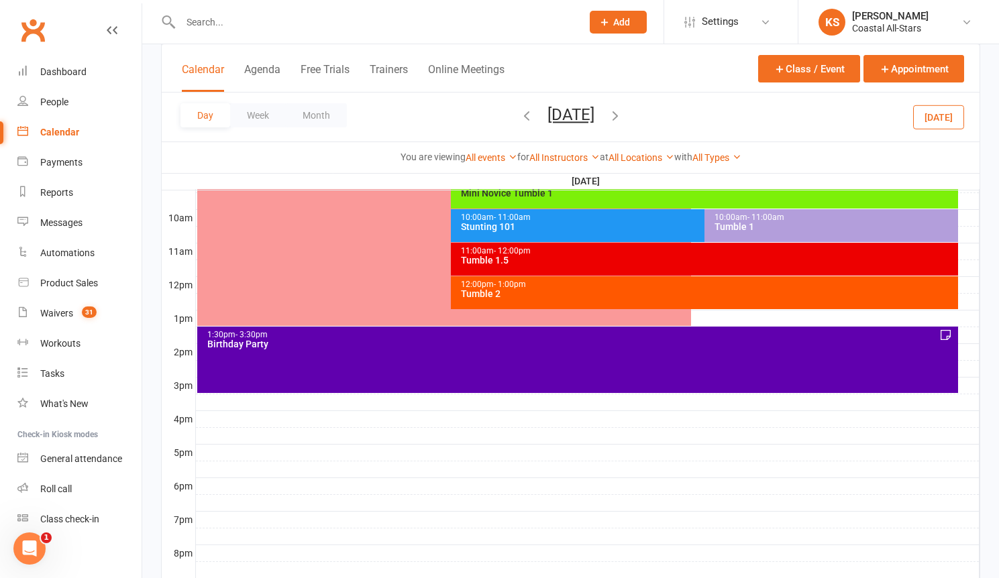
scroll to position [398, 0]
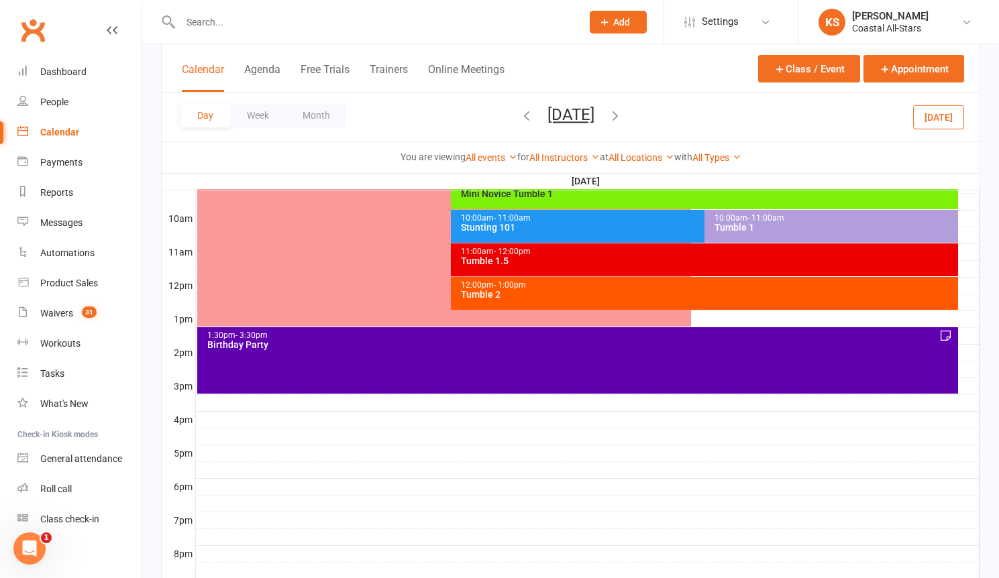
click at [391, 376] on div "1:30pm - 3:30pm Birthday Party" at bounding box center [577, 360] width 761 height 66
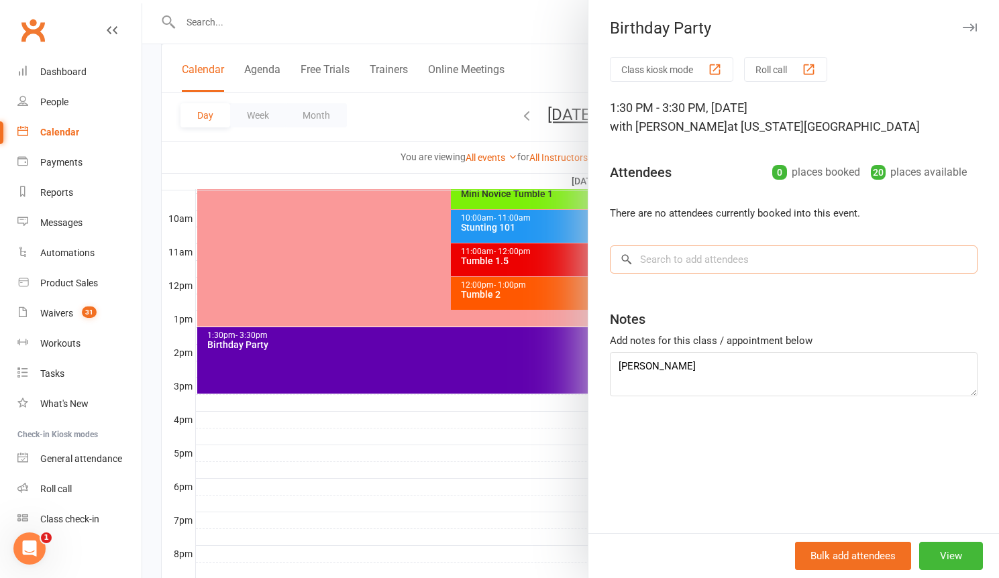
click at [681, 266] on input "search" at bounding box center [794, 260] width 368 height 28
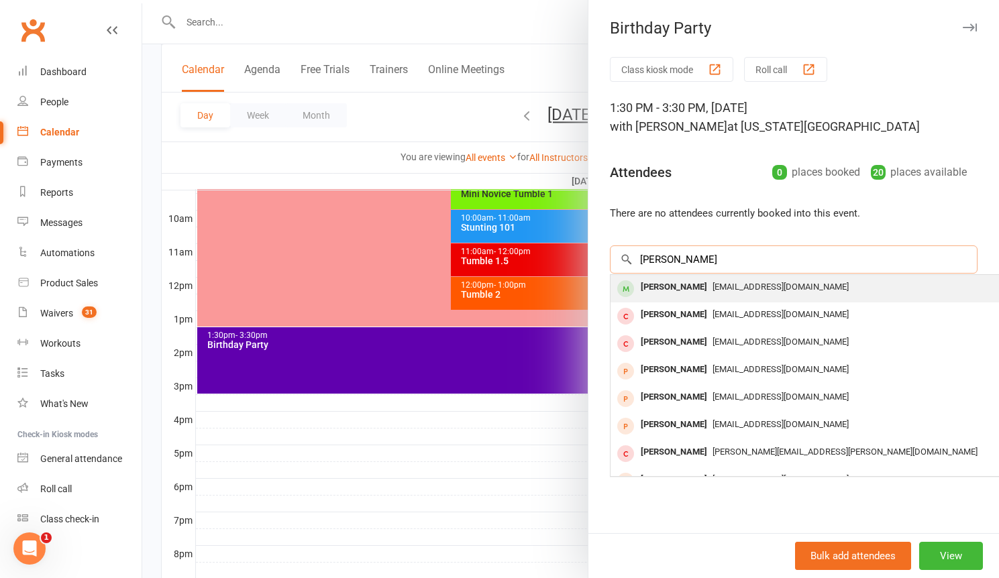
type input "[PERSON_NAME]"
click at [714, 290] on span "[EMAIL_ADDRESS][DOMAIN_NAME]" at bounding box center [780, 287] width 136 height 10
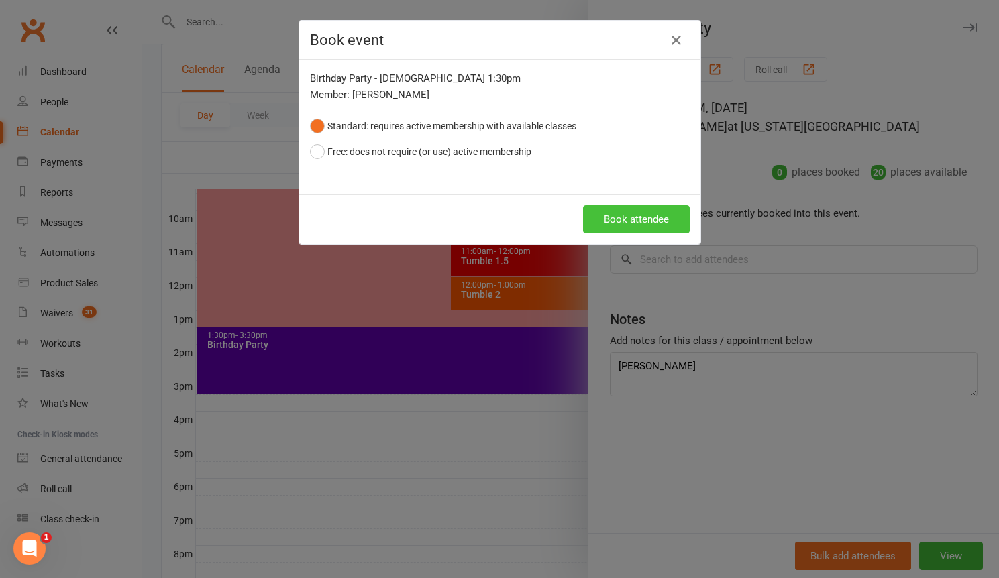
click at [661, 221] on button "Book attendee" at bounding box center [636, 219] width 107 height 28
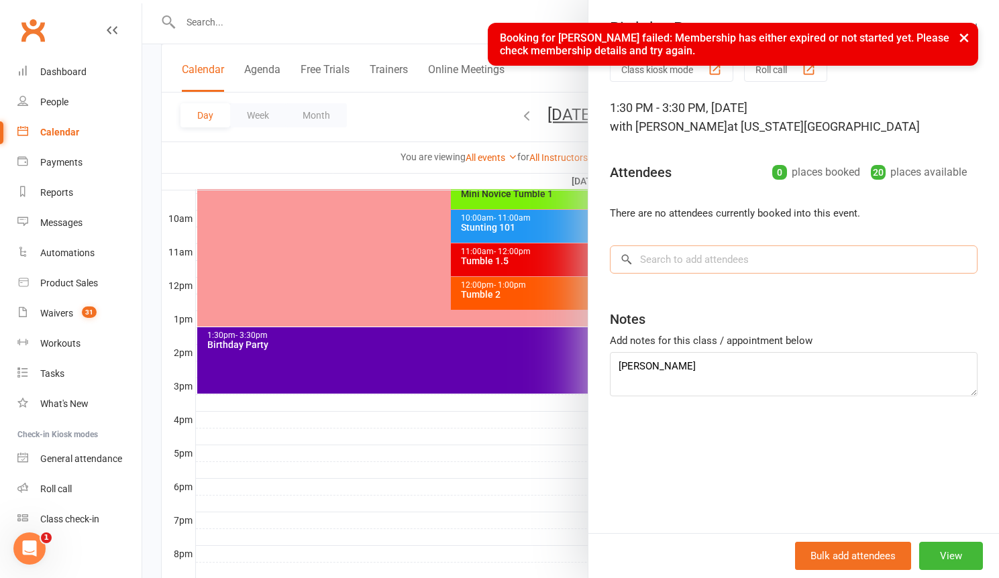
click at [705, 252] on input "search" at bounding box center [794, 260] width 368 height 28
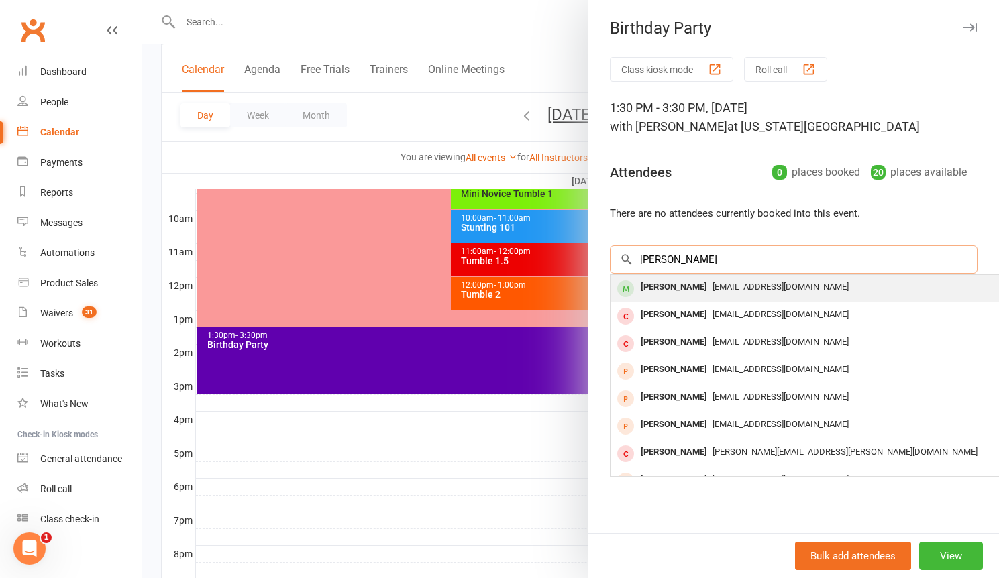
type input "[PERSON_NAME]"
click at [742, 284] on span "[EMAIL_ADDRESS][DOMAIN_NAME]" at bounding box center [780, 287] width 136 height 10
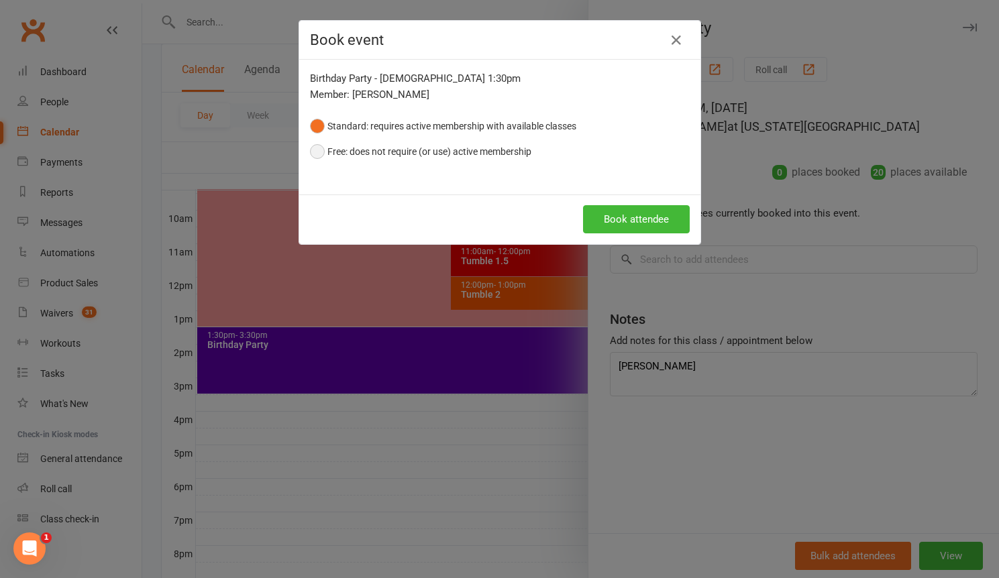
click at [399, 150] on button "Free: does not require (or use) active membership" at bounding box center [420, 151] width 221 height 25
click at [601, 212] on button "Book attendee" at bounding box center [636, 219] width 107 height 28
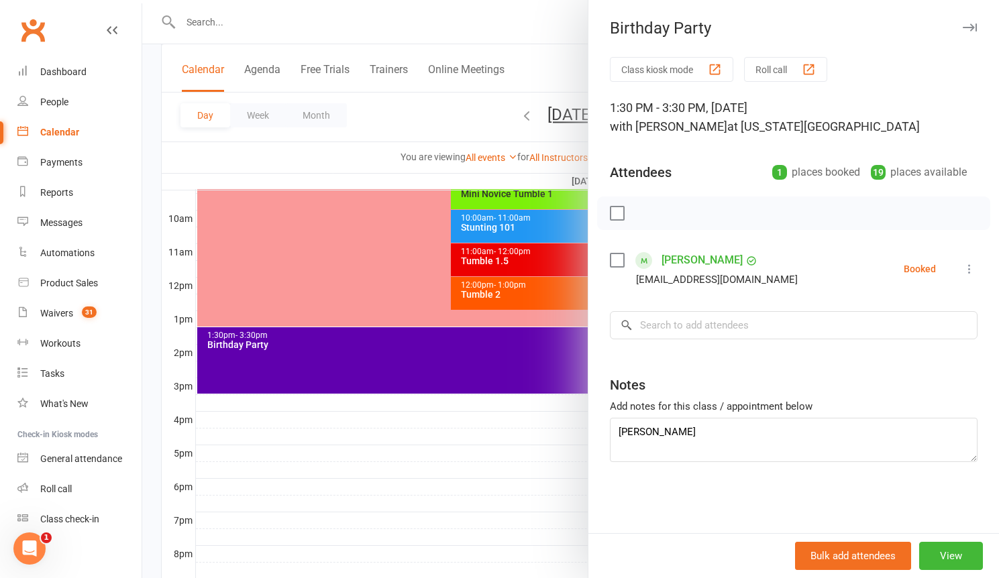
click at [444, 440] on div at bounding box center [570, 289] width 857 height 578
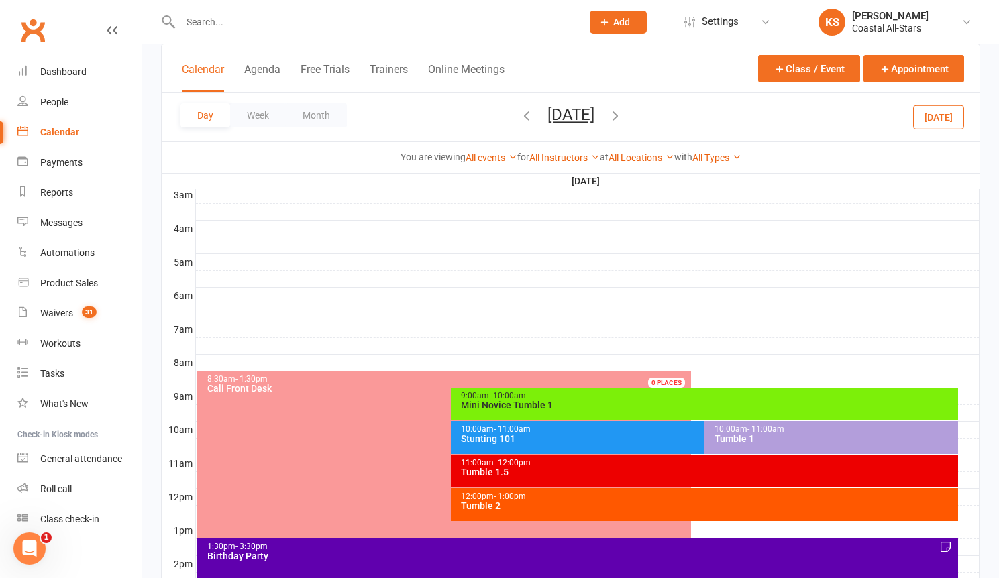
scroll to position [199, 0]
